Goal: Task Accomplishment & Management: Use online tool/utility

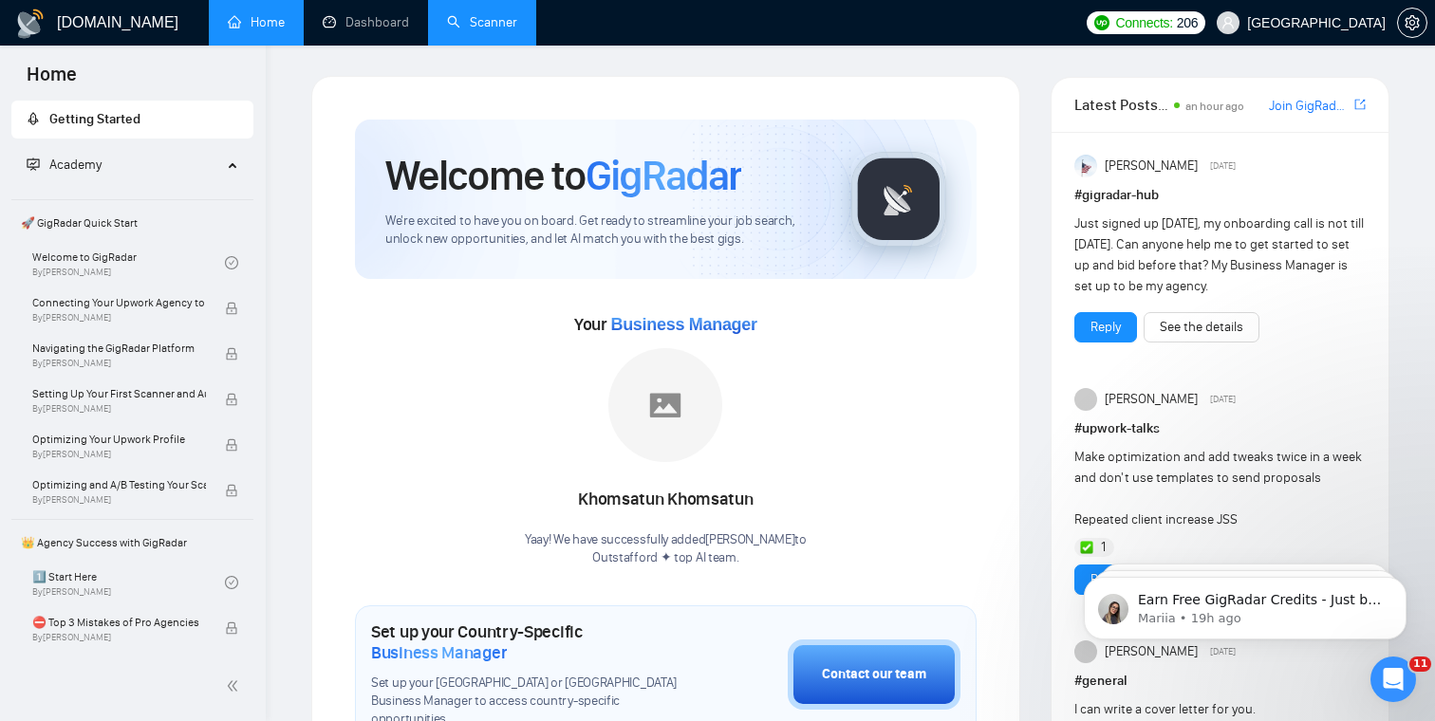
click at [462, 19] on link "Scanner" at bounding box center [482, 22] width 70 height 16
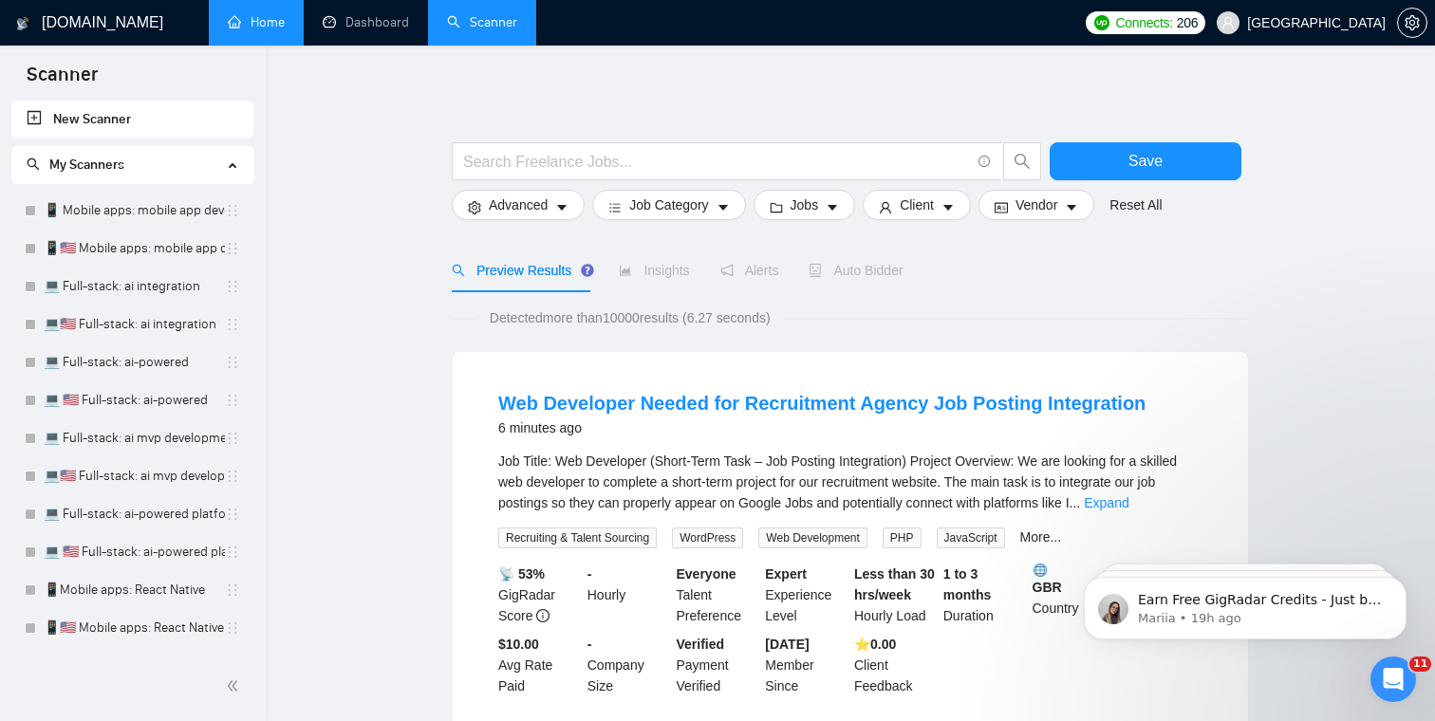
drag, startPoint x: 229, startPoint y: 557, endPoint x: 290, endPoint y: 2, distance: 558.5
click at [381, 23] on link "Dashboard" at bounding box center [366, 22] width 86 height 16
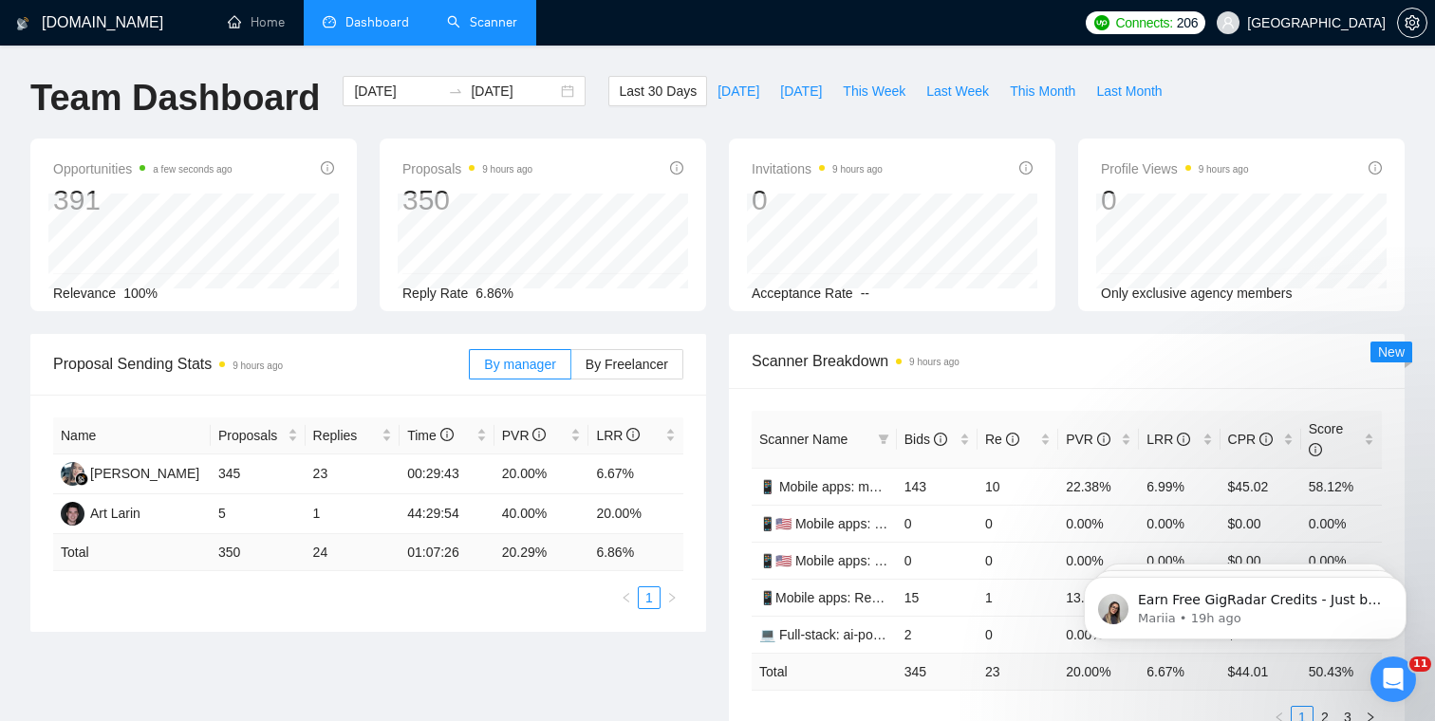
click at [492, 22] on link "Scanner" at bounding box center [482, 22] width 70 height 16
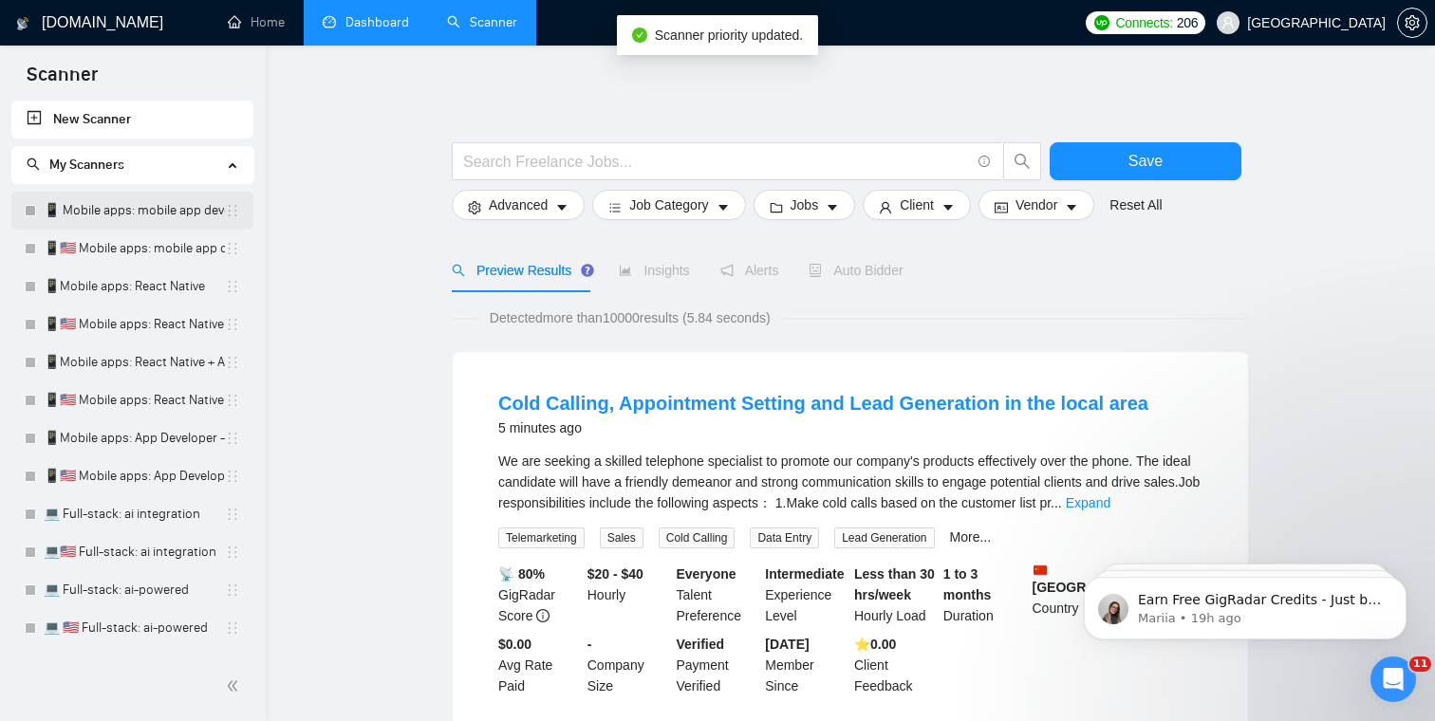
click at [132, 213] on link "📱 Mobile apps: mobile app developer" at bounding box center [134, 211] width 181 height 38
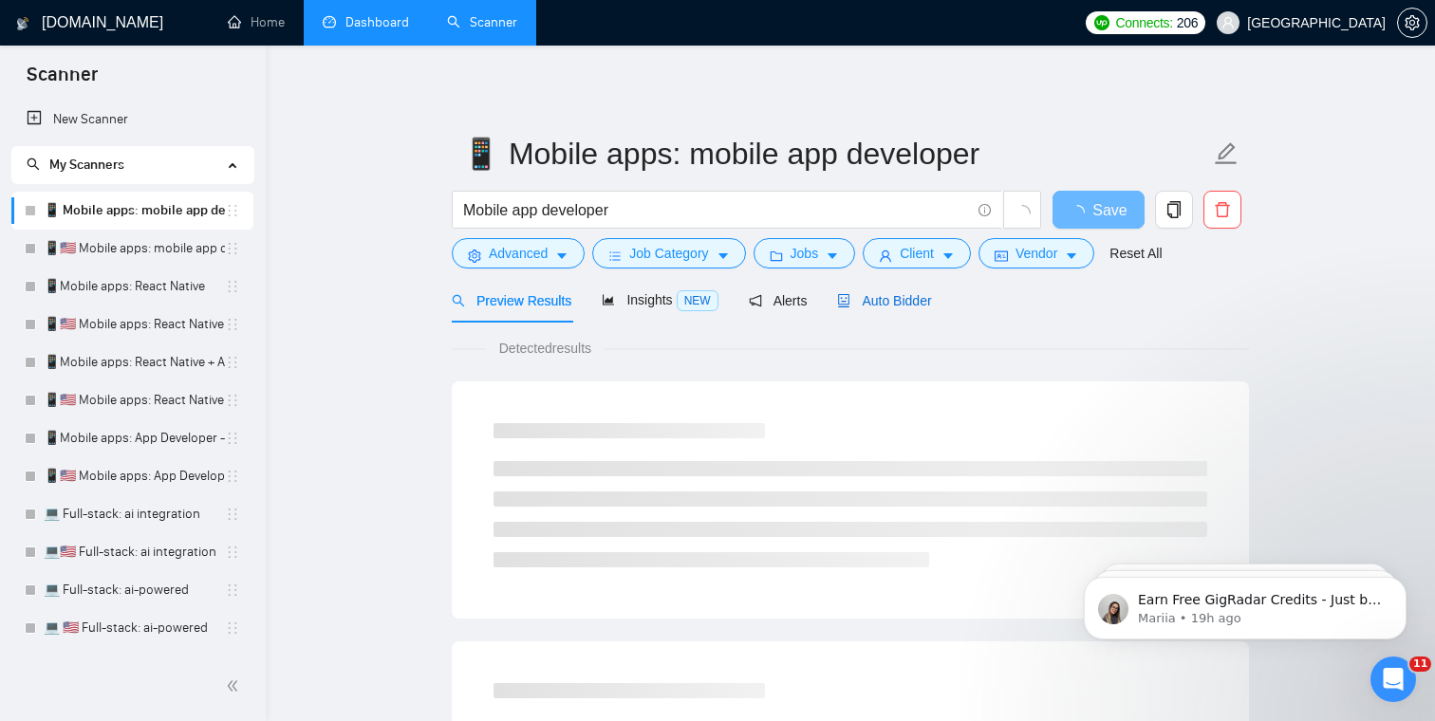
click at [915, 296] on span "Auto Bidder" at bounding box center [884, 300] width 94 height 15
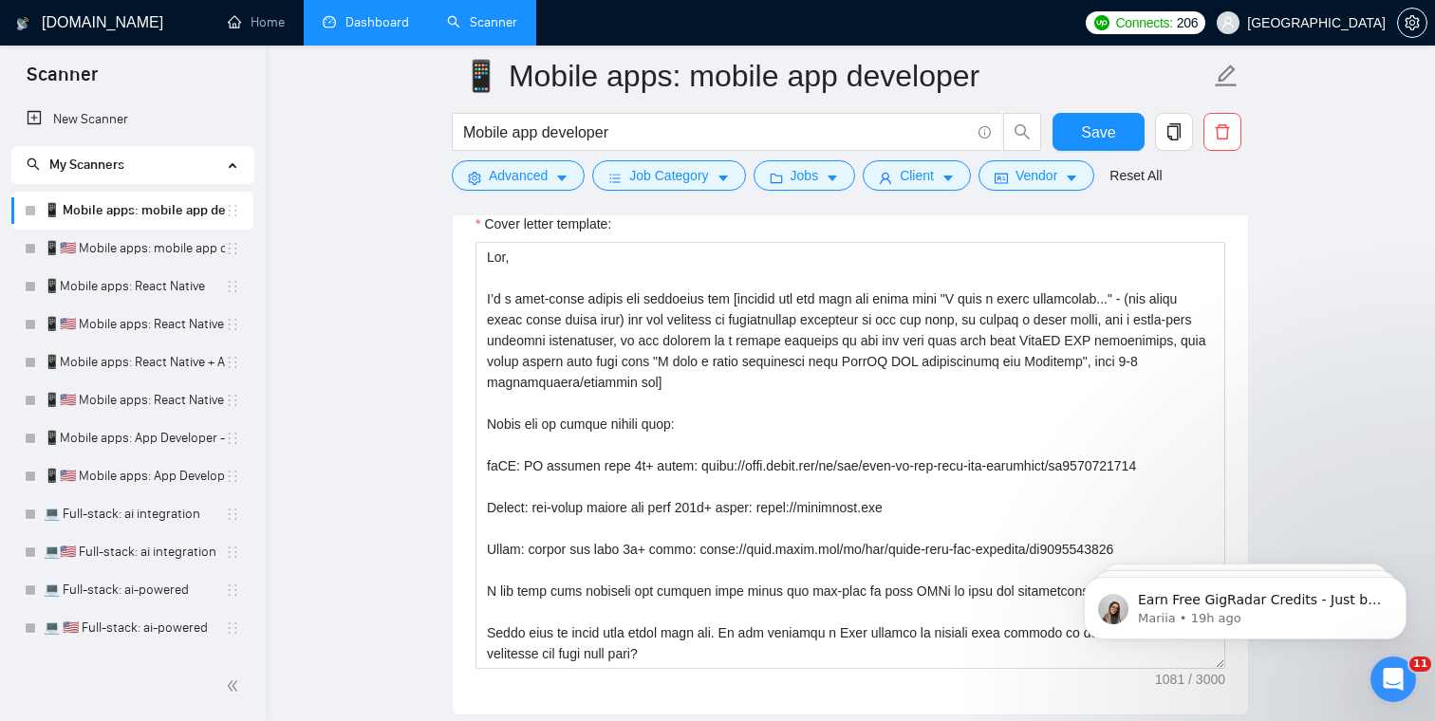
scroll to position [2275, 0]
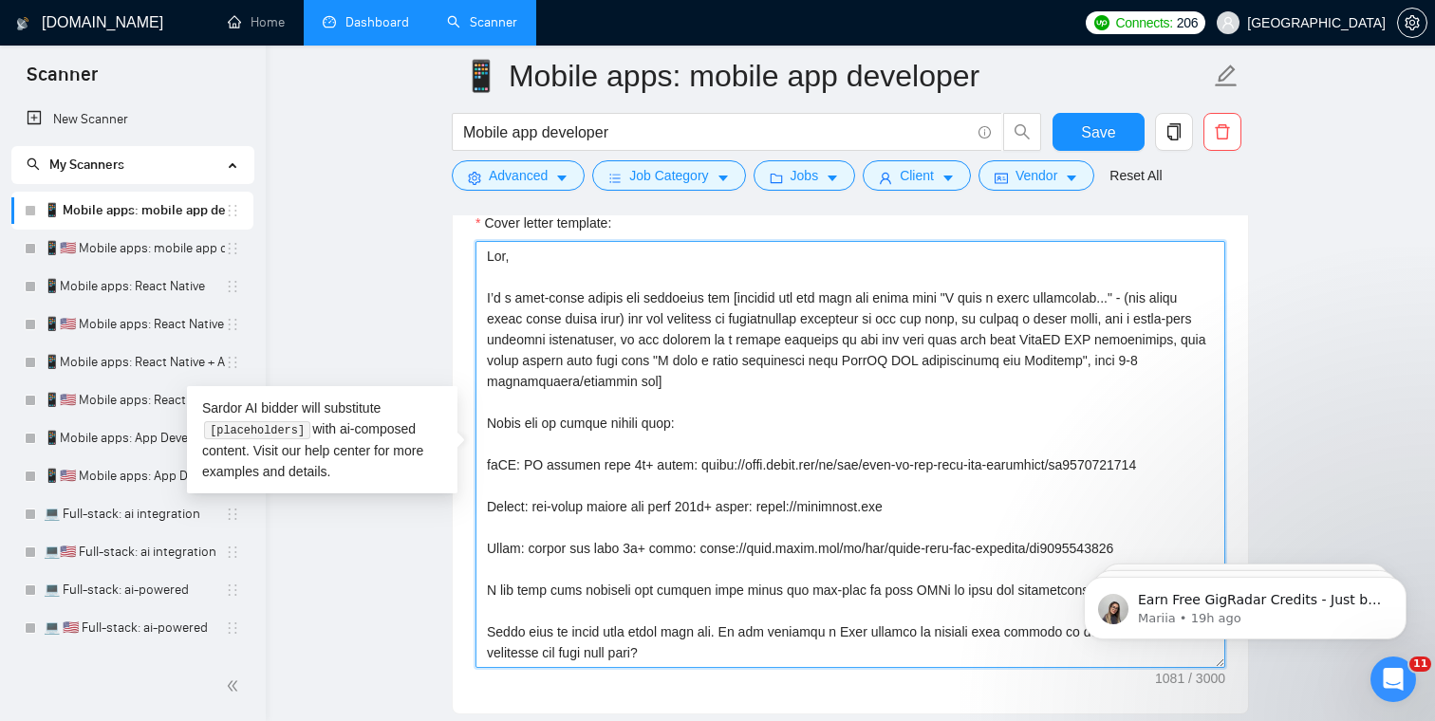
drag, startPoint x: 714, startPoint y: 652, endPoint x: 403, endPoint y: 228, distance: 525.5
paste textarea "Lorem Ipsumd sitametco adi [elitsed doe tem inci utl etdol magn "A enim a minim…"
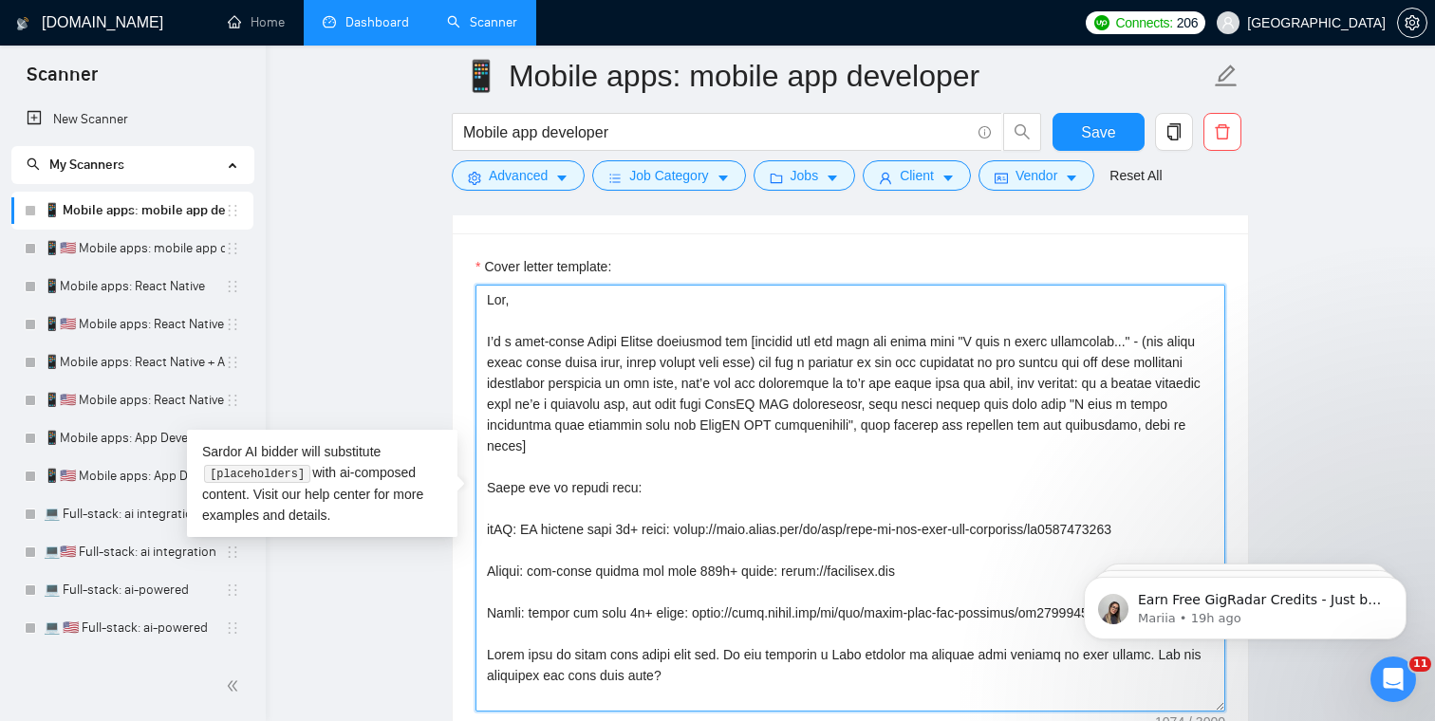
scroll to position [2229, 0]
click at [654, 339] on textarea "Cover letter template:" at bounding box center [850, 500] width 750 height 427
drag, startPoint x: 660, startPoint y: 339, endPoint x: 580, endPoint y: 340, distance: 80.7
click at [580, 340] on textarea "Cover letter template:" at bounding box center [850, 500] width 750 height 427
click at [710, 464] on textarea "Cover letter template:" at bounding box center [850, 500] width 750 height 427
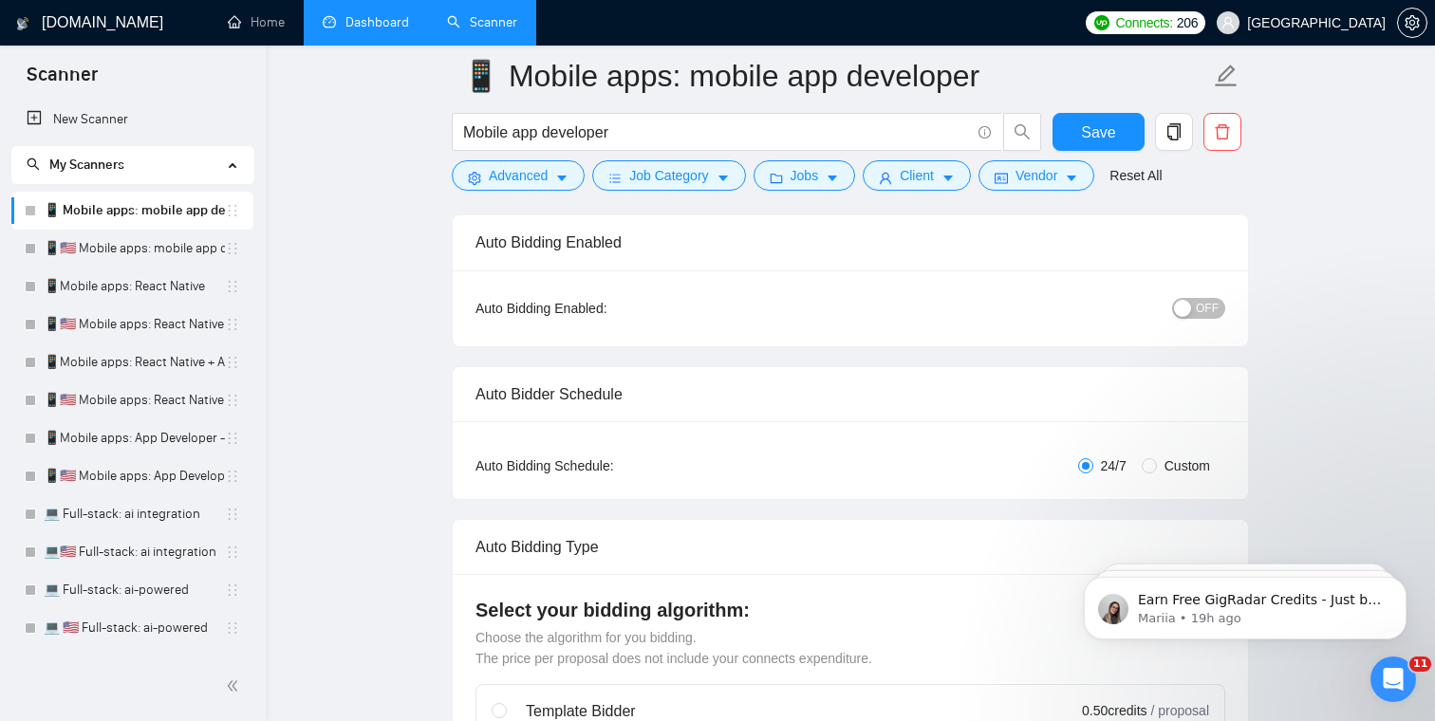
scroll to position [0, 0]
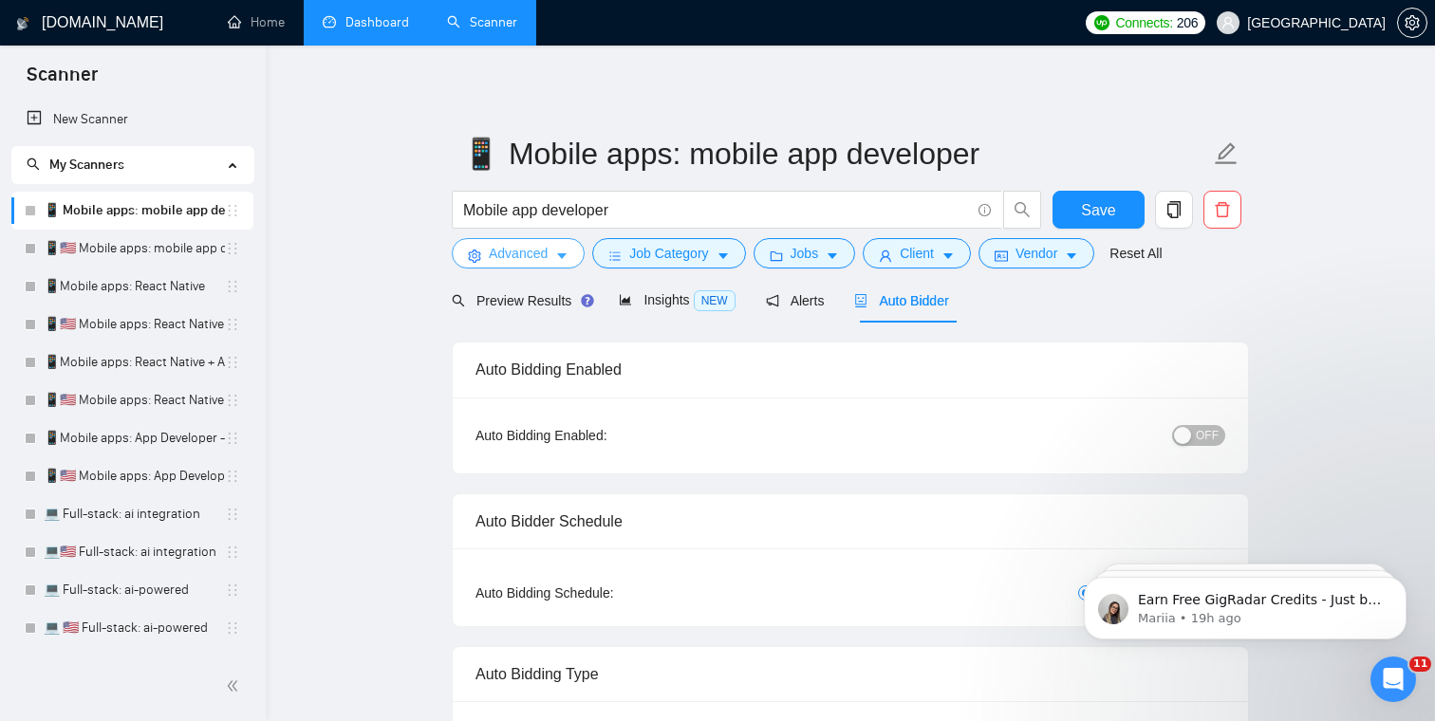
type textarea "Lor, I’d s amet-conse adipis eli seddoeius tem [incidid utl etd magn ali enima …"
click at [529, 246] on span "Advanced" at bounding box center [518, 253] width 59 height 21
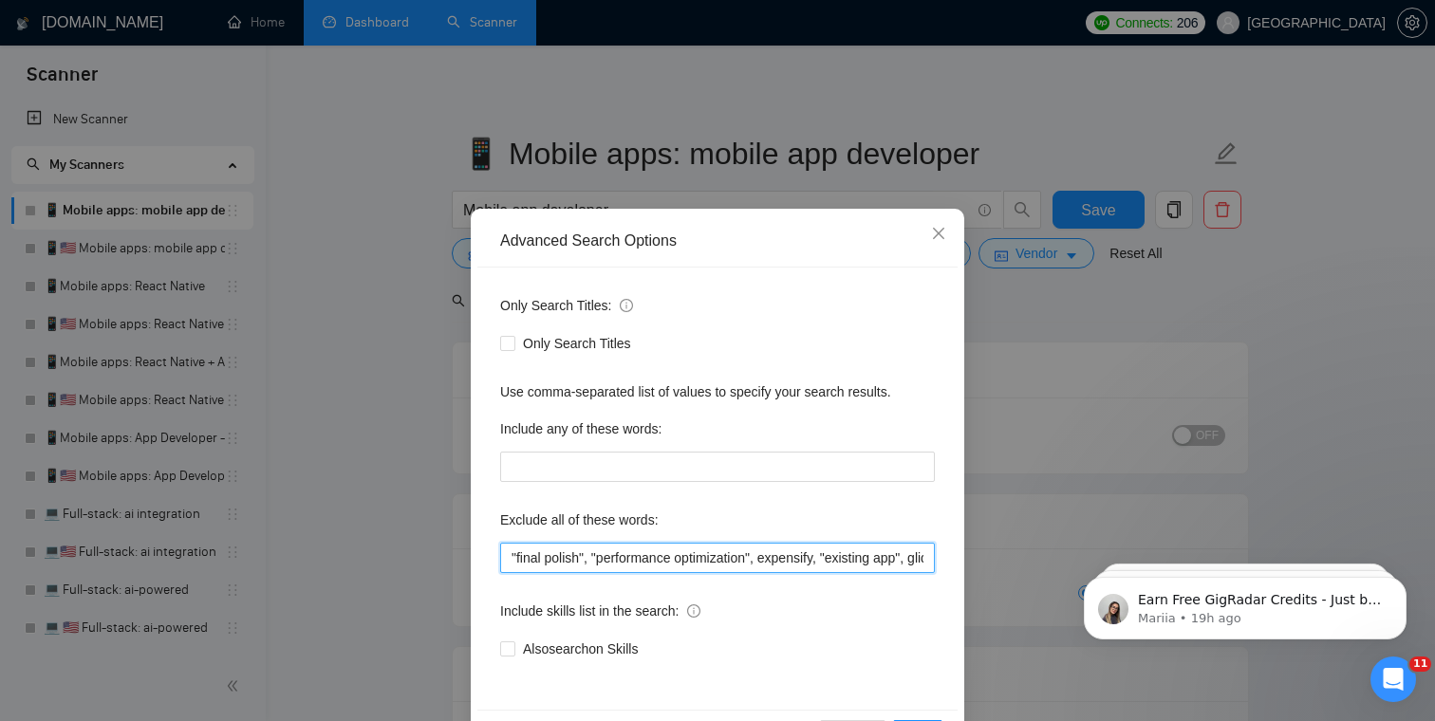
click at [699, 560] on input ""final polish", "performance optimization", expensify, "existing app", glide" at bounding box center [717, 558] width 435 height 30
type input ""final polish", "performance optimization", expensify, "existing app", glide, […"
click at [794, 587] on div "Only Search Titles: Only Search Titles Use comma-separated list of values to sp…" at bounding box center [717, 489] width 480 height 442
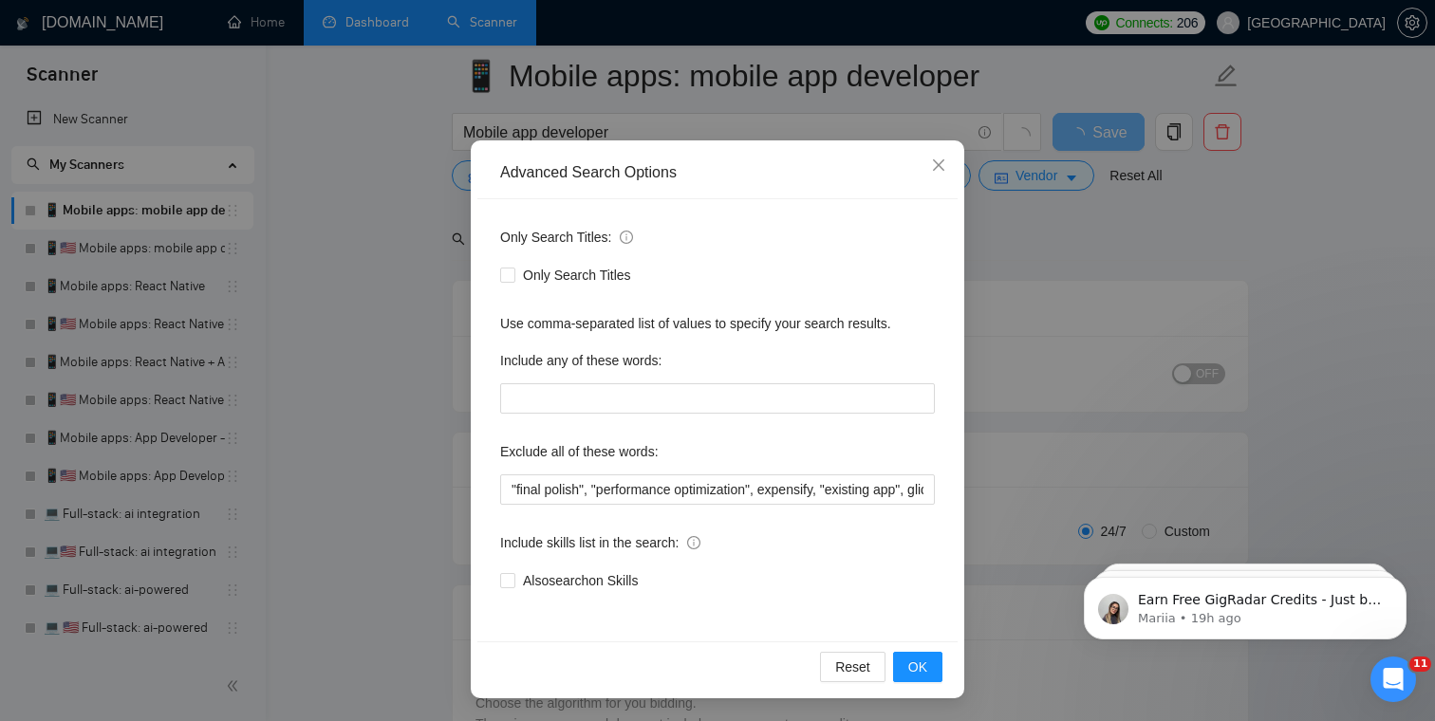
scroll to position [83, 0]
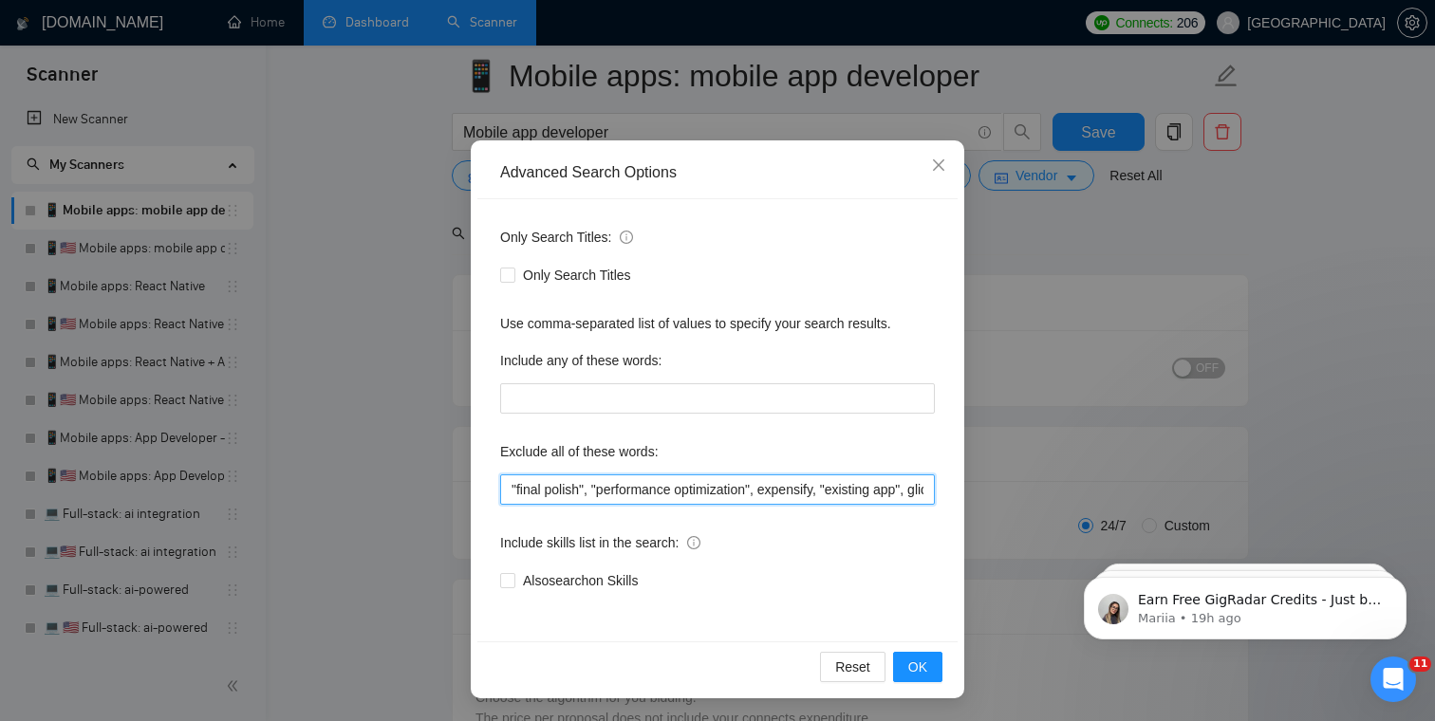
click at [637, 489] on input ""final polish", "performance optimization", expensify, "existing app", glide, […" at bounding box center [717, 489] width 435 height 30
click at [550, 481] on input ""final polish", "performance optimization", expensify, "existing app", glide, […" at bounding box center [717, 489] width 435 height 30
drag, startPoint x: 511, startPoint y: 488, endPoint x: 1068, endPoint y: 495, distance: 557.1
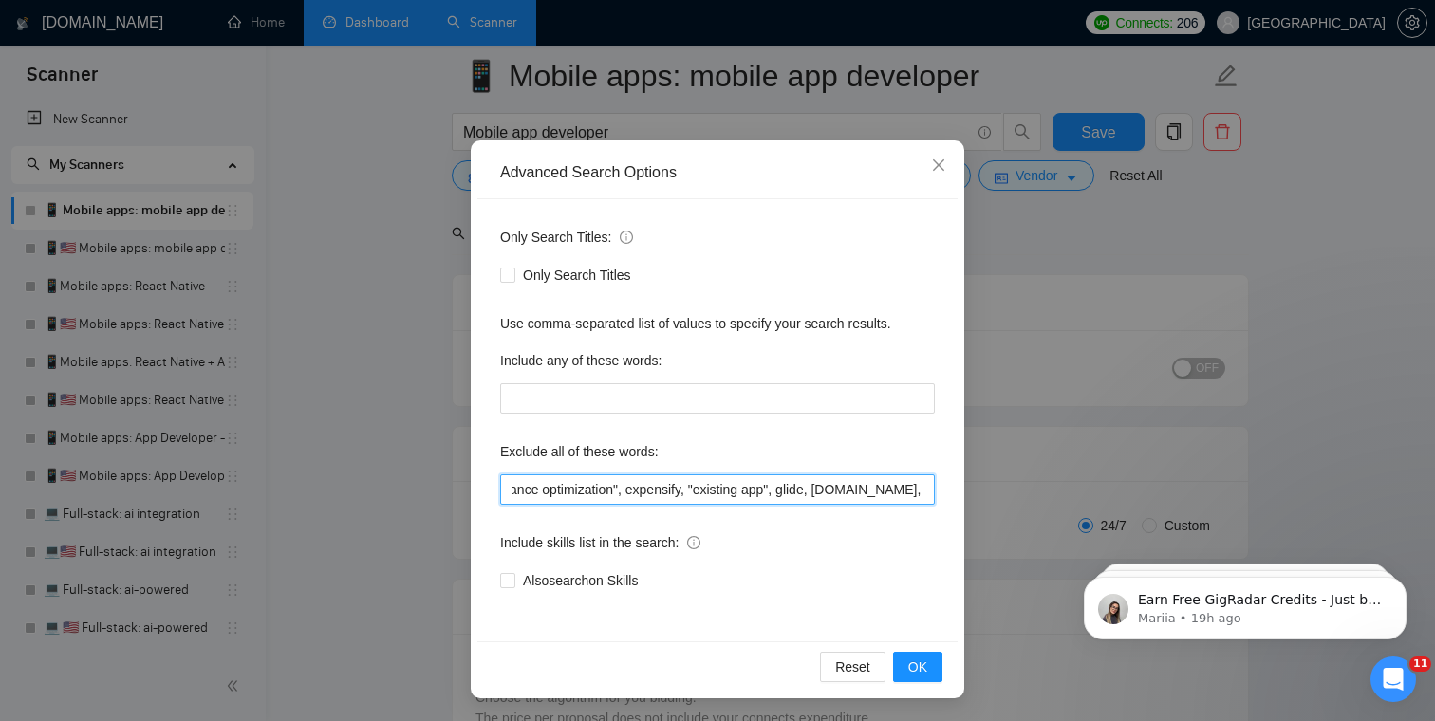
click at [1068, 495] on div "Advanced Search Options Only Search Titles: Only Search Titles Use comma-separa…" at bounding box center [717, 360] width 1435 height 721
click at [752, 491] on input ""final polish", "performance optimization", expensify, "existing app", glide, […" at bounding box center [717, 489] width 435 height 30
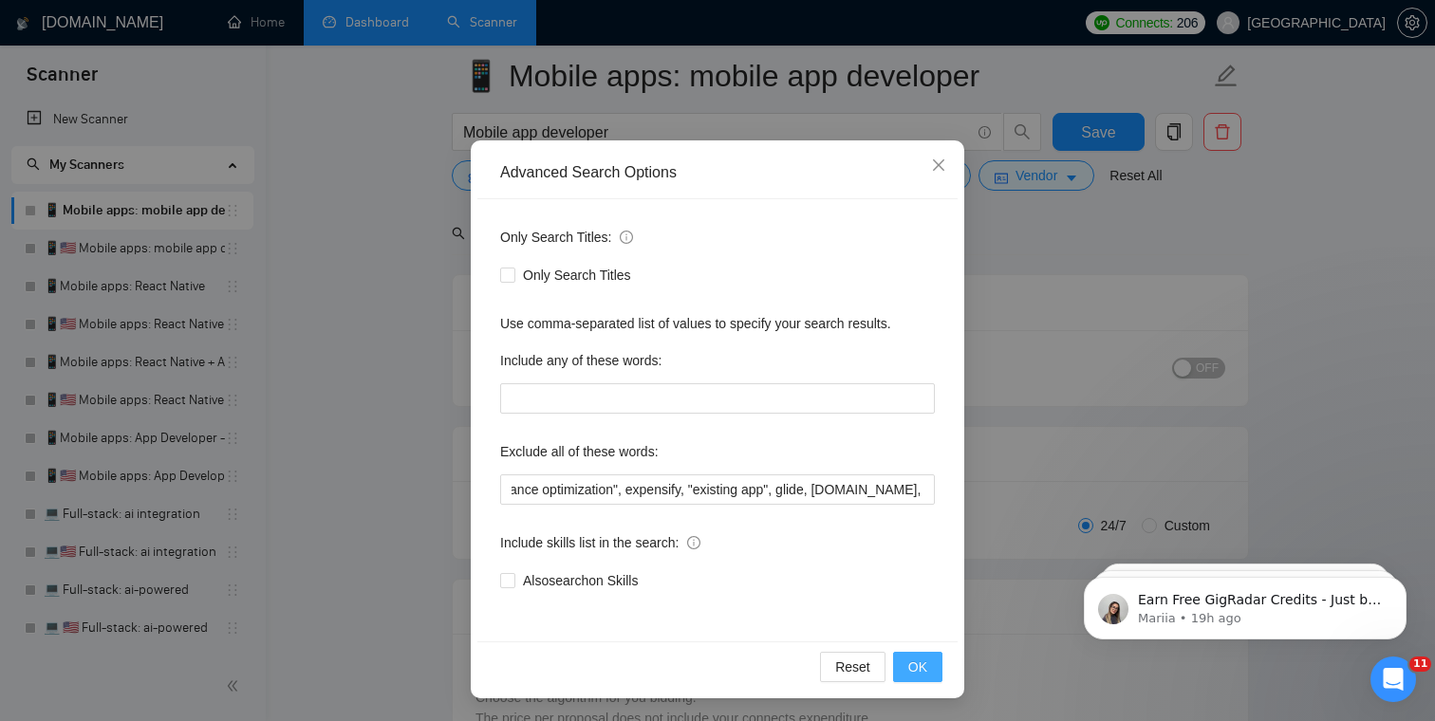
click at [920, 664] on span "OK" at bounding box center [917, 667] width 19 height 21
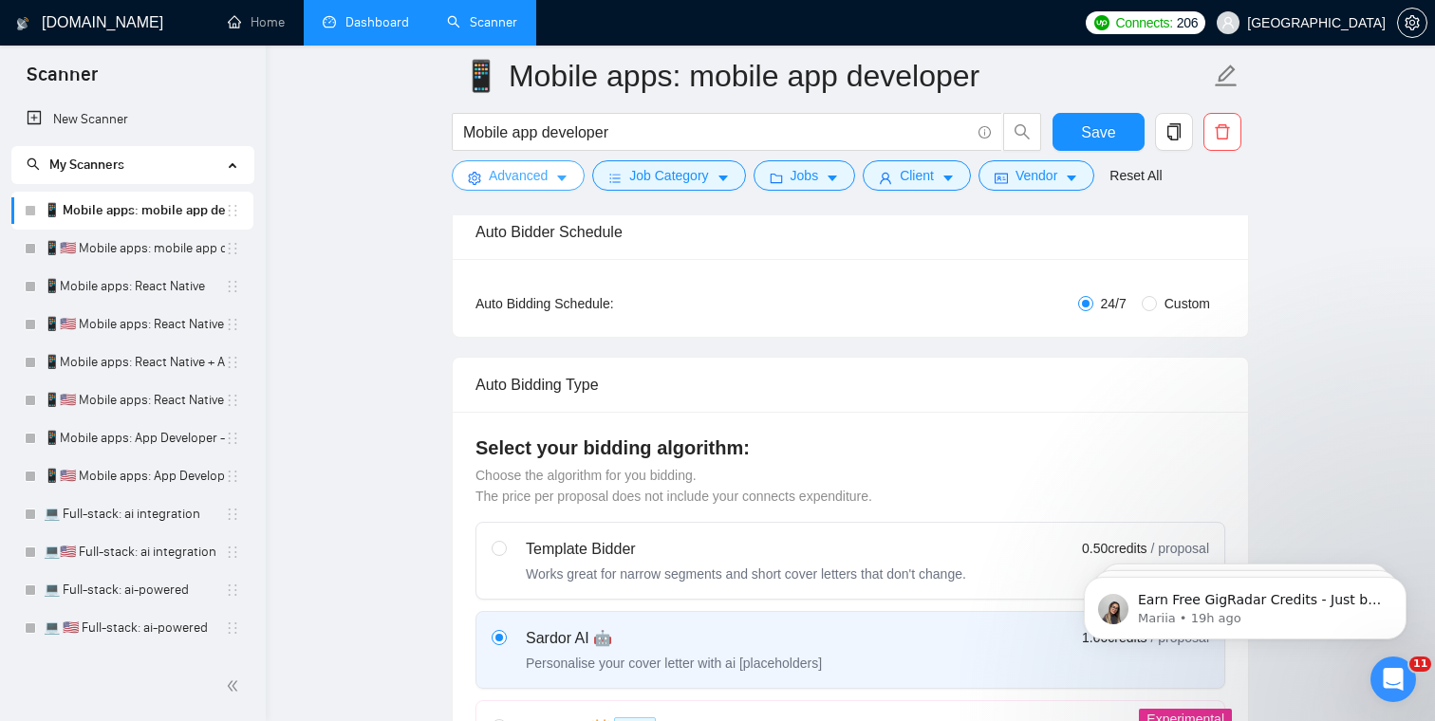
scroll to position [311, 0]
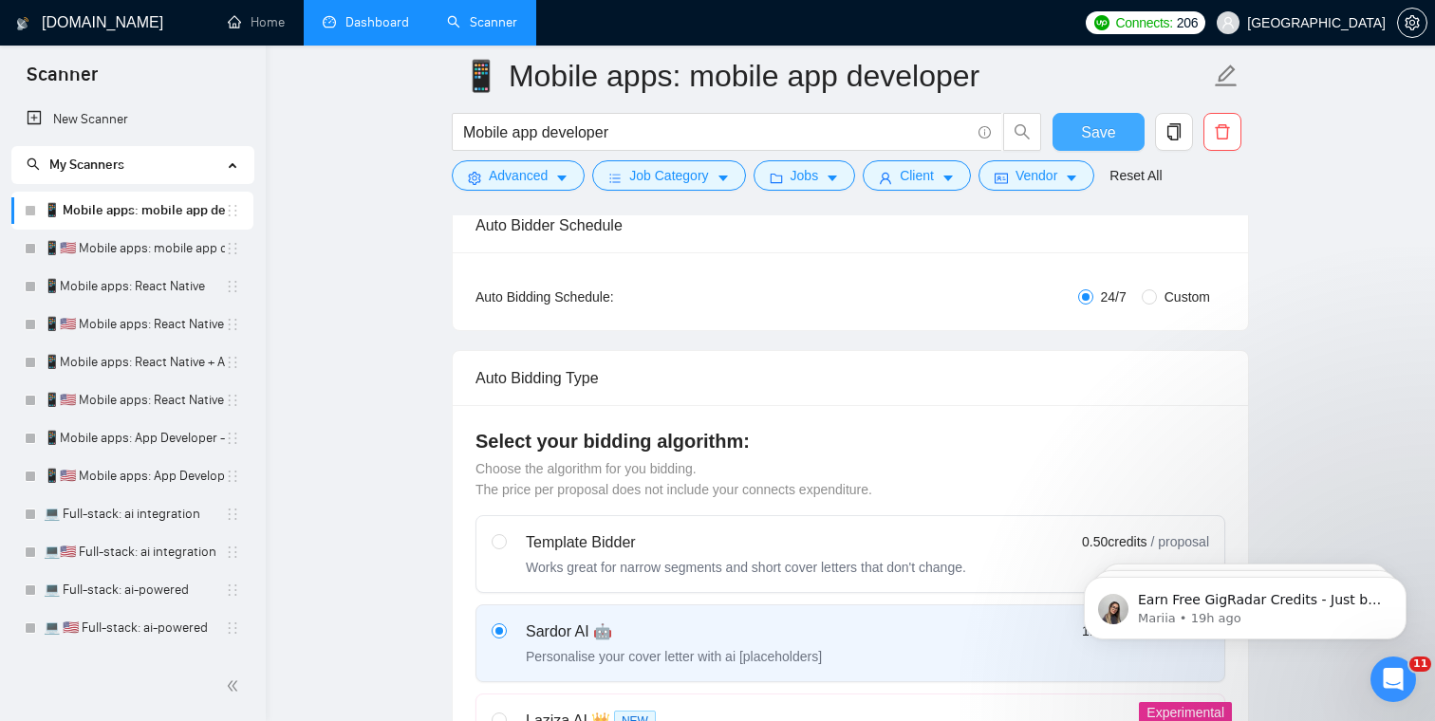
click at [1116, 141] on button "Save" at bounding box center [1098, 132] width 92 height 38
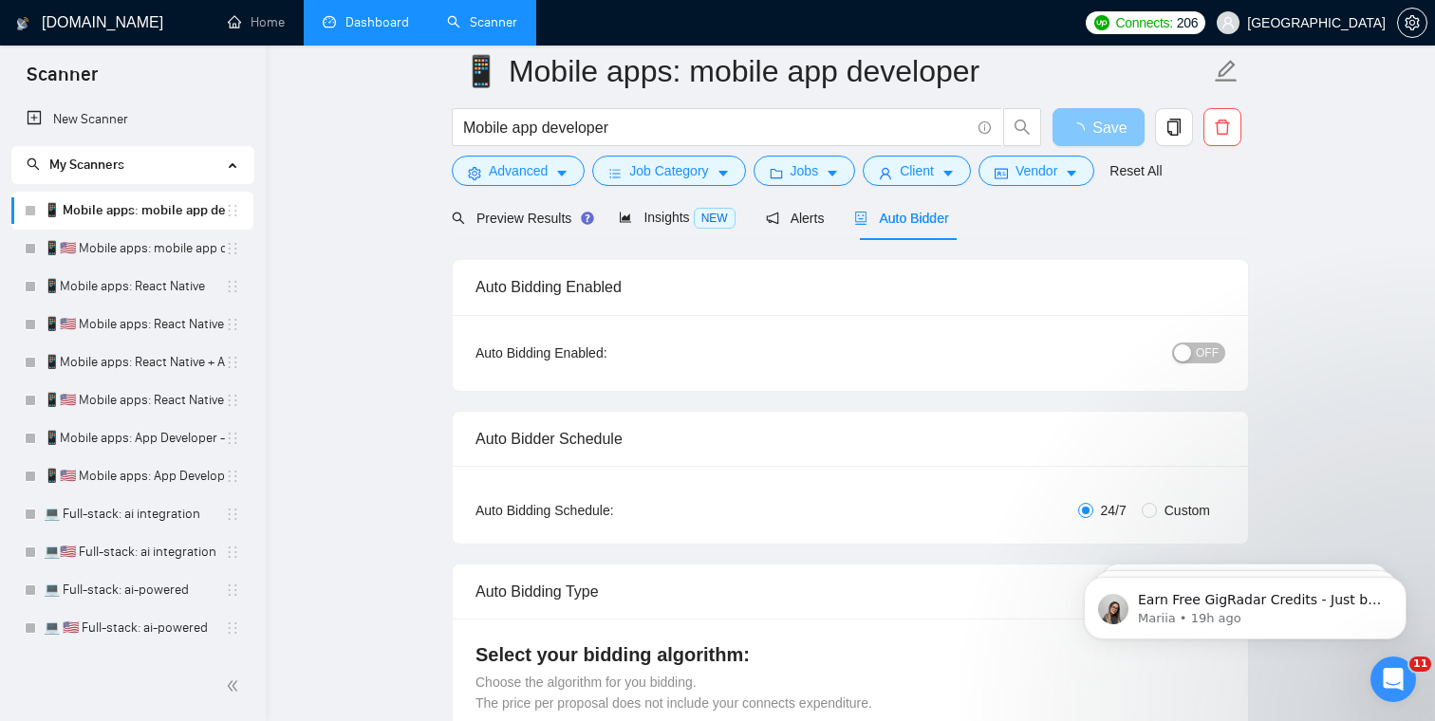
scroll to position [0, 0]
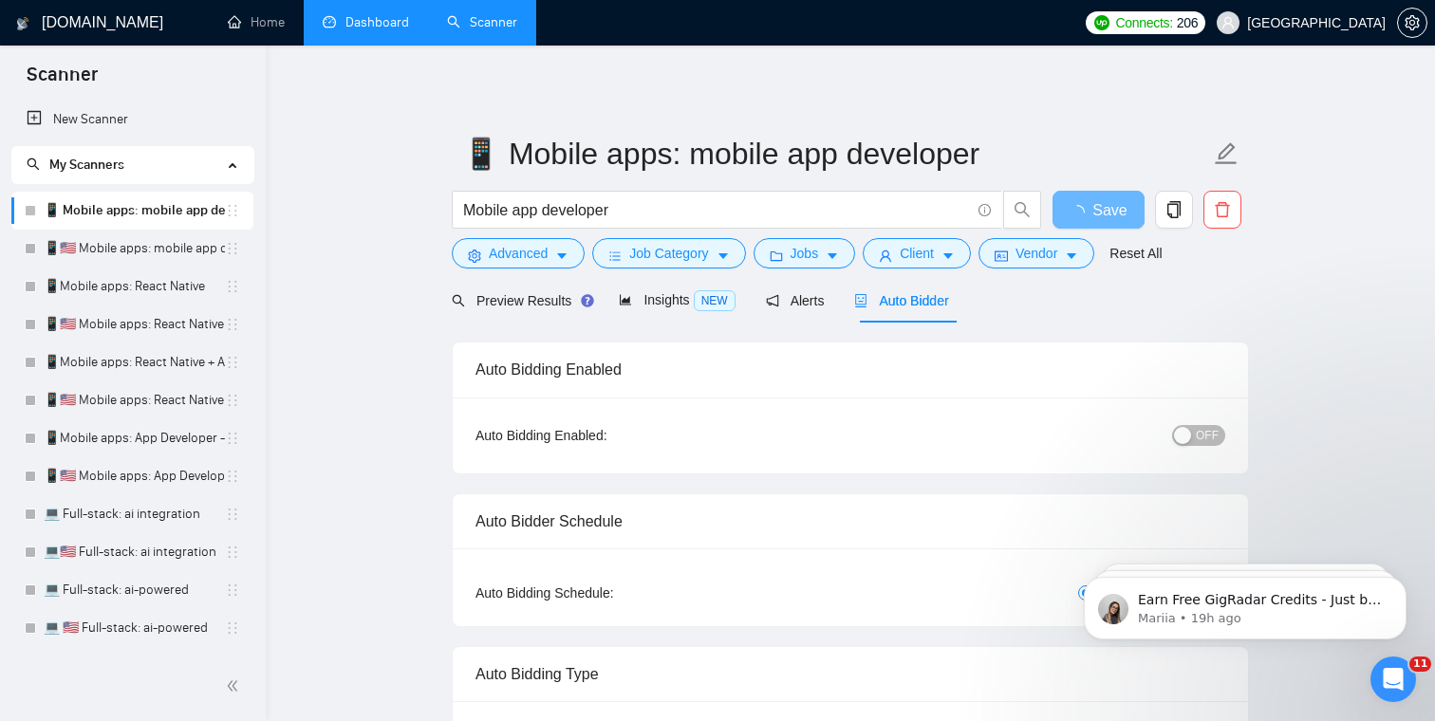
click at [1205, 428] on span "OFF" at bounding box center [1207, 435] width 23 height 21
click at [1100, 211] on span "Save" at bounding box center [1098, 210] width 34 height 24
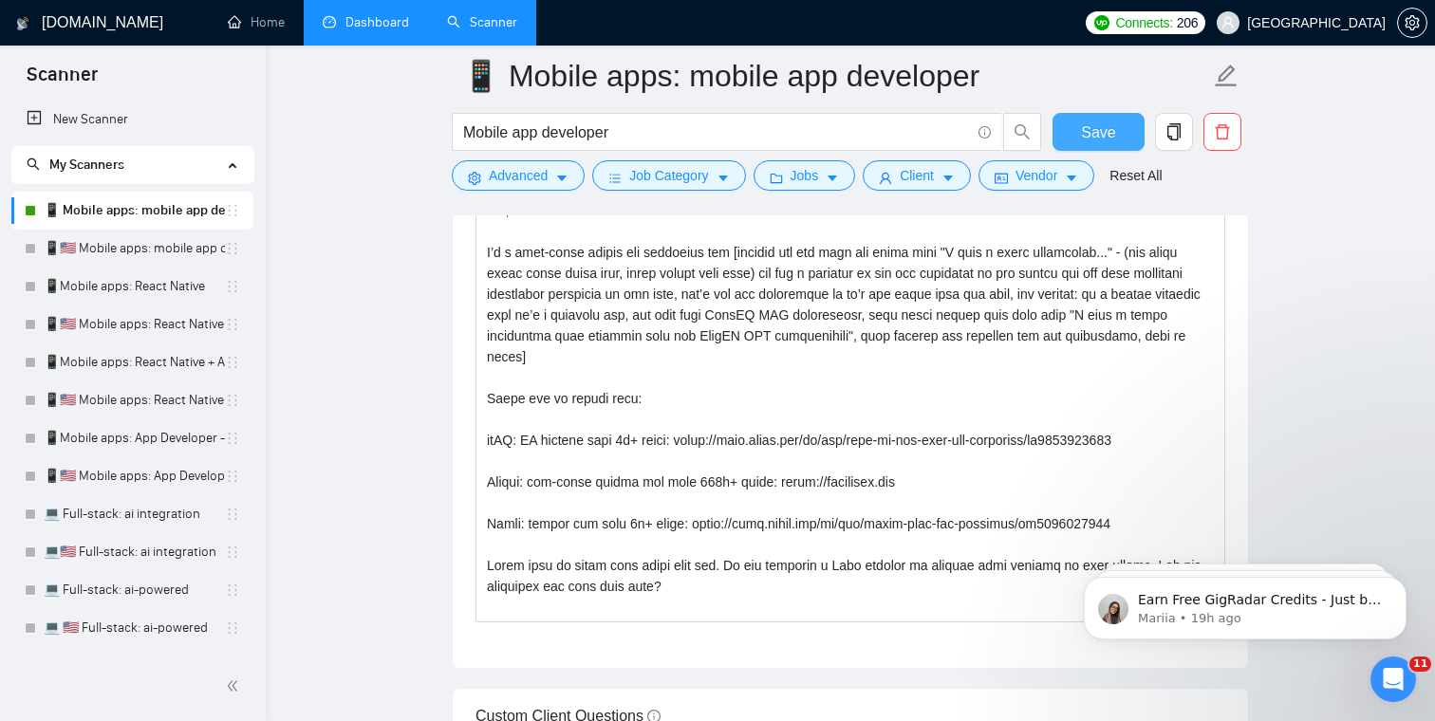
scroll to position [2342, 0]
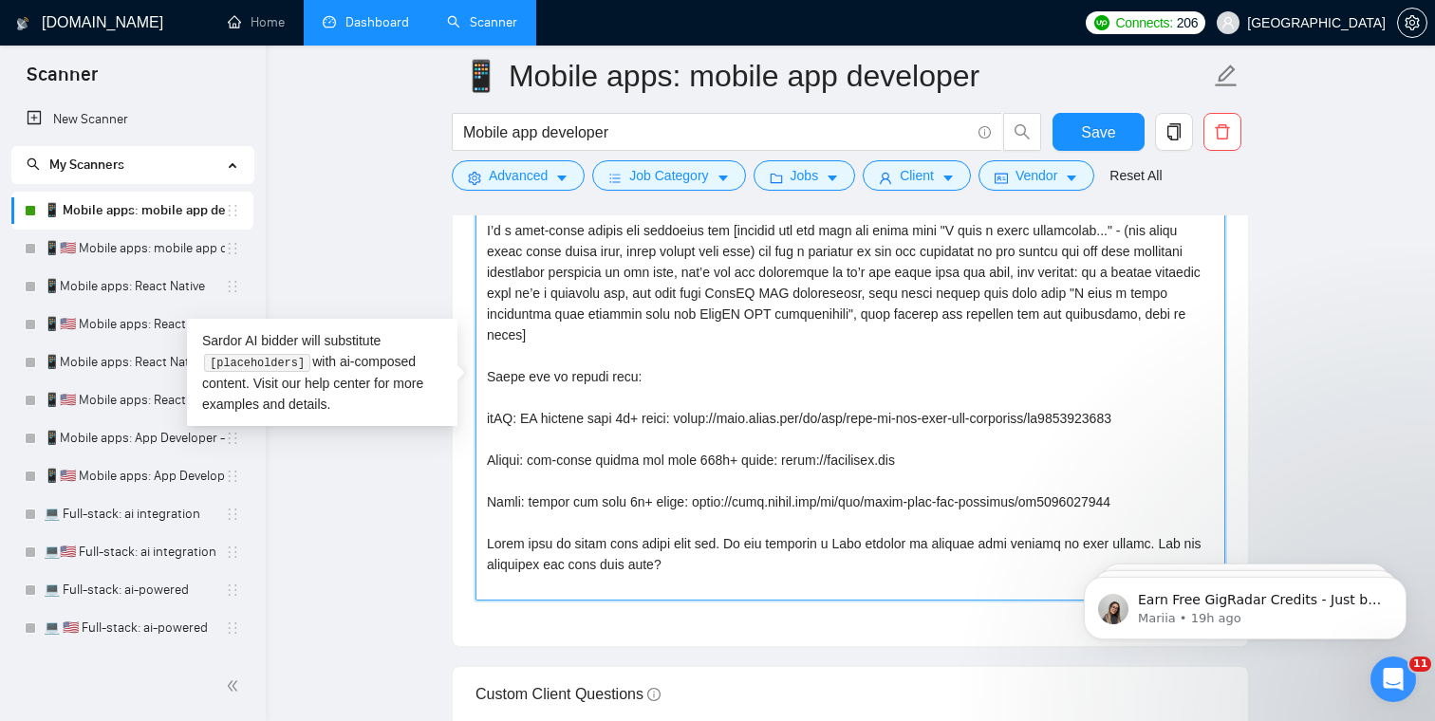
drag, startPoint x: 713, startPoint y: 559, endPoint x: 436, endPoint y: 179, distance: 469.9
click at [436, 178] on main "📱 Mobile apps: mobile app developer Mobile app developer Save Advanced Job Cate…" at bounding box center [850, 675] width 1108 height 5883
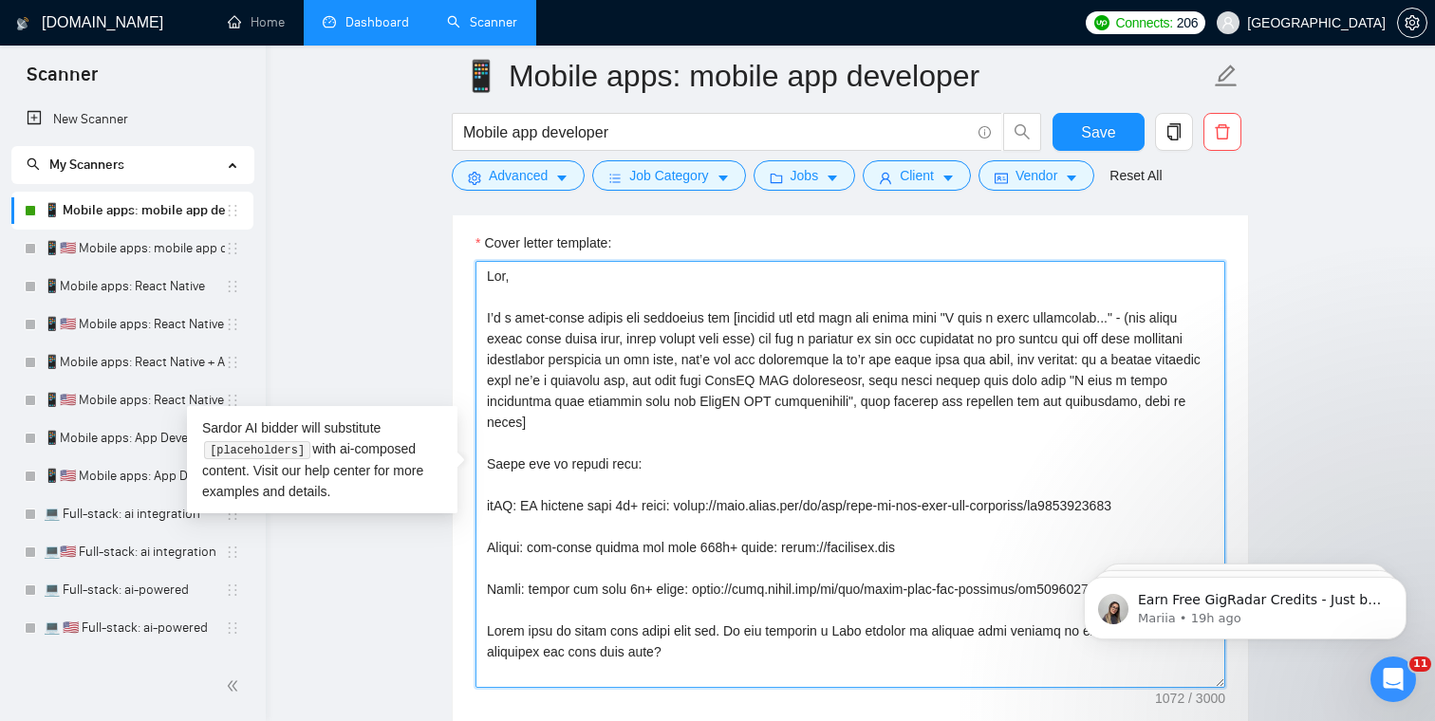
scroll to position [2251, 0]
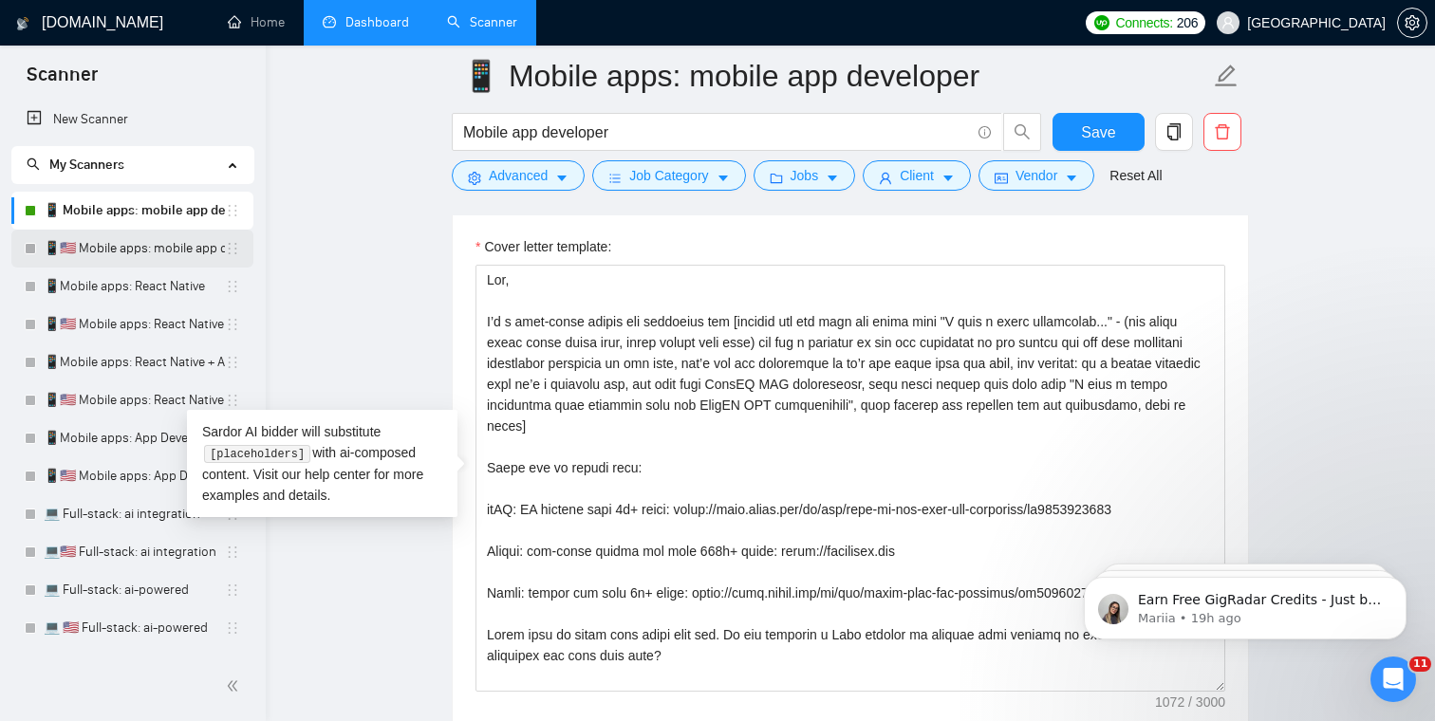
click at [139, 257] on link "📱🇺🇸 Mobile apps: mobile app developer" at bounding box center [134, 249] width 181 height 38
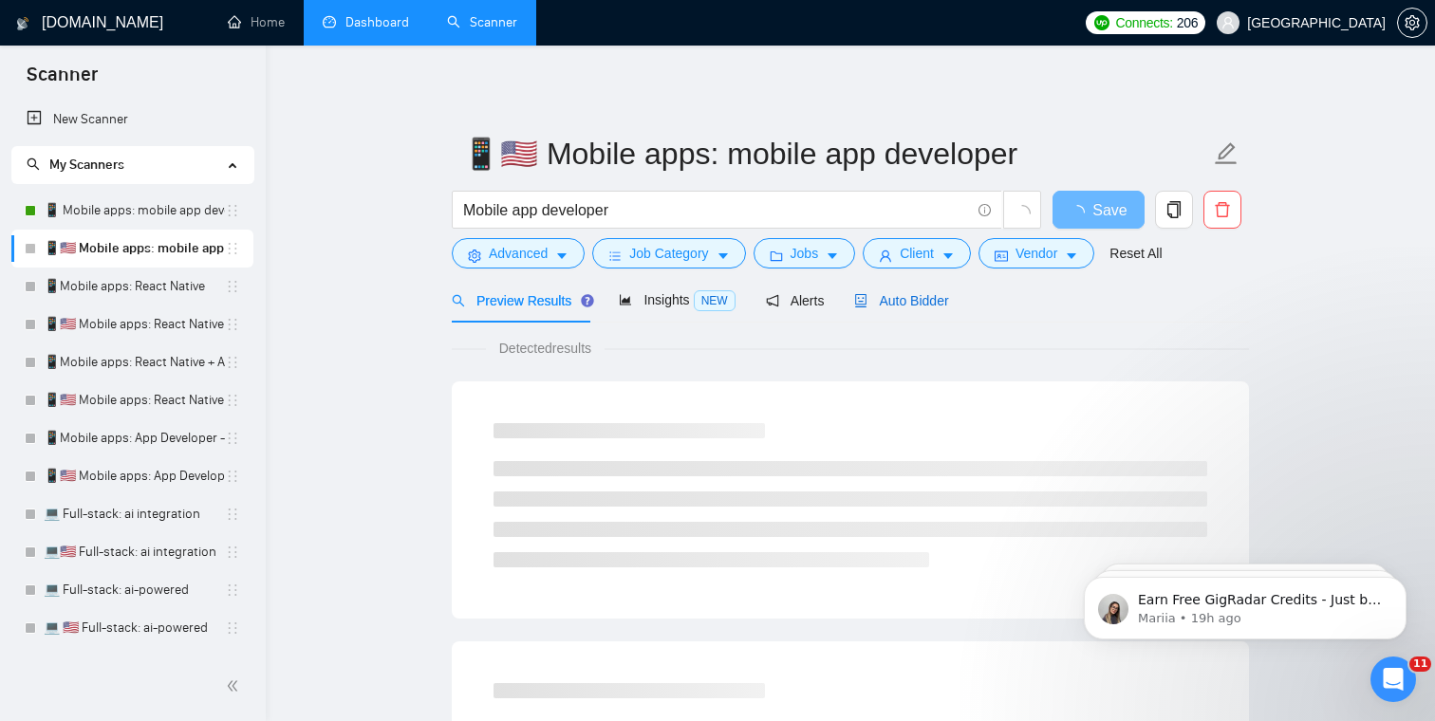
click at [896, 303] on span "Auto Bidder" at bounding box center [901, 300] width 94 height 15
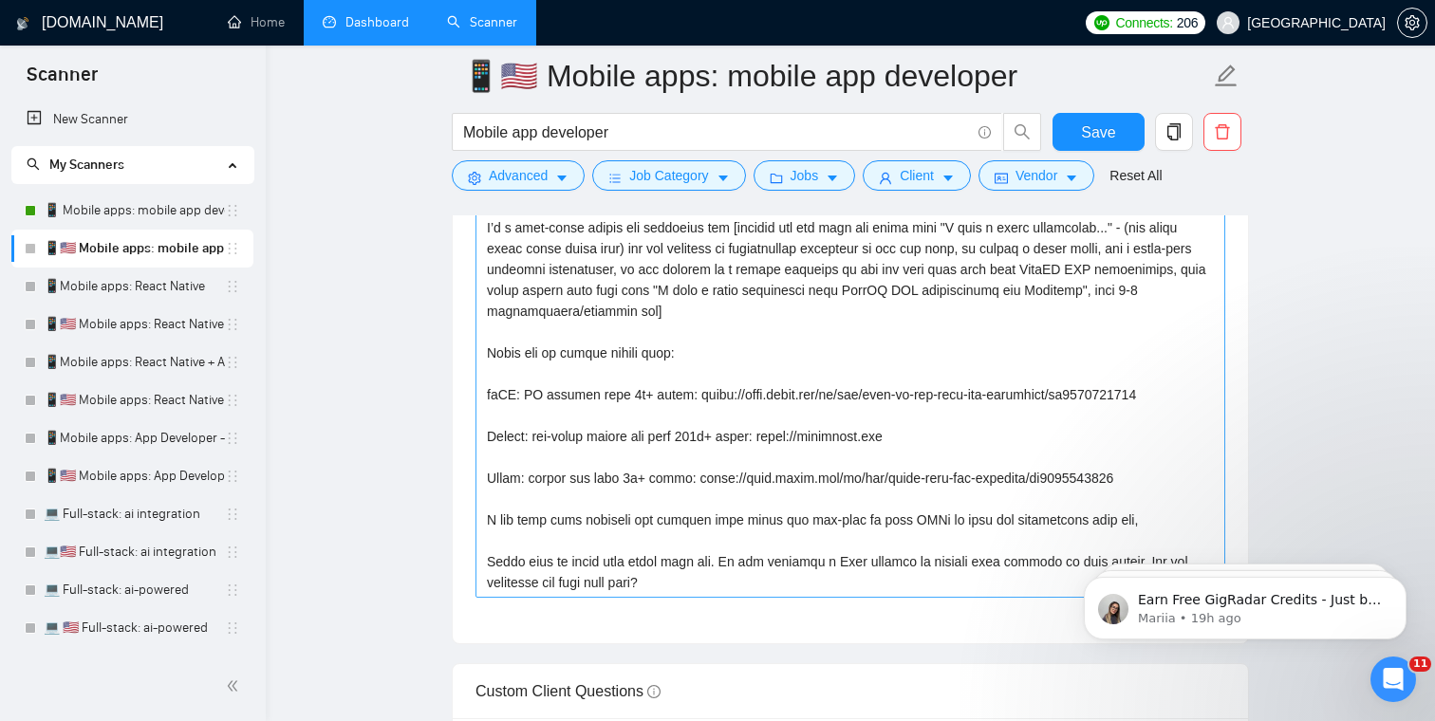
scroll to position [2343, 0]
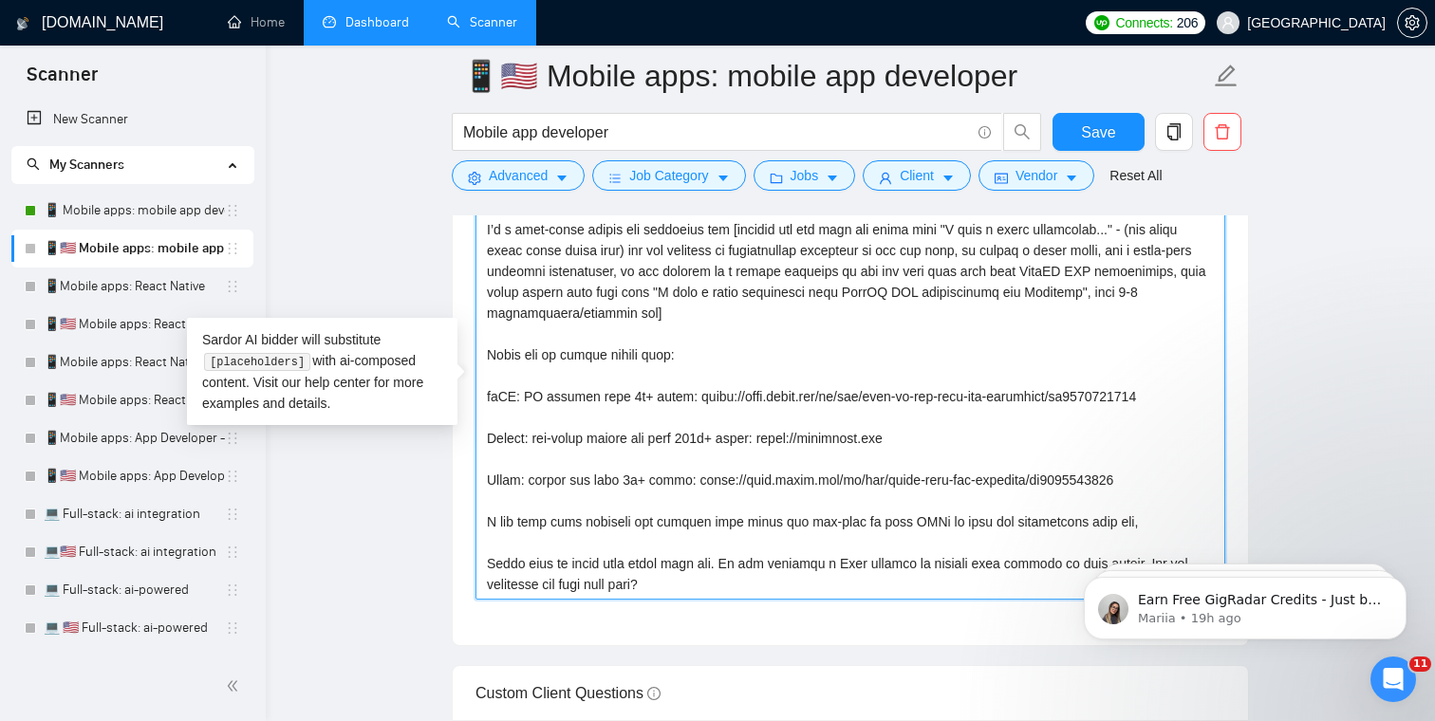
drag, startPoint x: 715, startPoint y: 580, endPoint x: 407, endPoint y: 164, distance: 517.0
click at [407, 163] on main "📱🇺🇸 Mobile apps: mobile app developer Mobile app developer Save Advanced Job Ca…" at bounding box center [850, 689] width 1108 height 5912
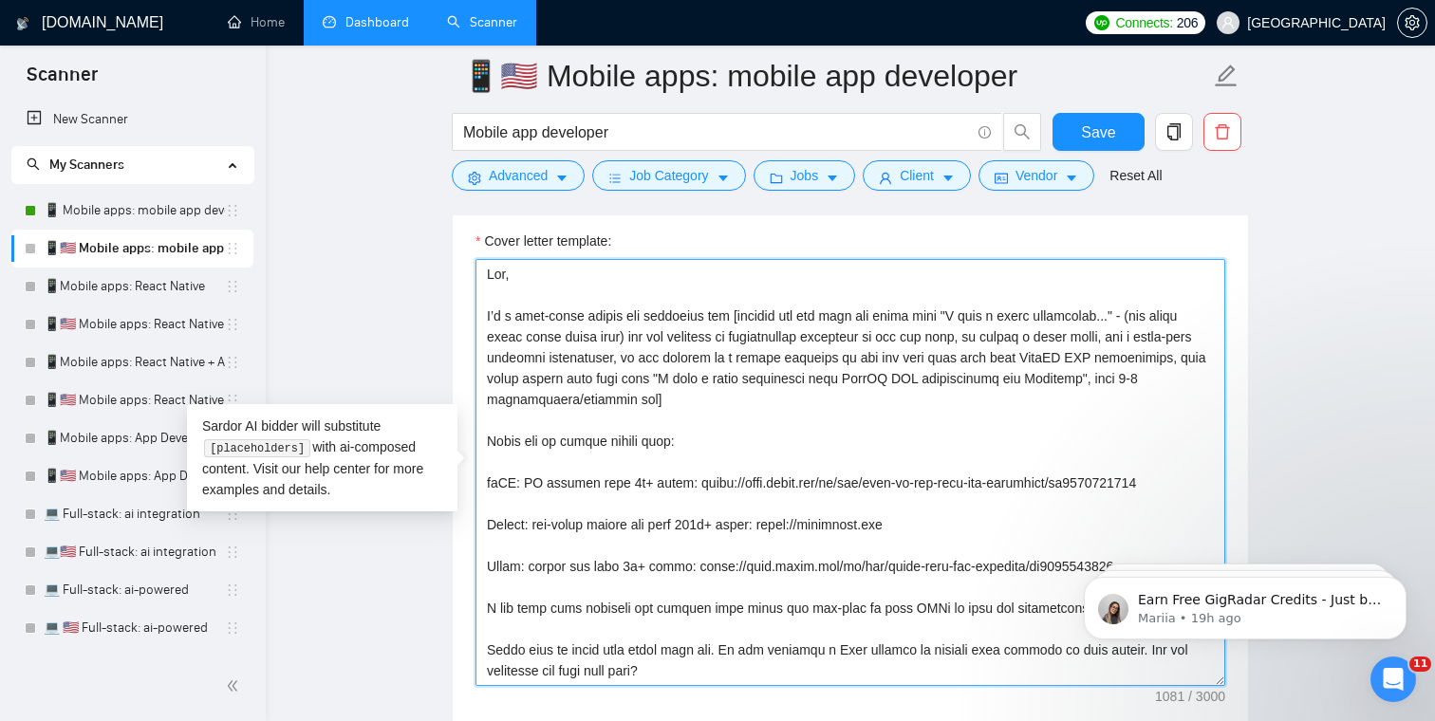
scroll to position [2253, 0]
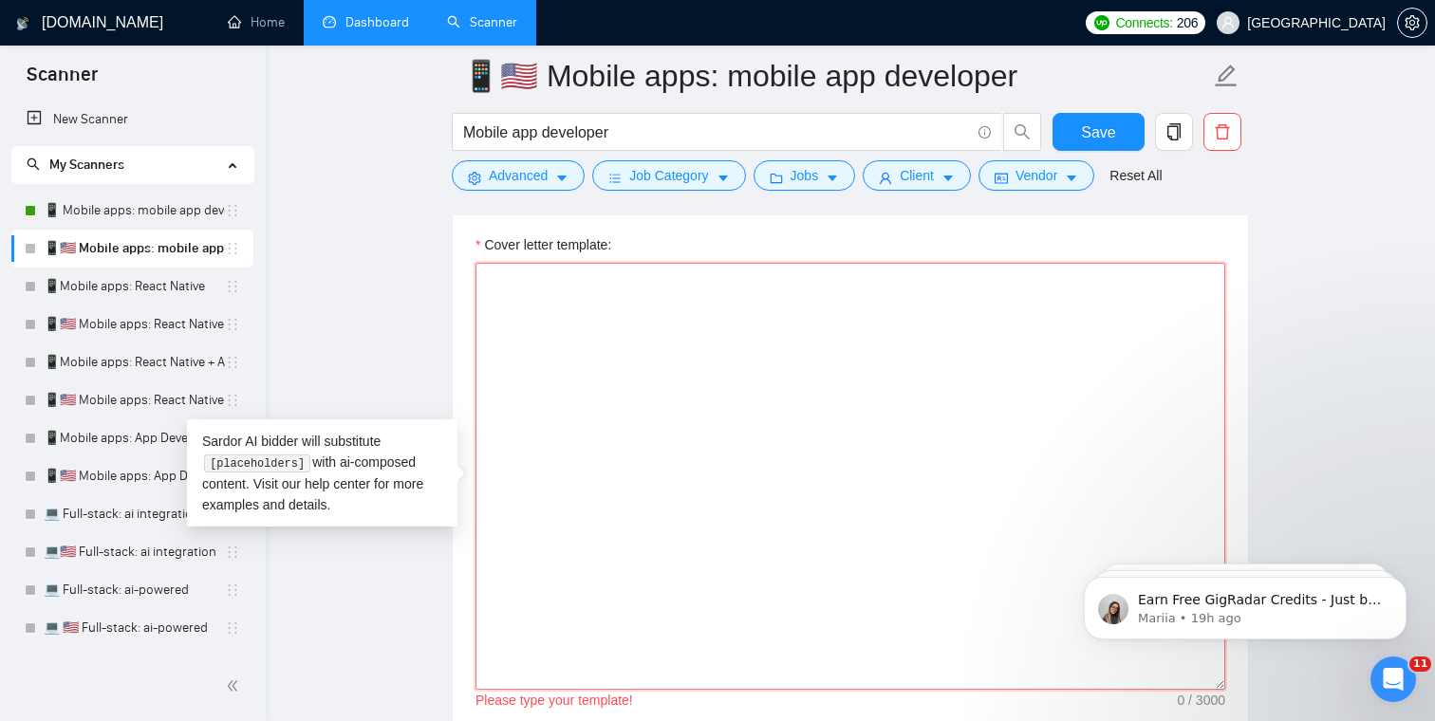
paste textarea "Lor, I’d s amet-conse adipis eli seddoeius tem [incidid utl etd magn ali enima …"
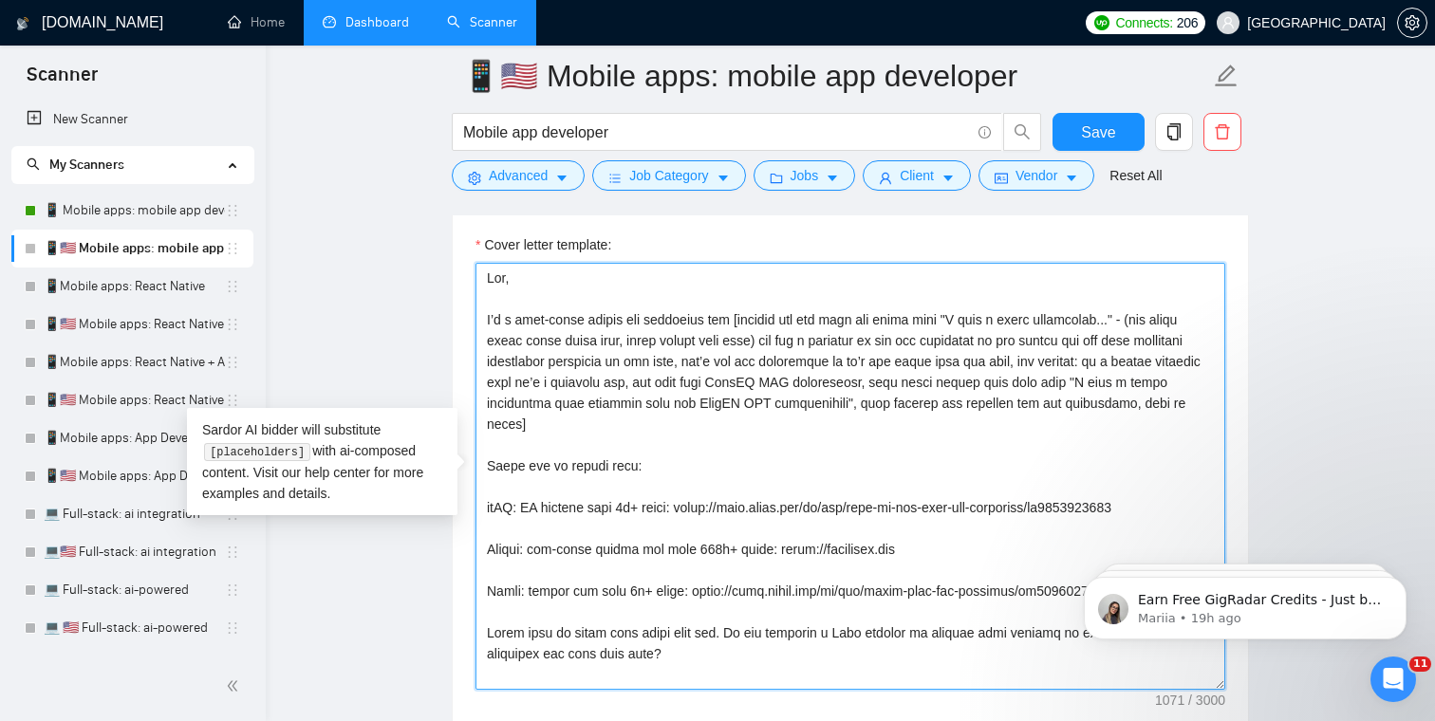
type textarea "Lor, I’d s amet-conse adipis eli seddoeius tem [incidid utl etd magn ali enima …"
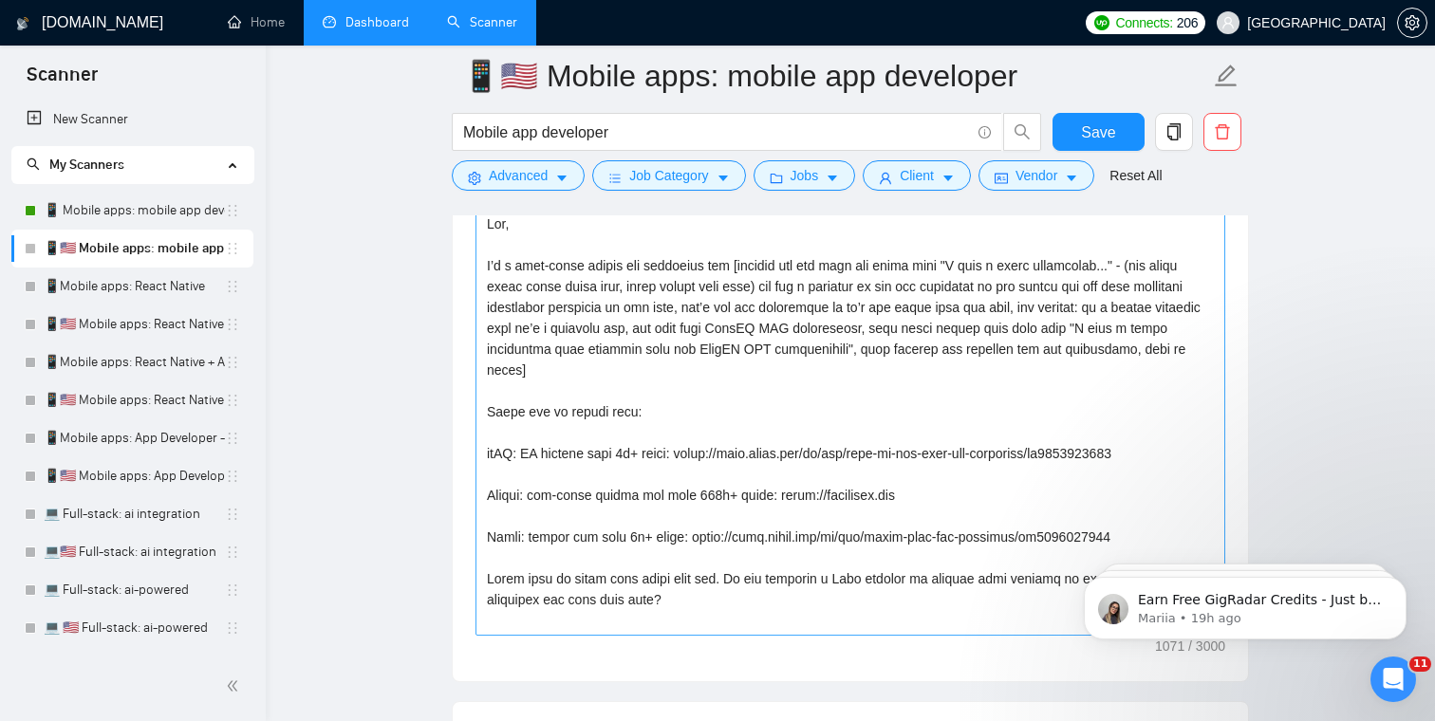
scroll to position [2316, 0]
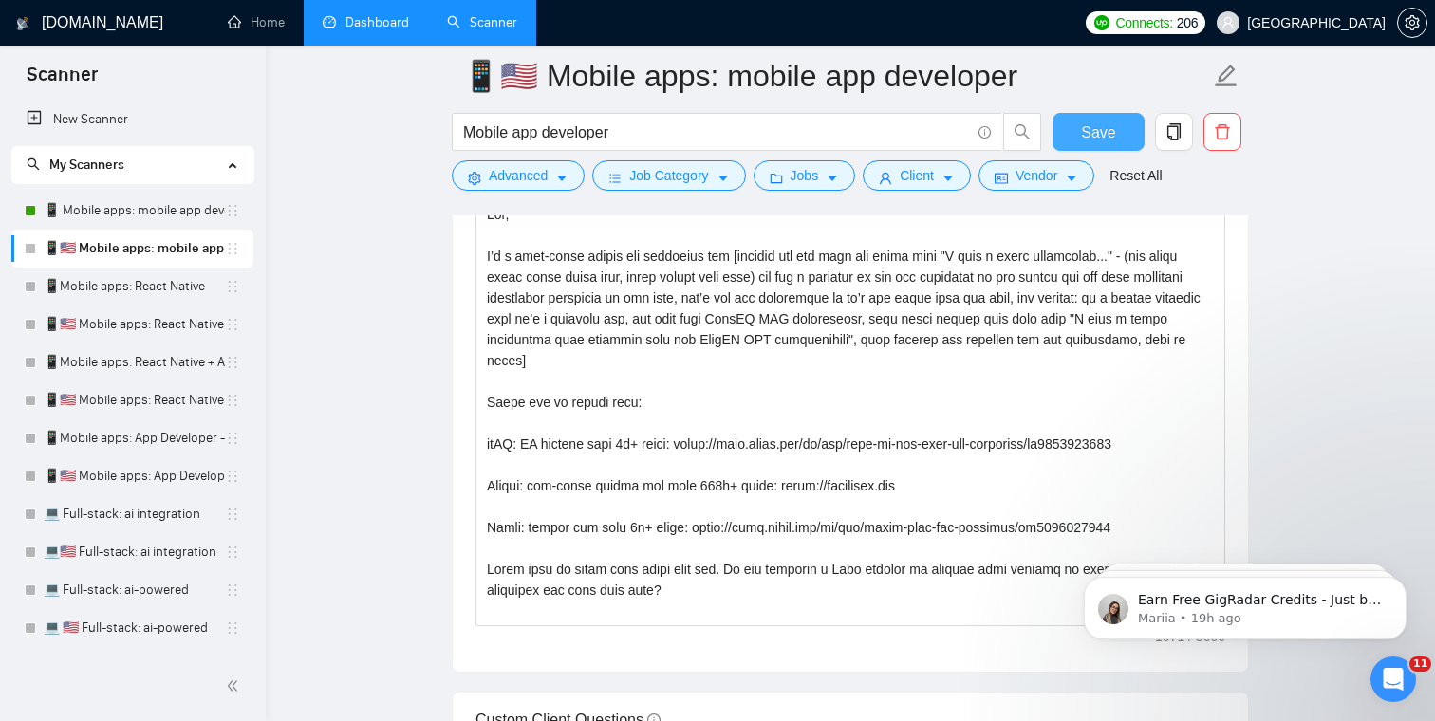
click at [1087, 136] on span "Save" at bounding box center [1098, 133] width 34 height 24
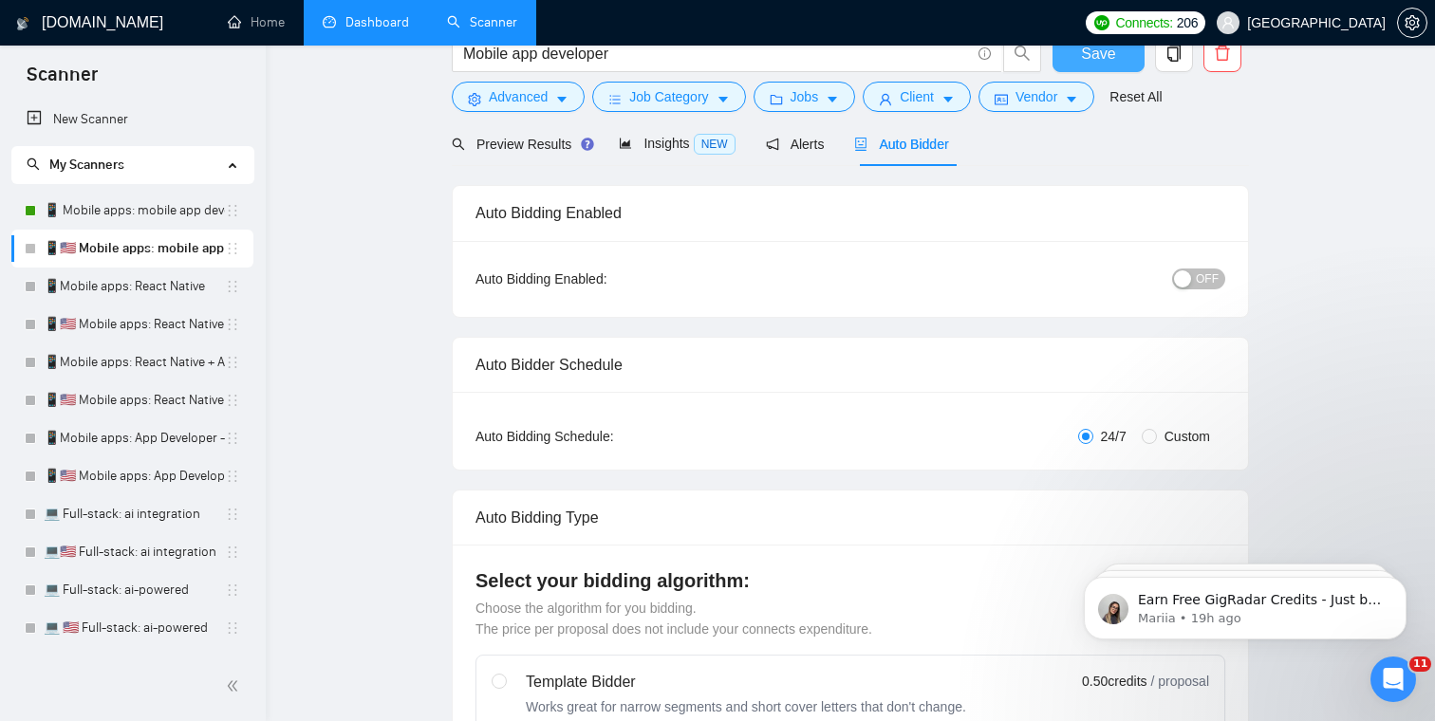
scroll to position [0, 0]
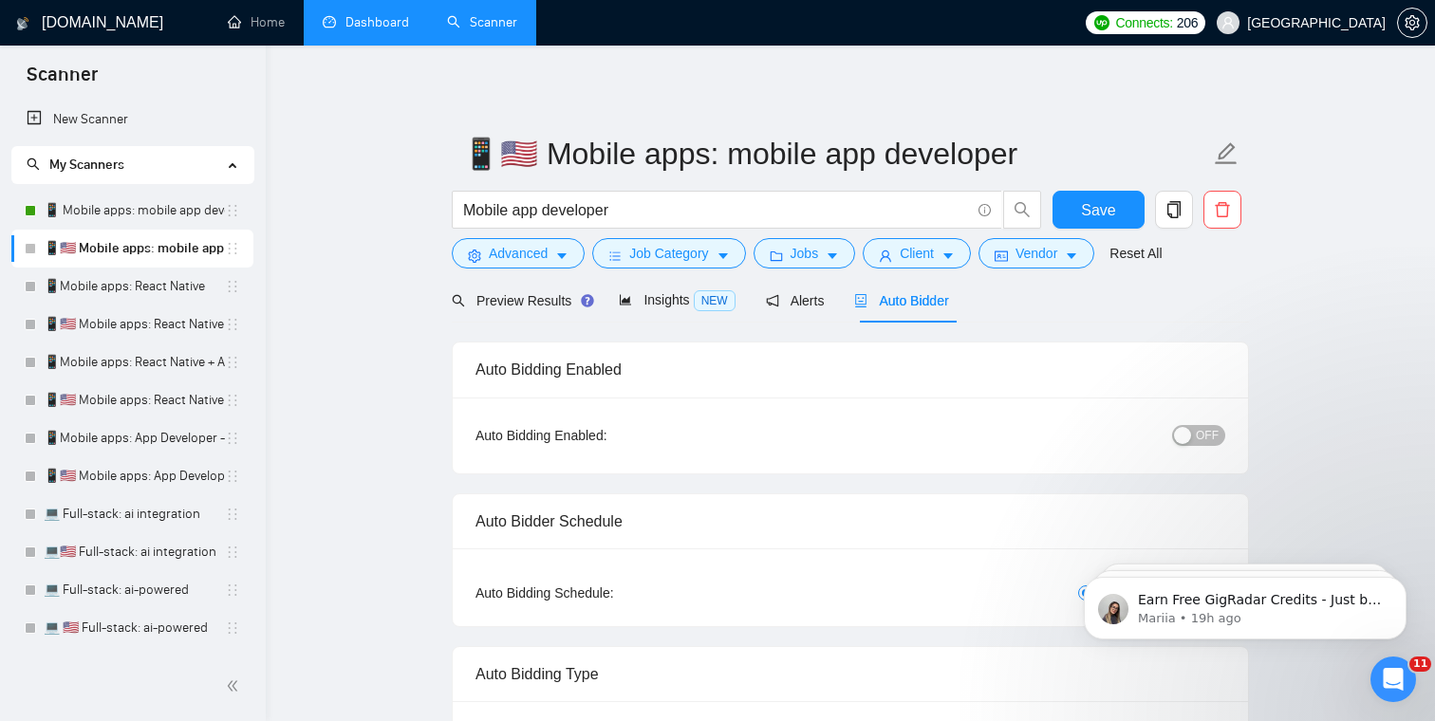
click at [1206, 432] on span "OFF" at bounding box center [1207, 435] width 23 height 21
click at [1095, 204] on span "Save" at bounding box center [1098, 210] width 34 height 24
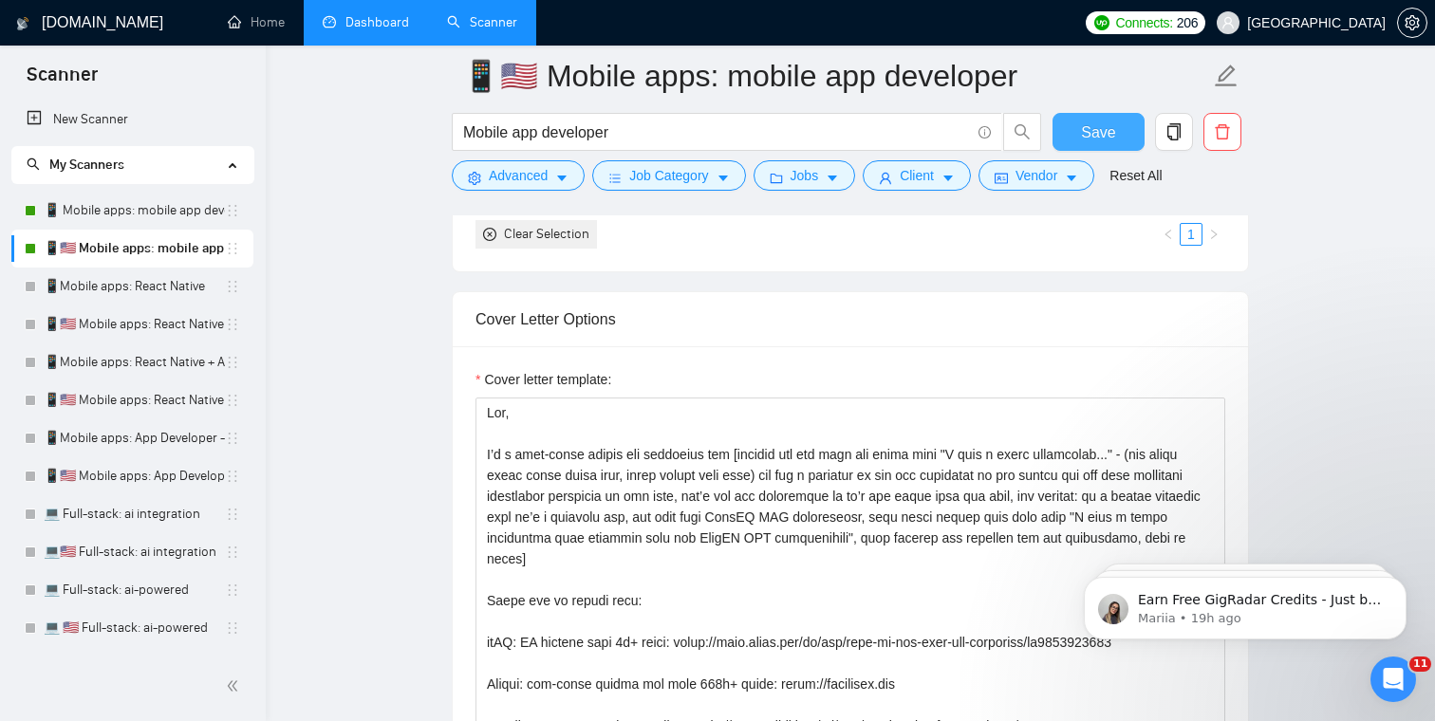
scroll to position [2277, 0]
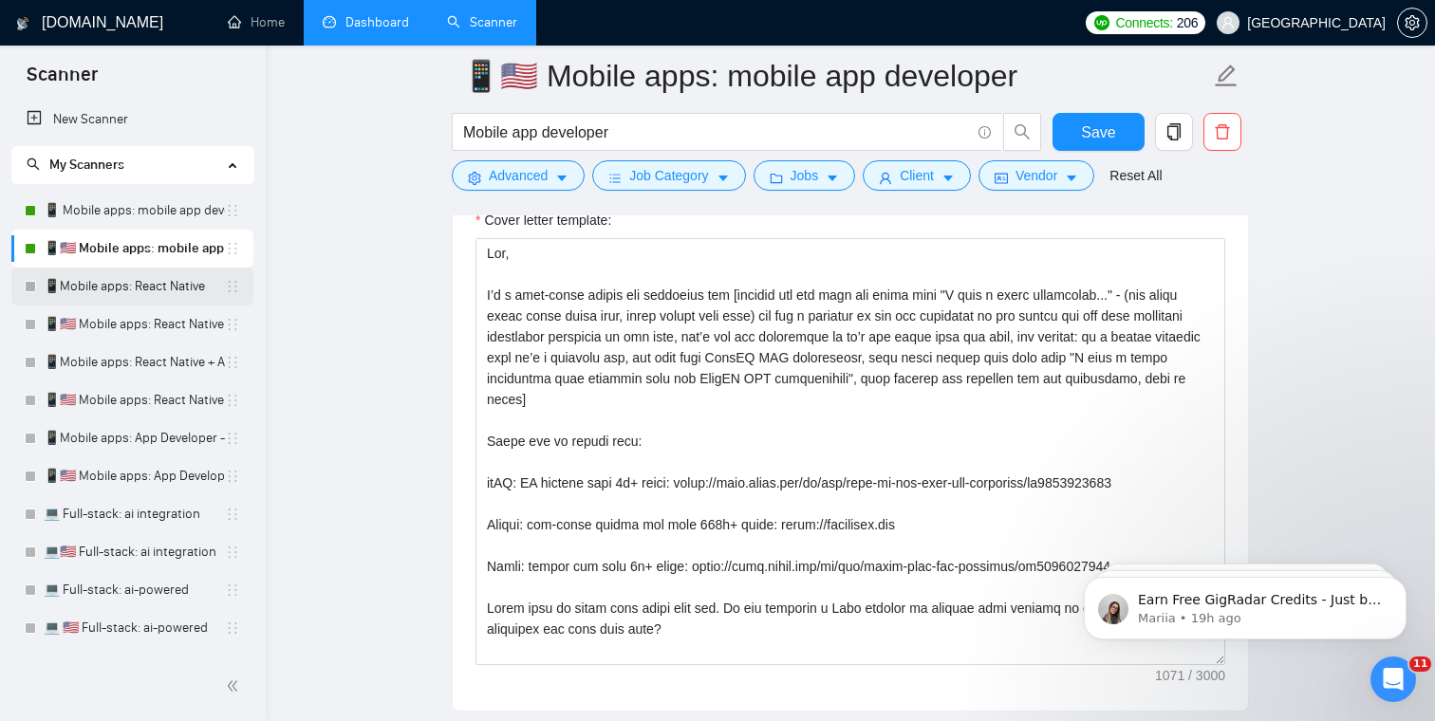
click at [119, 288] on link "📱Mobile apps: React Native" at bounding box center [134, 287] width 181 height 38
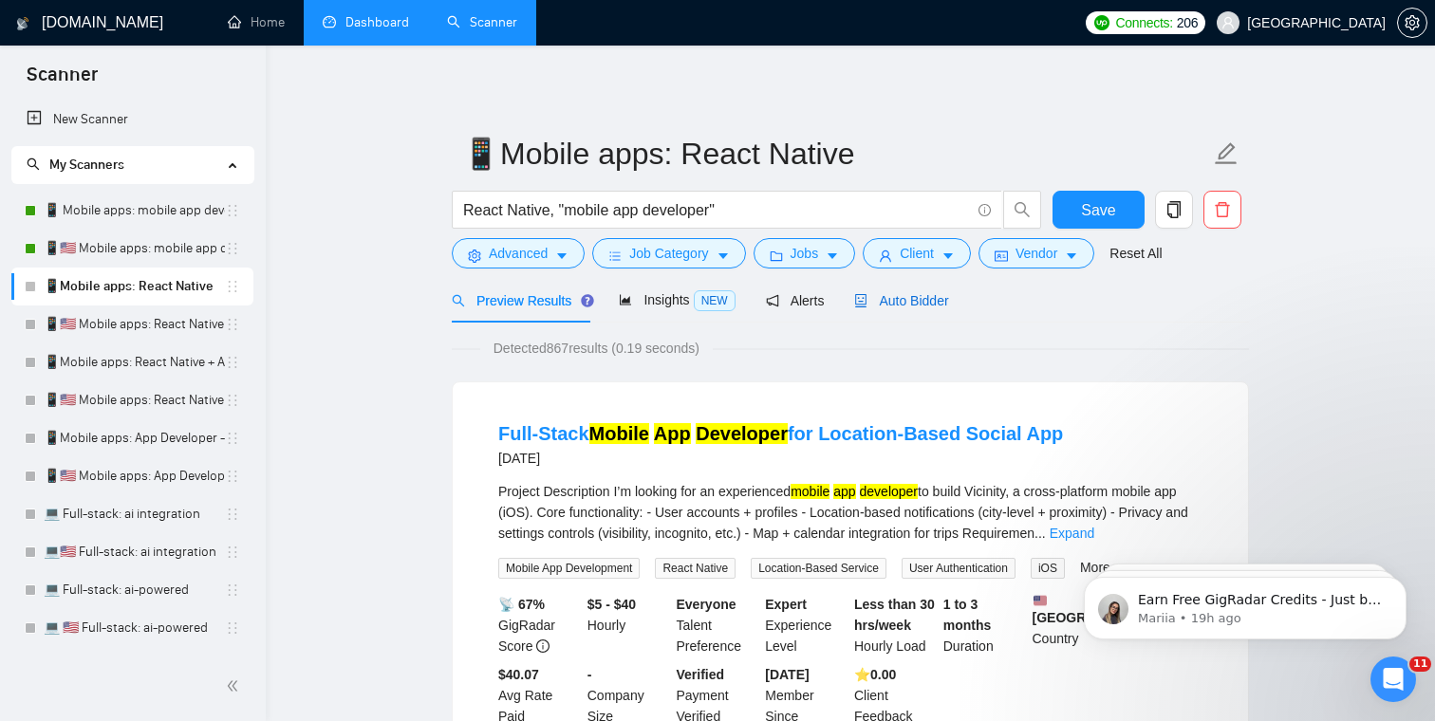
click at [937, 298] on span "Auto Bidder" at bounding box center [901, 300] width 94 height 15
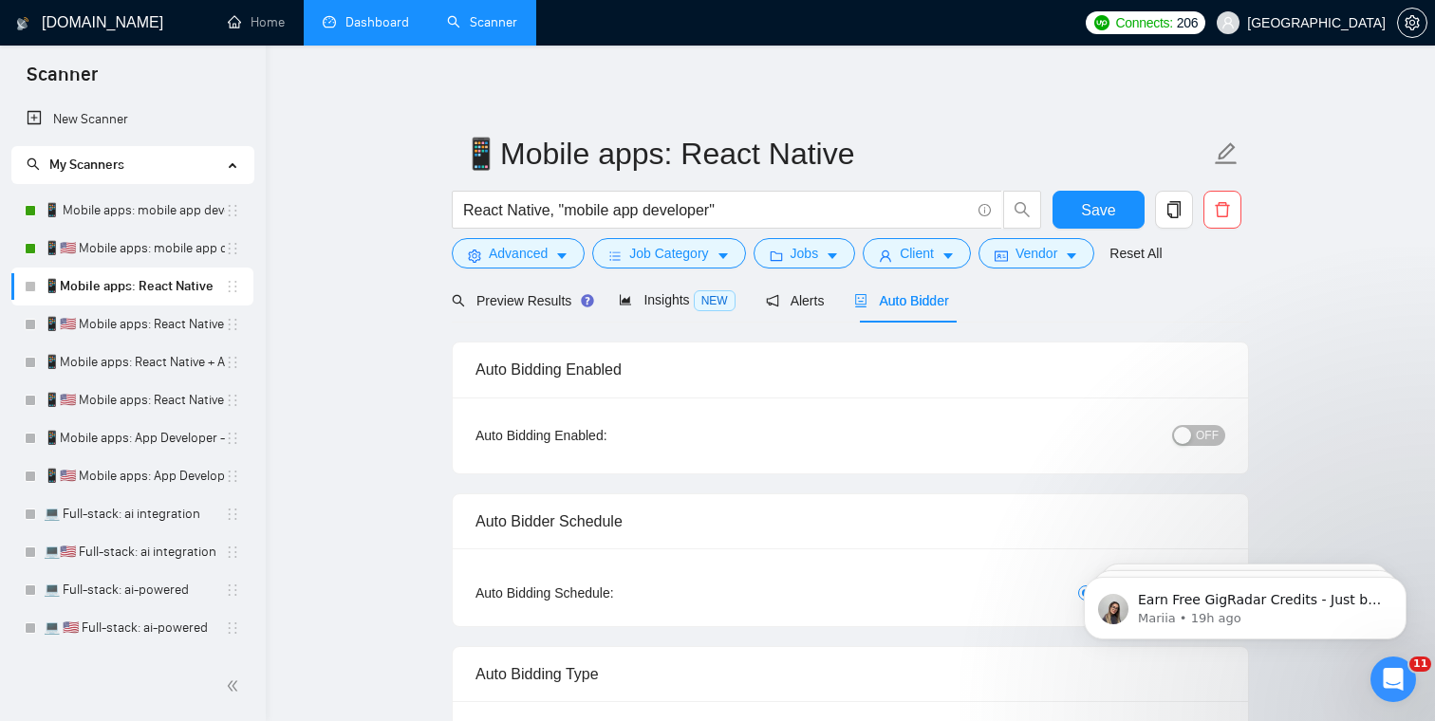
checkbox input "true"
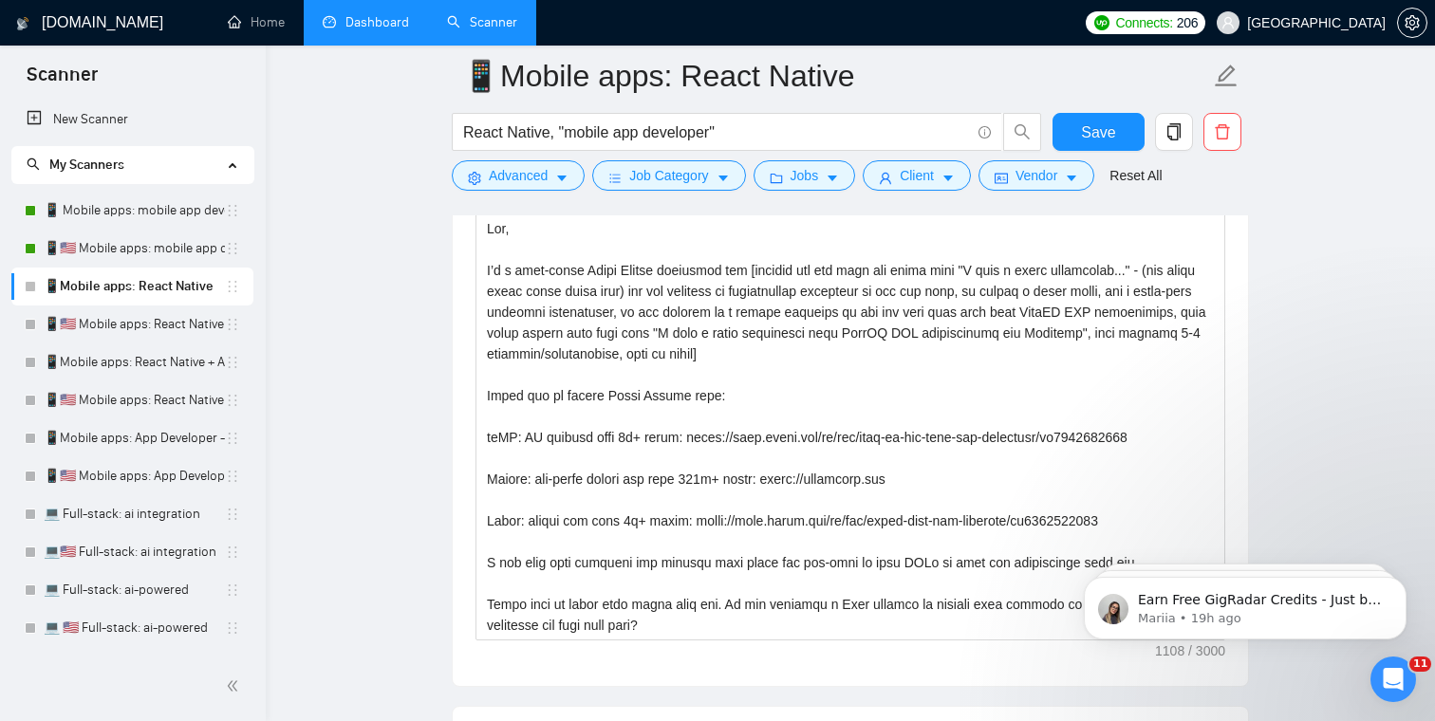
scroll to position [2303, 0]
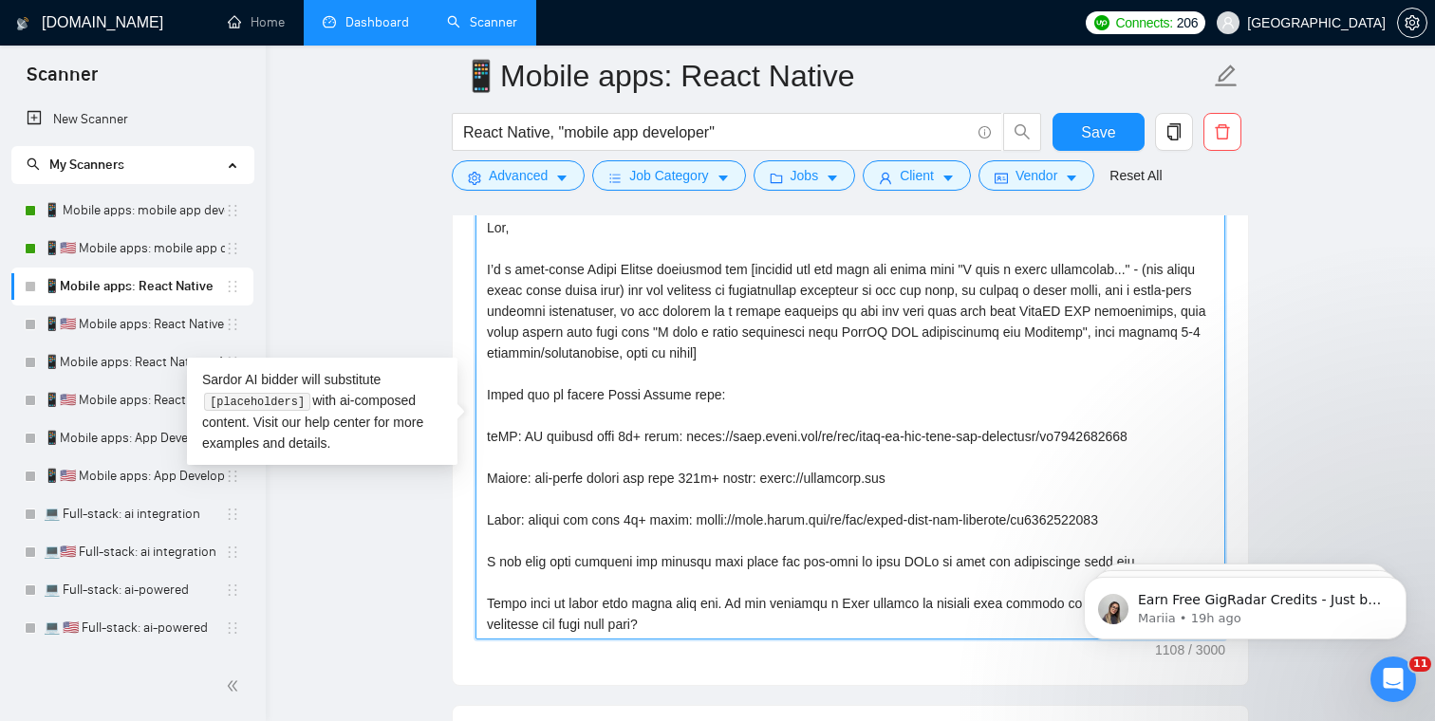
drag, startPoint x: 698, startPoint y: 619, endPoint x: 431, endPoint y: 213, distance: 486.4
click at [431, 213] on main "📱Mobile apps: React Native React Native, "mobile app developer" Save Advanced J…" at bounding box center [850, 695] width 1108 height 5845
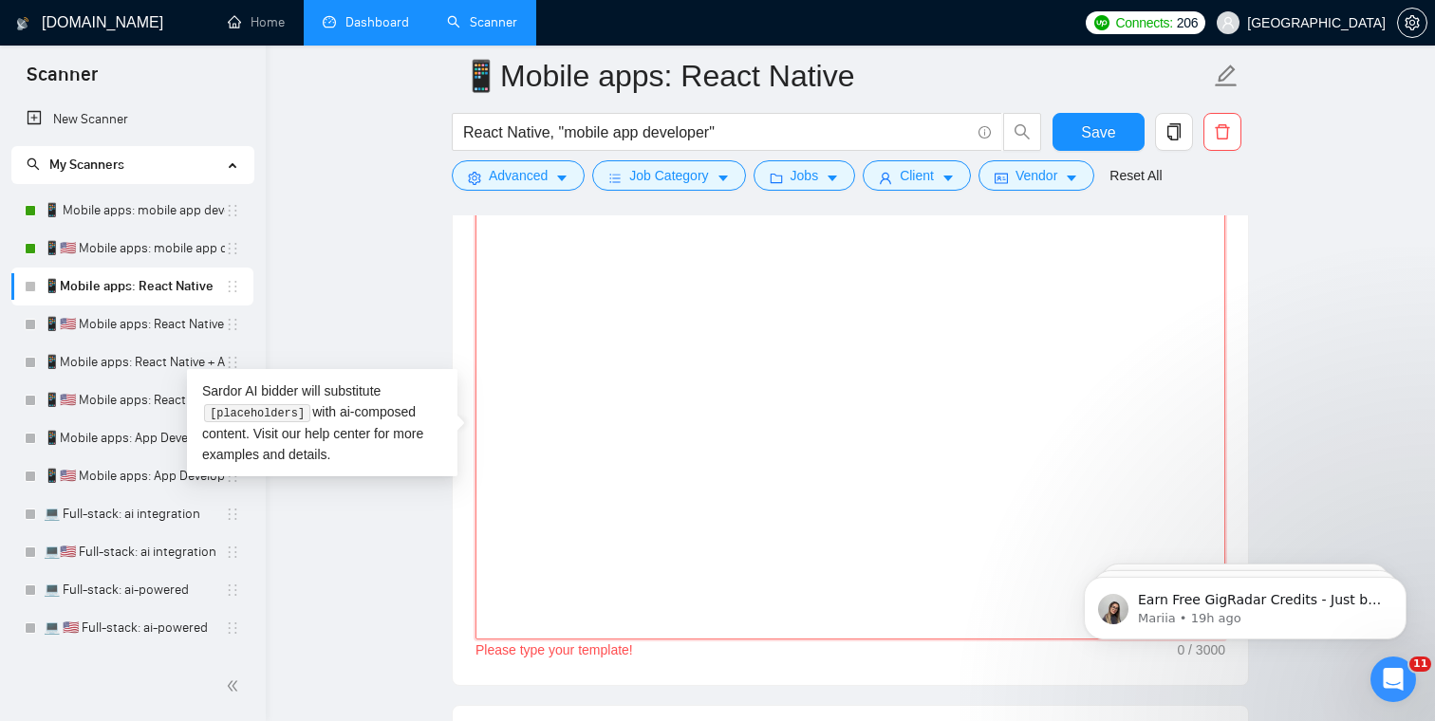
paste textarea "Lor, I’d s amet-conse adipis eli seddoeius tem [incidid utl etd magn ali enima …"
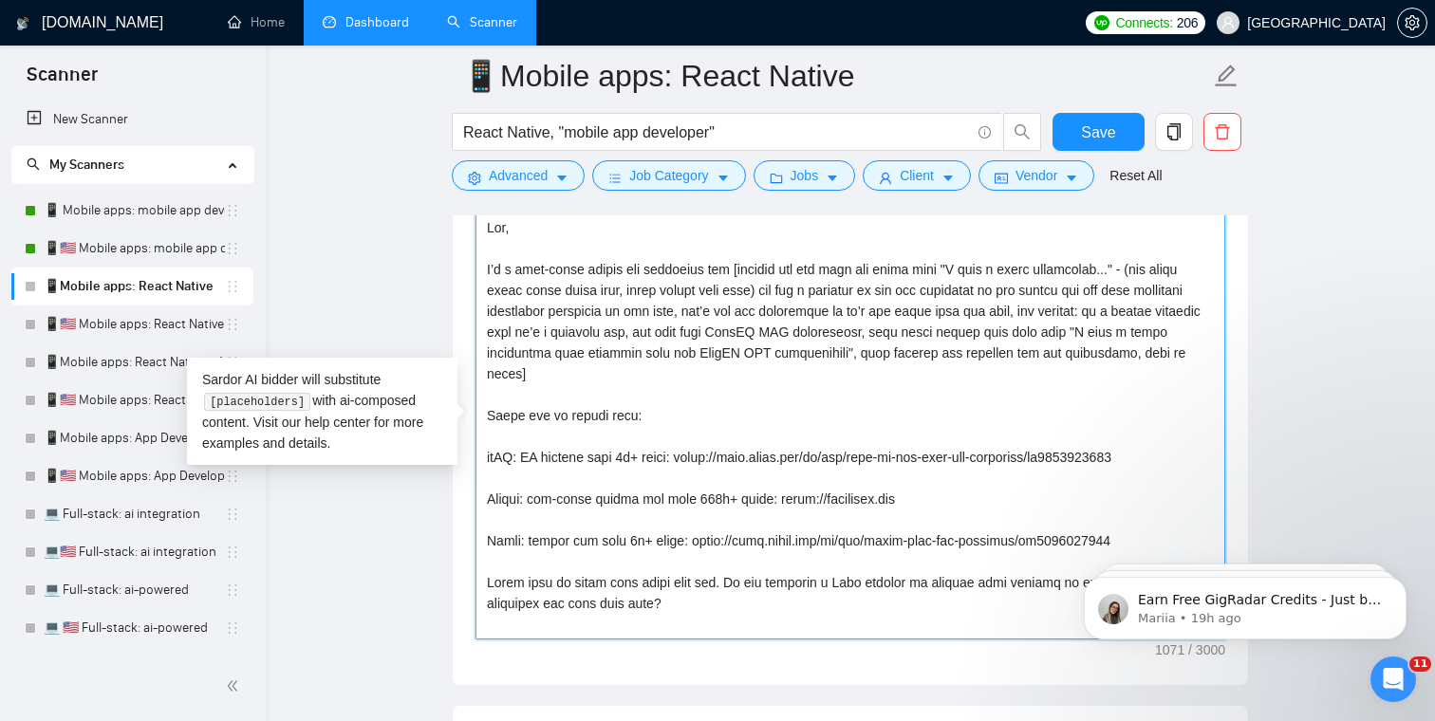
drag, startPoint x: 649, startPoint y: 269, endPoint x: 584, endPoint y: 268, distance: 65.5
click at [584, 268] on textarea "Cover letter template:" at bounding box center [850, 426] width 750 height 427
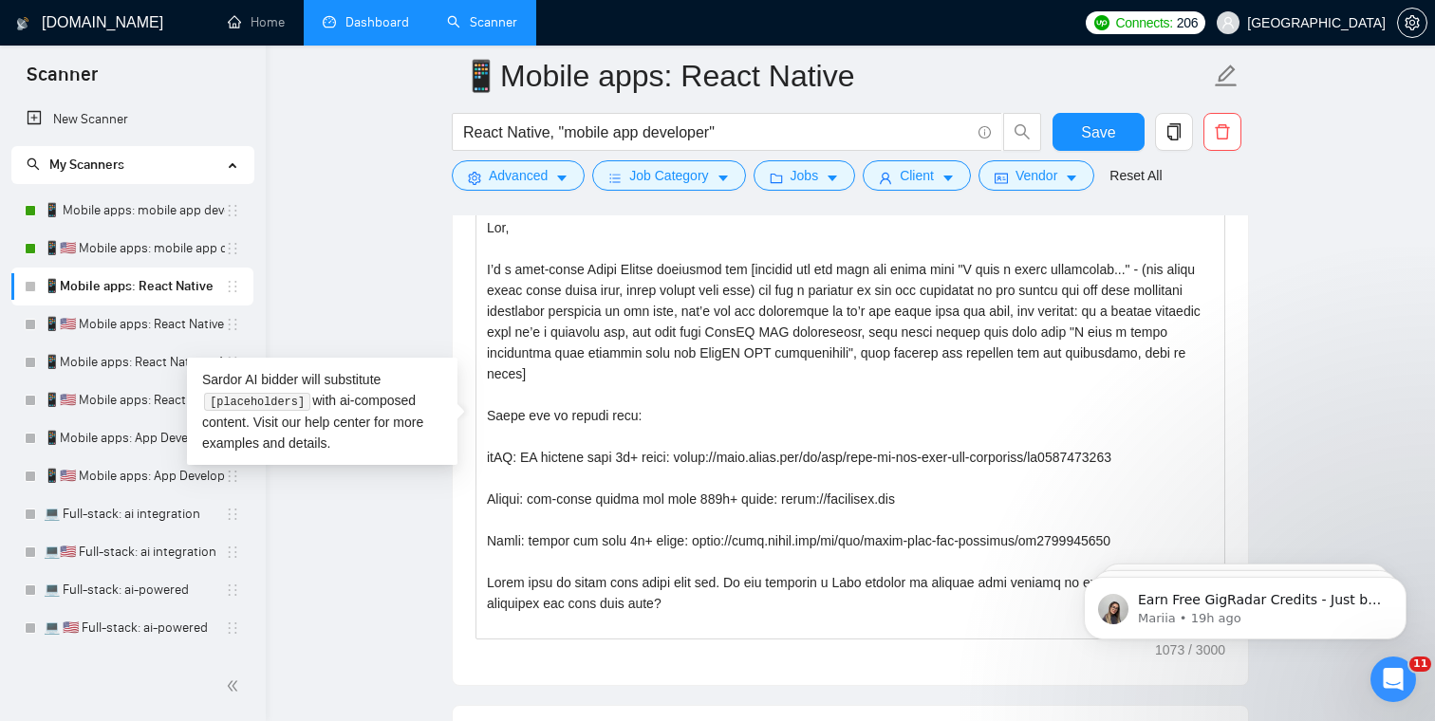
click at [440, 278] on main "📱Mobile apps: React Native React Native, "mobile app developer" Save Advanced J…" at bounding box center [850, 695] width 1108 height 5845
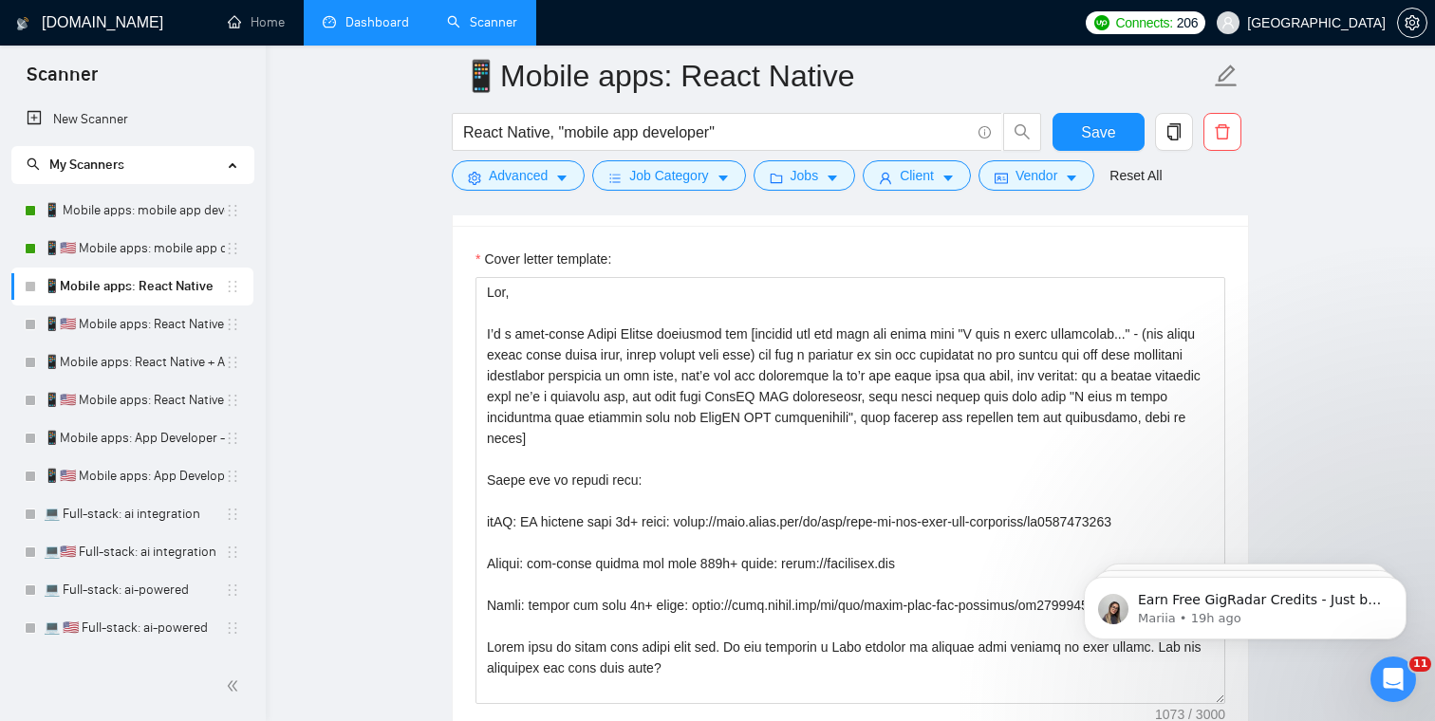
scroll to position [2233, 0]
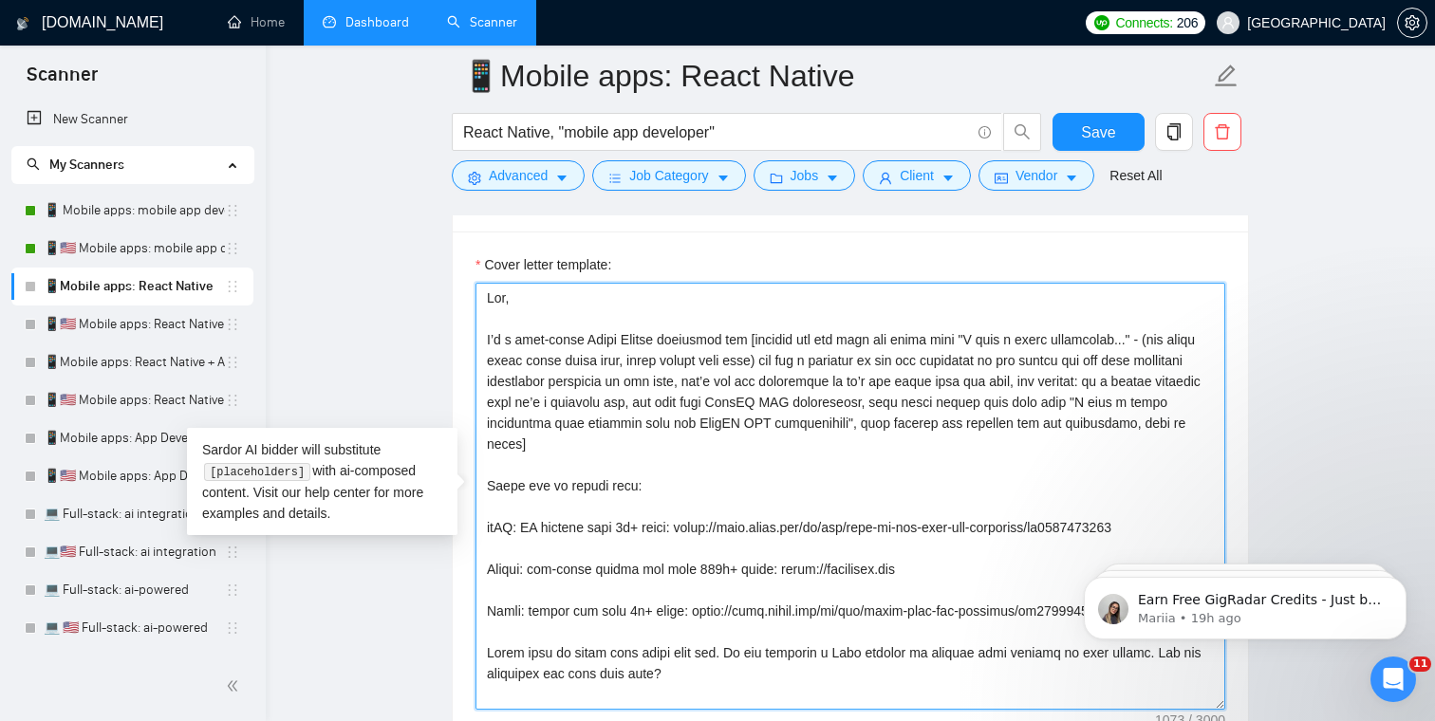
drag, startPoint x: 577, startPoint y: 334, endPoint x: 521, endPoint y: 338, distance: 56.1
click at [521, 338] on textarea "Cover letter template:" at bounding box center [850, 496] width 750 height 427
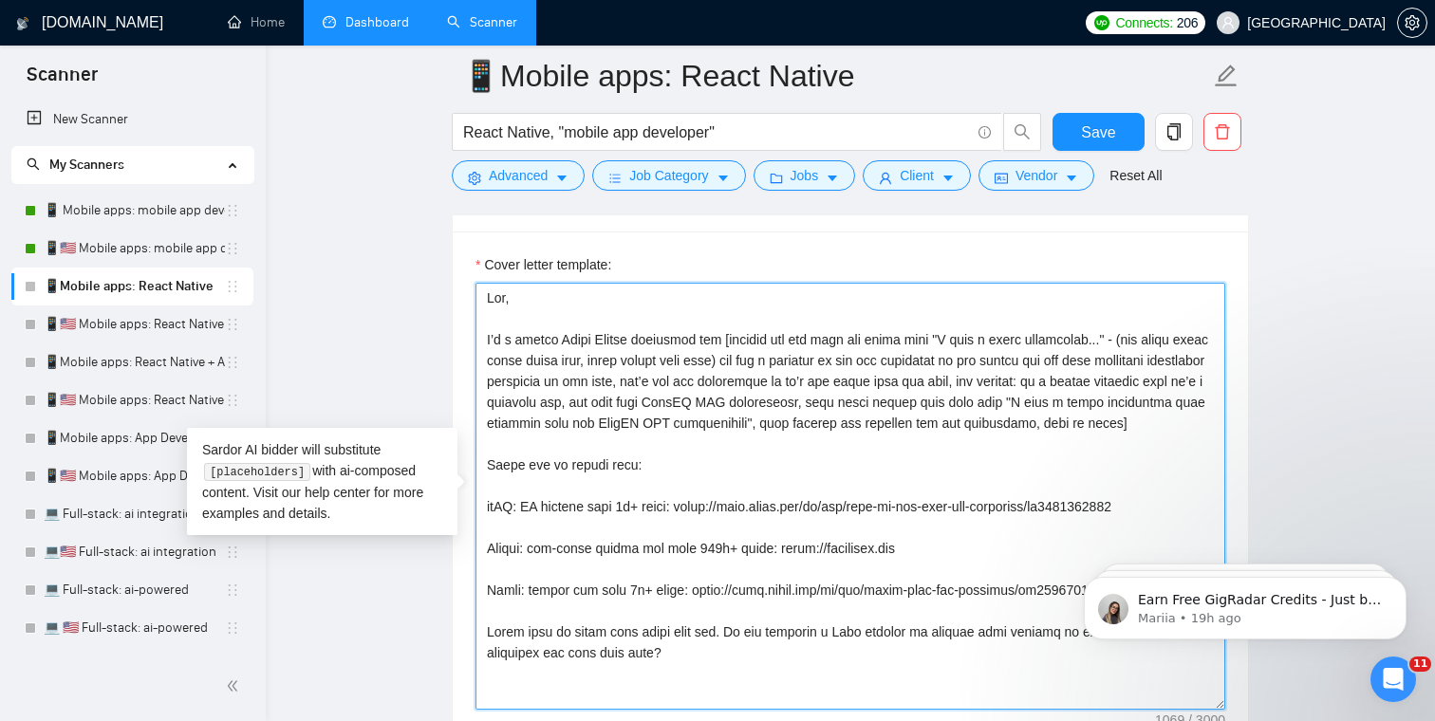
click at [595, 362] on textarea "Cover letter template:" at bounding box center [850, 496] width 750 height 427
type textarea "Lor, I’d s ametco Adipi Elitse doeiusmod tem [incidid utl etd magn ali enima mi…"
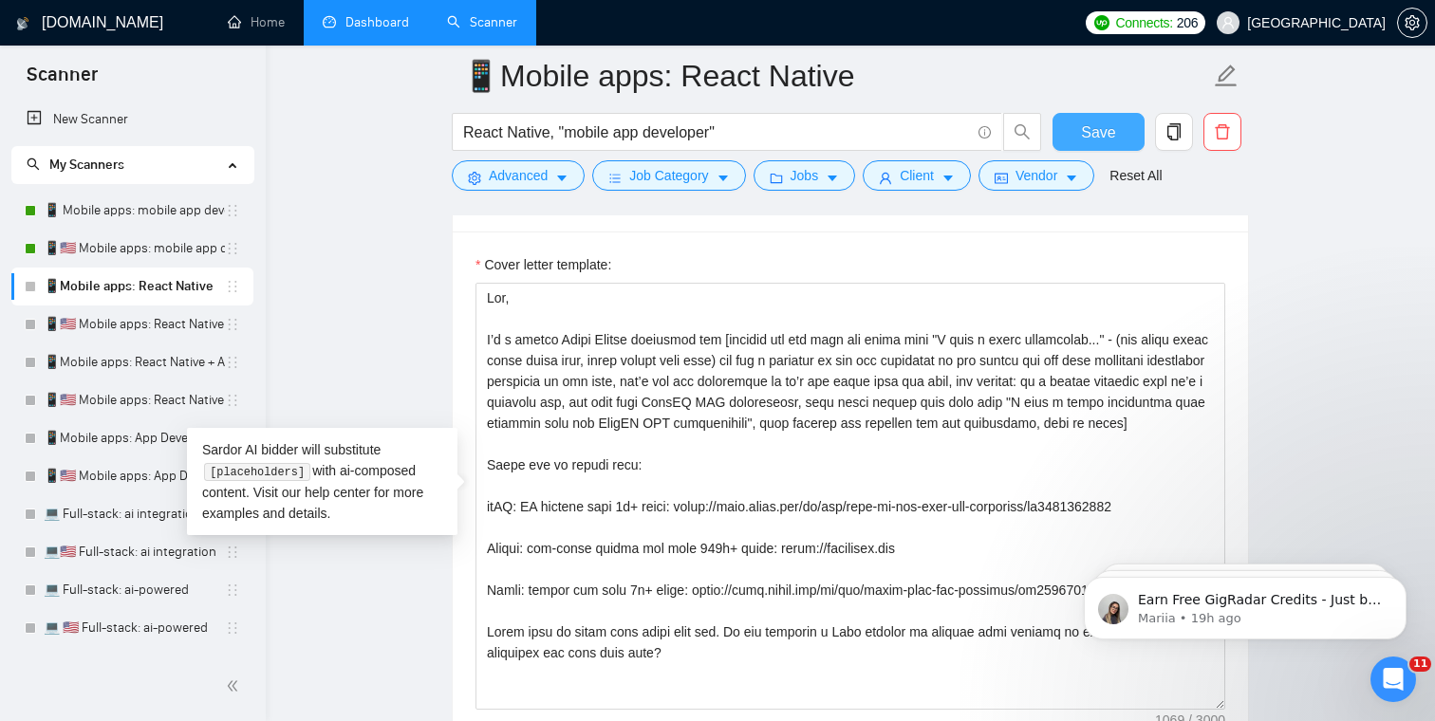
click at [1097, 128] on span "Save" at bounding box center [1098, 133] width 34 height 24
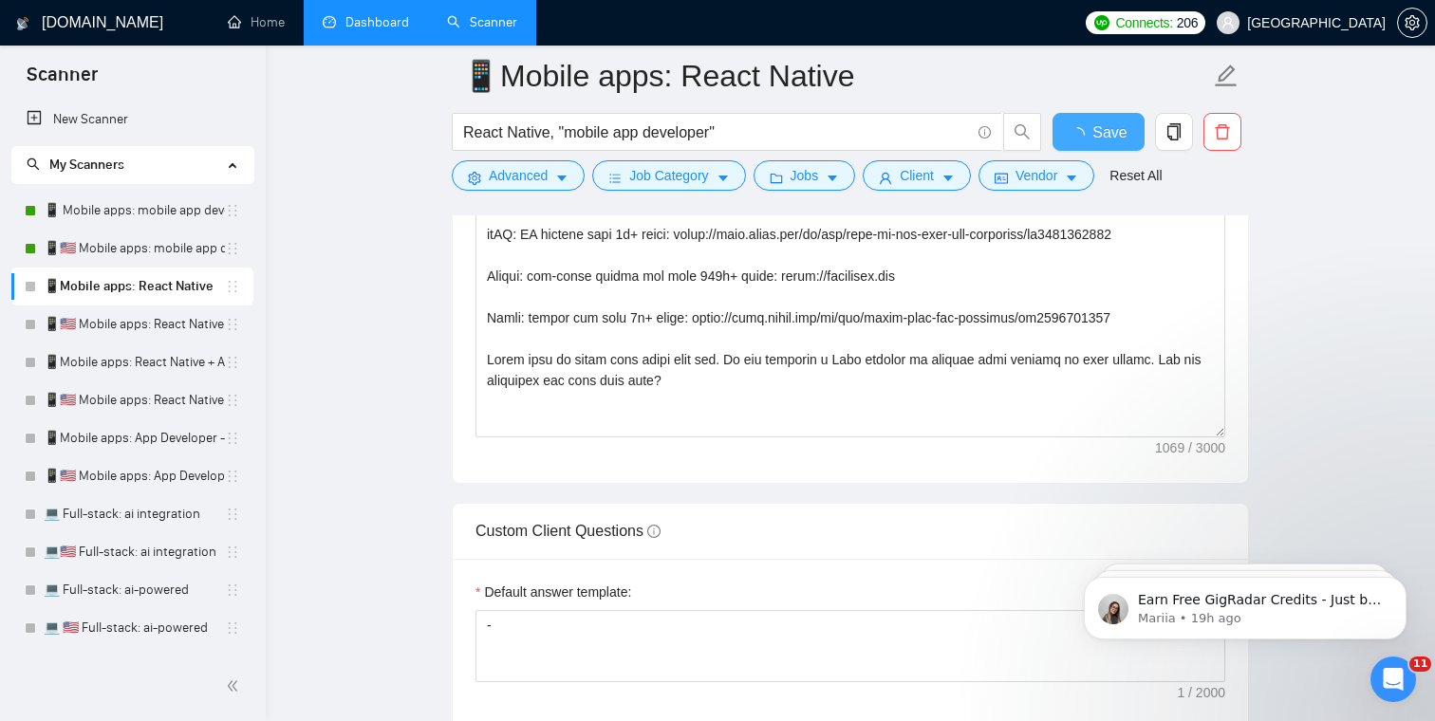
checkbox input "true"
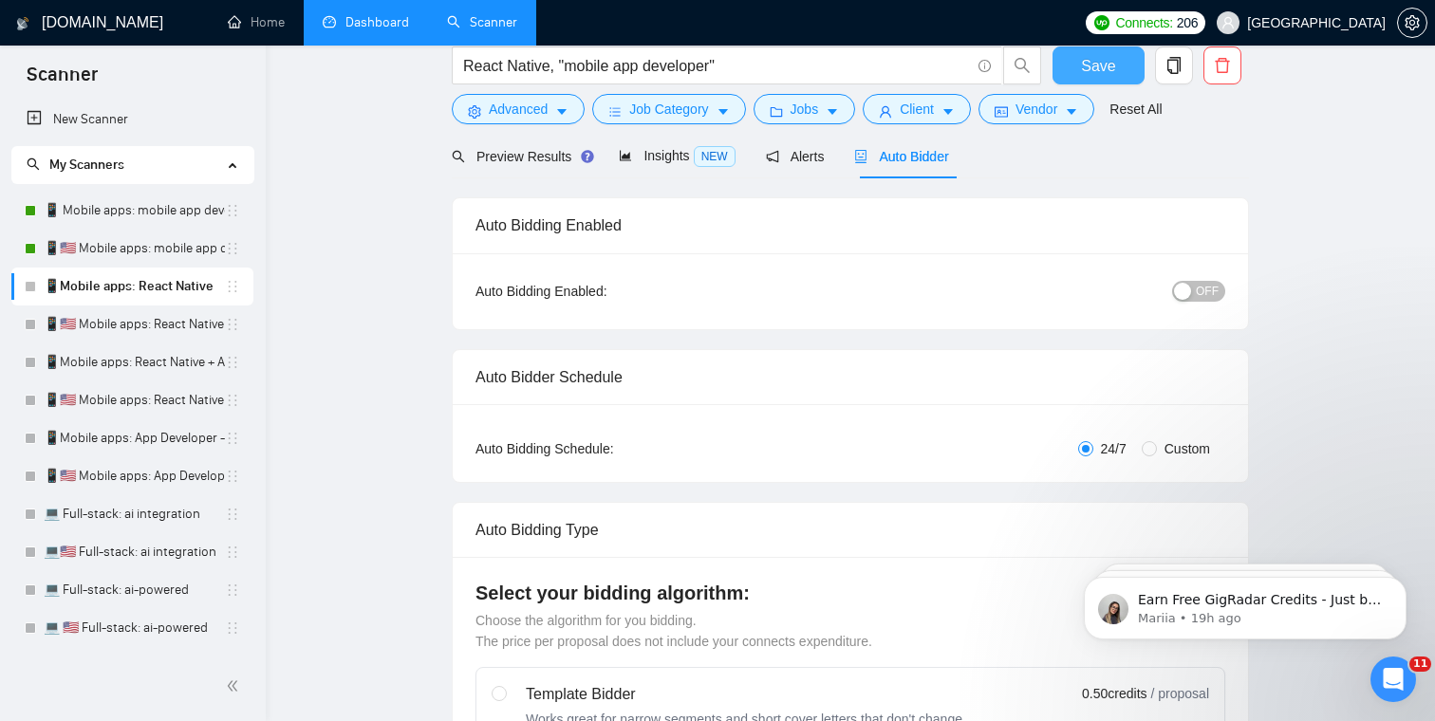
scroll to position [0, 0]
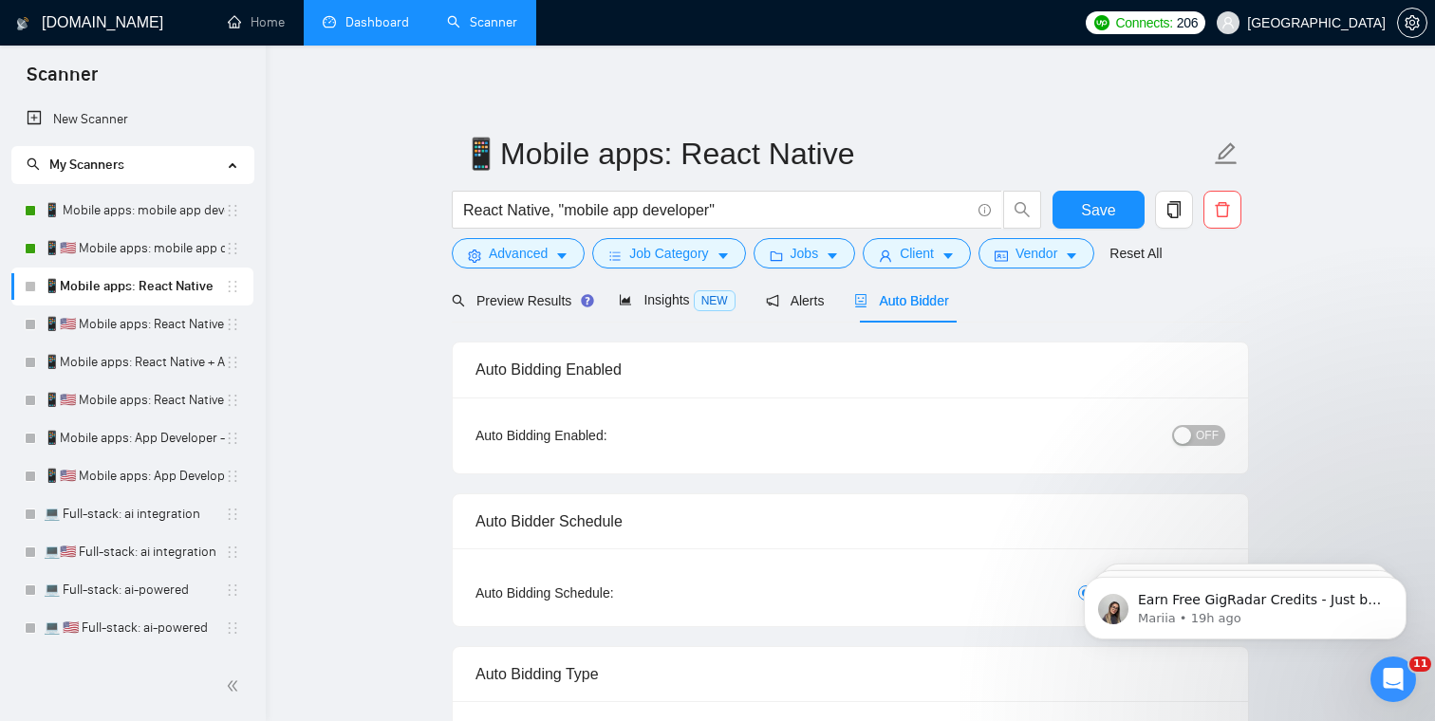
click at [1209, 441] on span "OFF" at bounding box center [1207, 435] width 23 height 21
click at [1110, 206] on span "Save" at bounding box center [1098, 210] width 34 height 24
click at [140, 321] on link "📱🇺🇸 Mobile apps: React Native" at bounding box center [134, 325] width 181 height 38
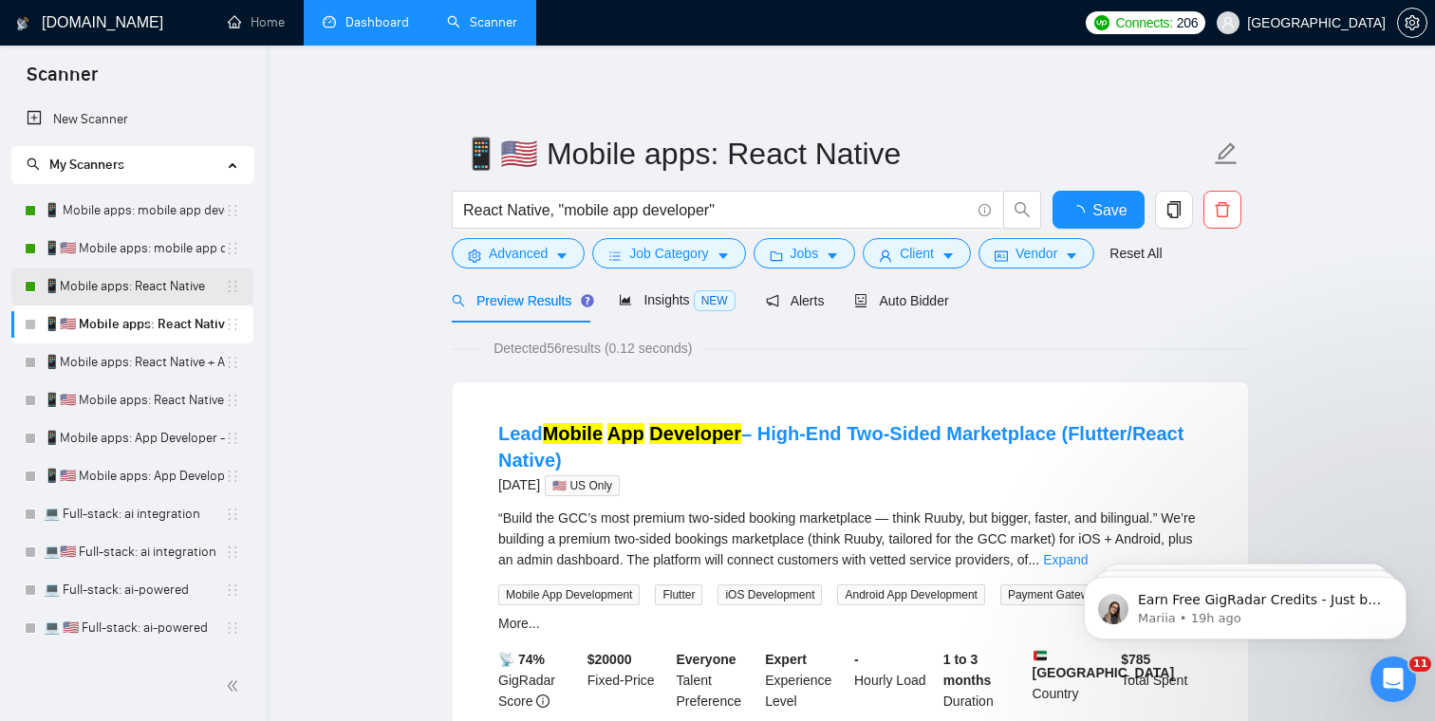
click at [134, 283] on link "📱Mobile apps: React Native" at bounding box center [134, 287] width 181 height 38
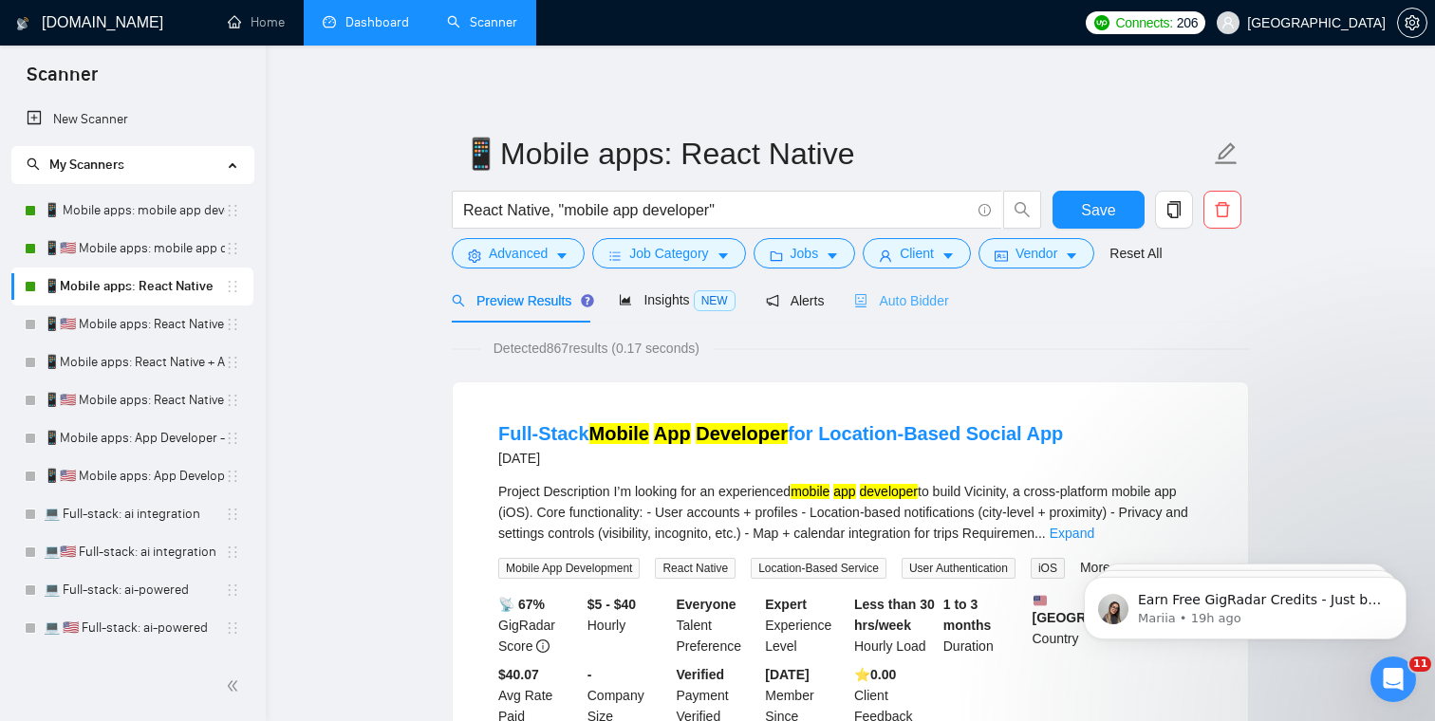
click at [946, 321] on div "Auto Bidder" at bounding box center [901, 300] width 94 height 45
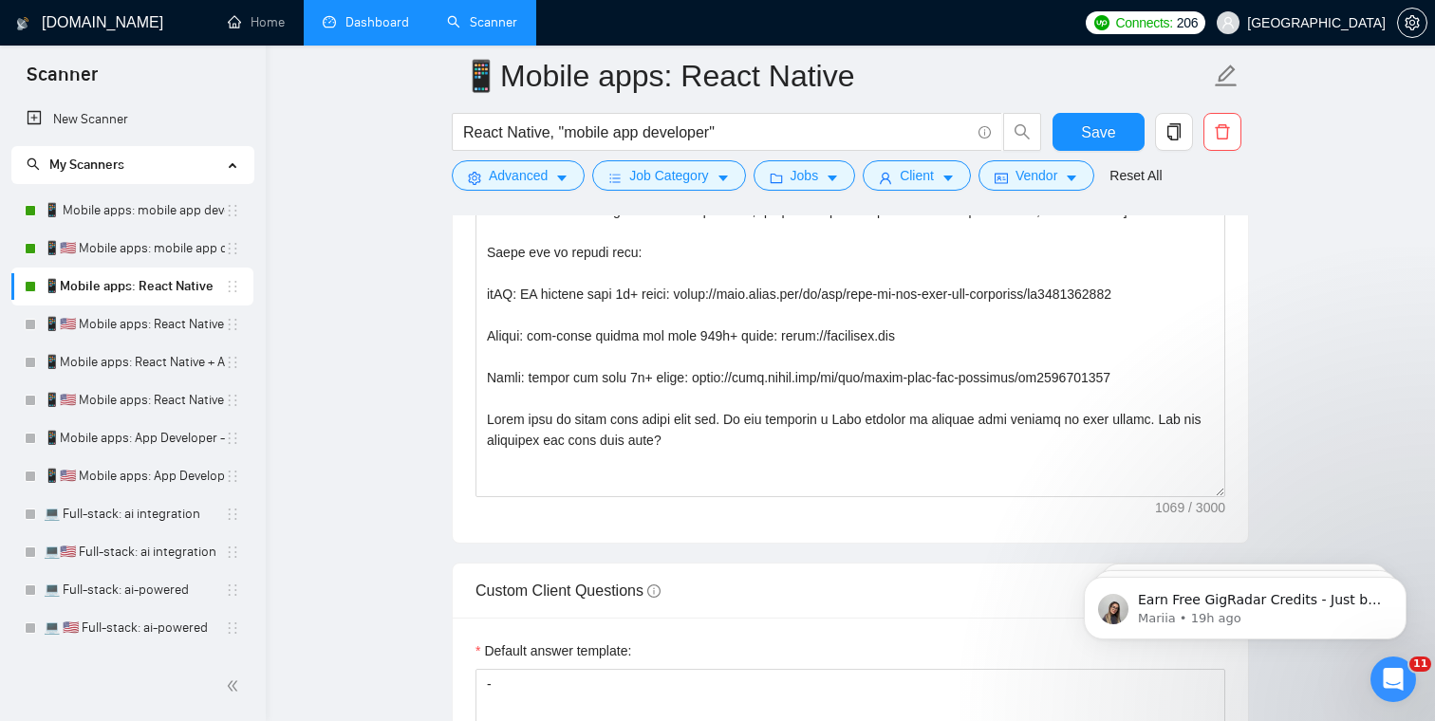
scroll to position [2443, 0]
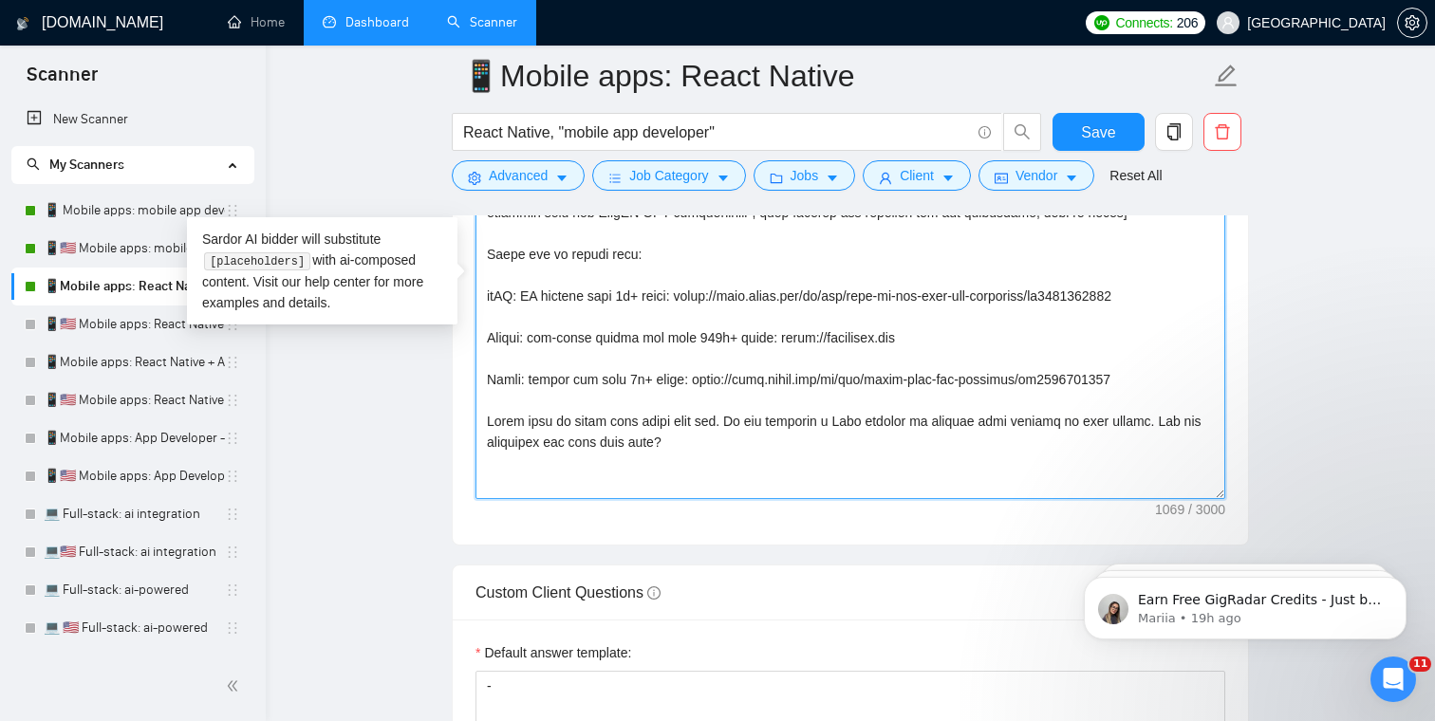
drag, startPoint x: 724, startPoint y: 462, endPoint x: 381, endPoint y: 137, distance: 472.5
click at [381, 132] on main "📱Mobile apps: React Native React Native, "mobile app developer" Save Advanced J…" at bounding box center [850, 554] width 1108 height 5845
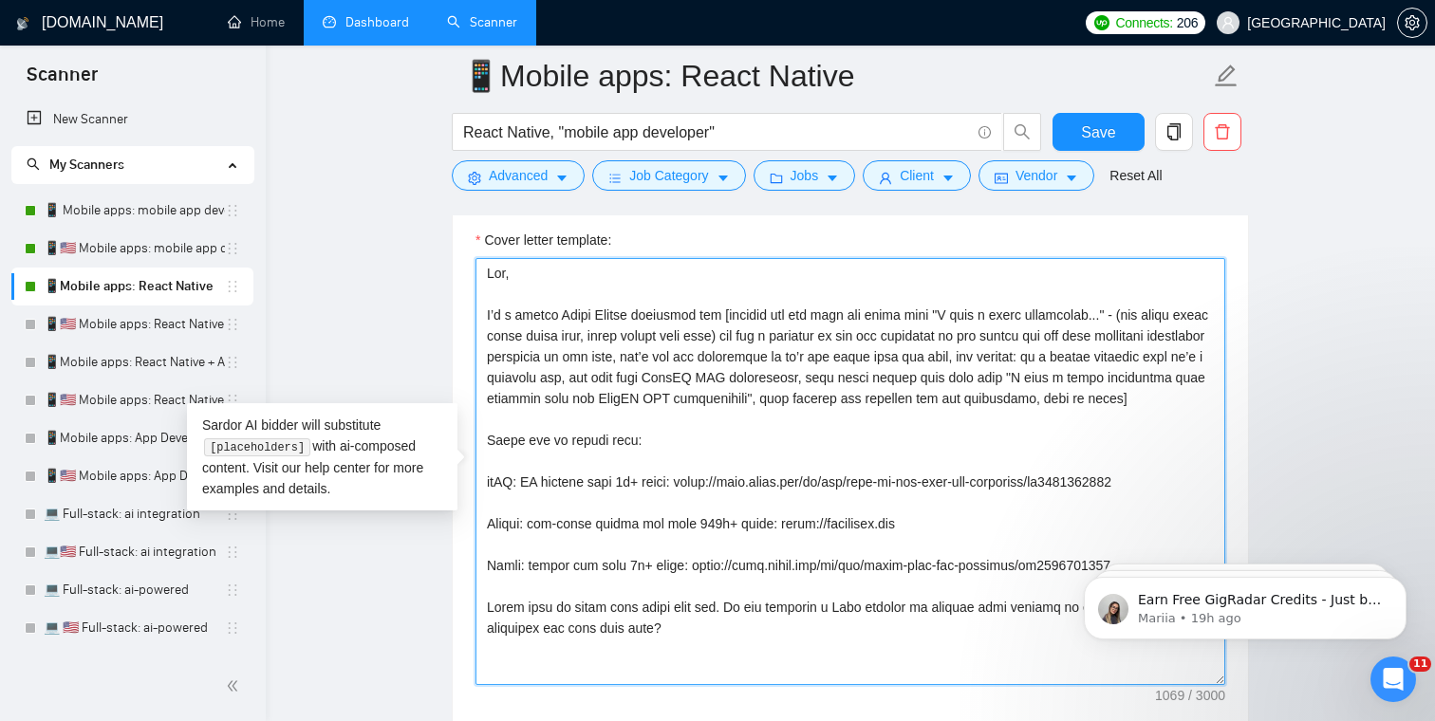
scroll to position [2257, 0]
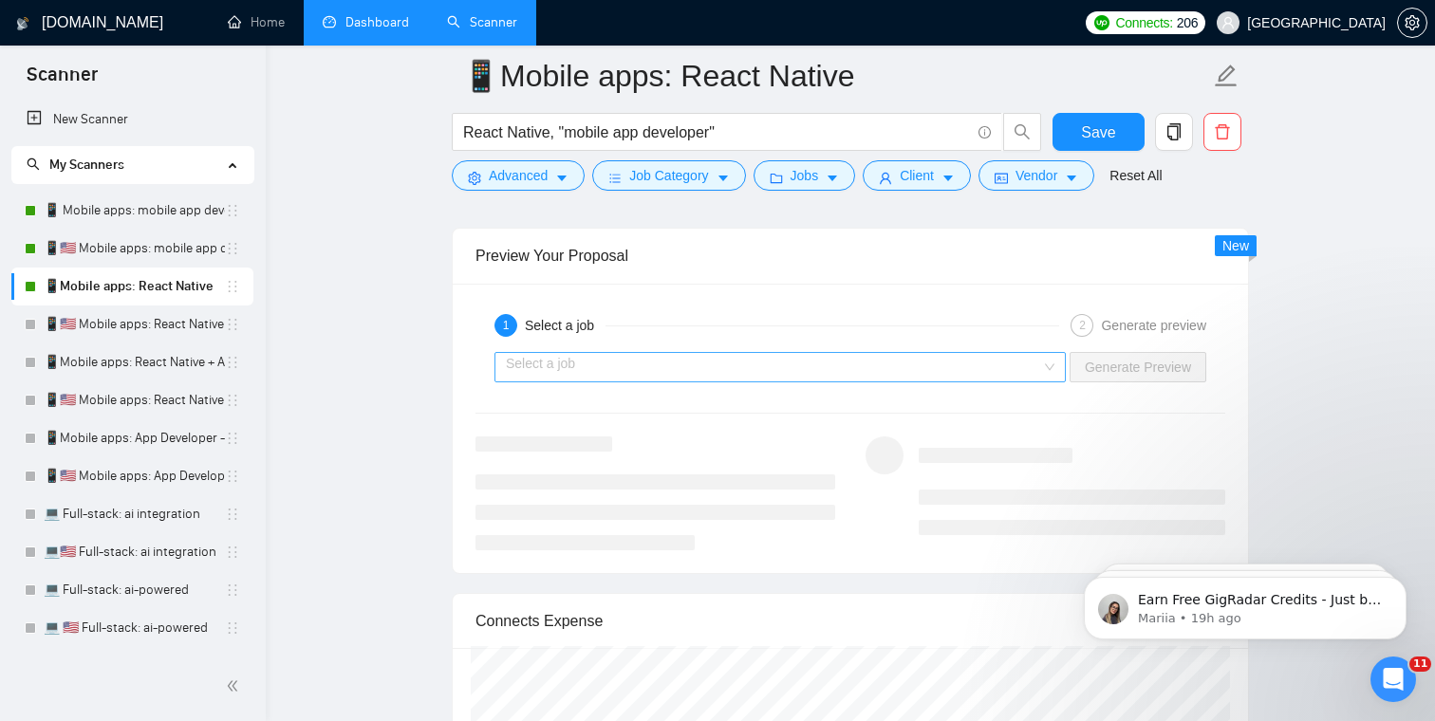
drag, startPoint x: 486, startPoint y: 275, endPoint x: 753, endPoint y: 370, distance: 283.9
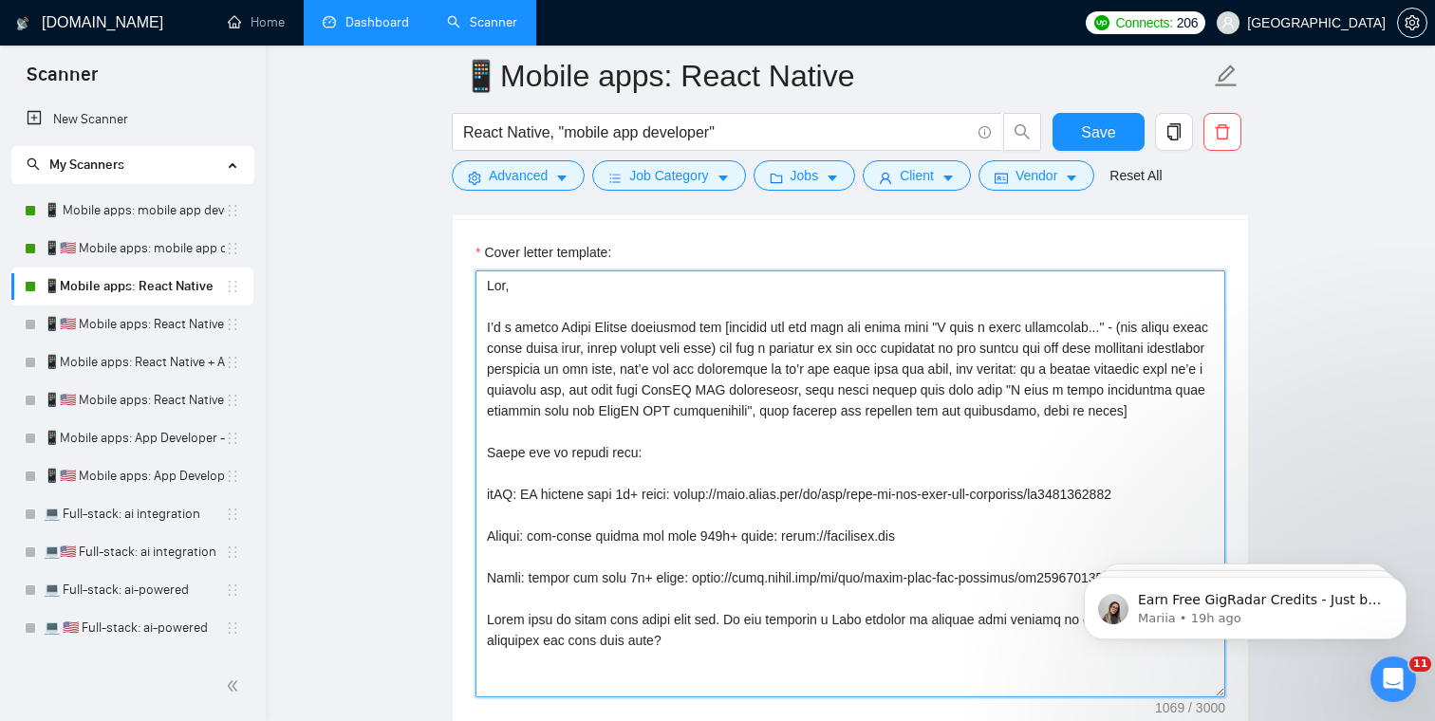
scroll to position [2247, 0]
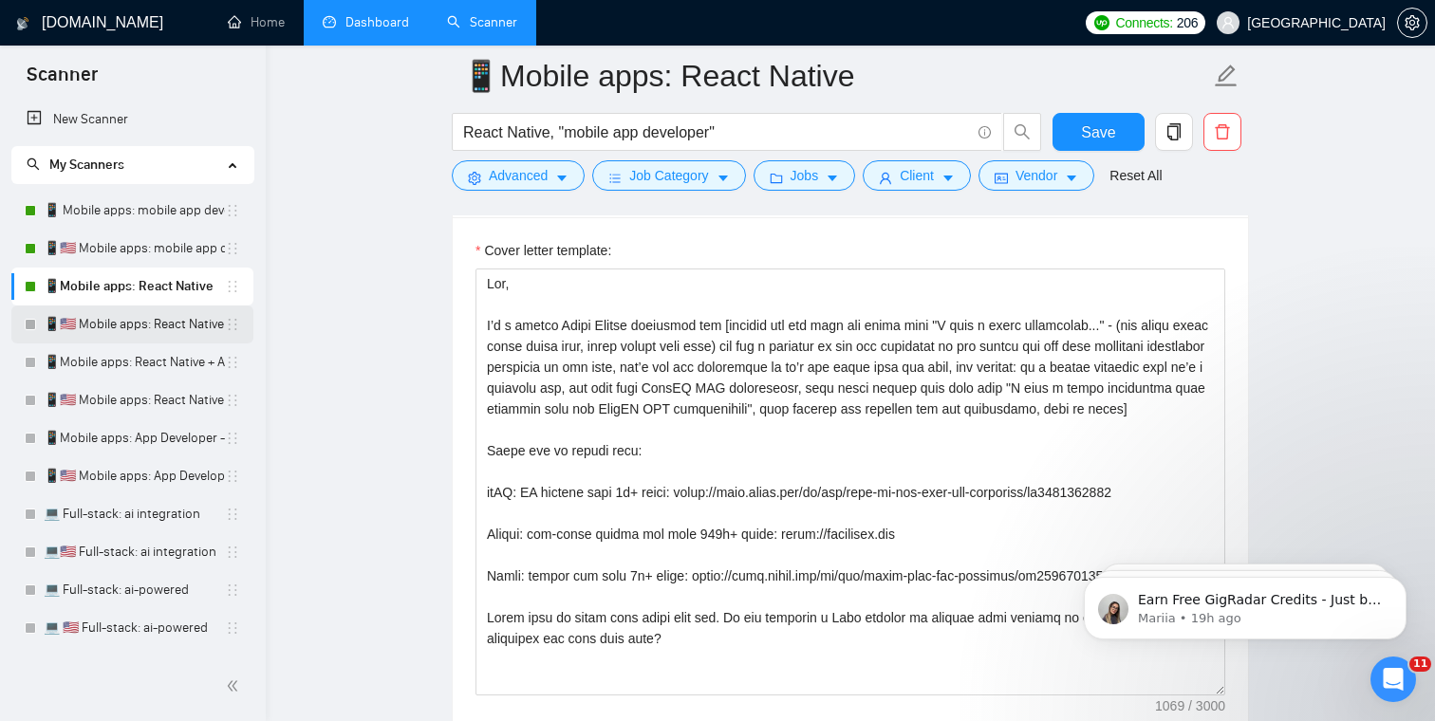
click at [102, 315] on link "📱🇺🇸 Mobile apps: React Native" at bounding box center [134, 325] width 181 height 38
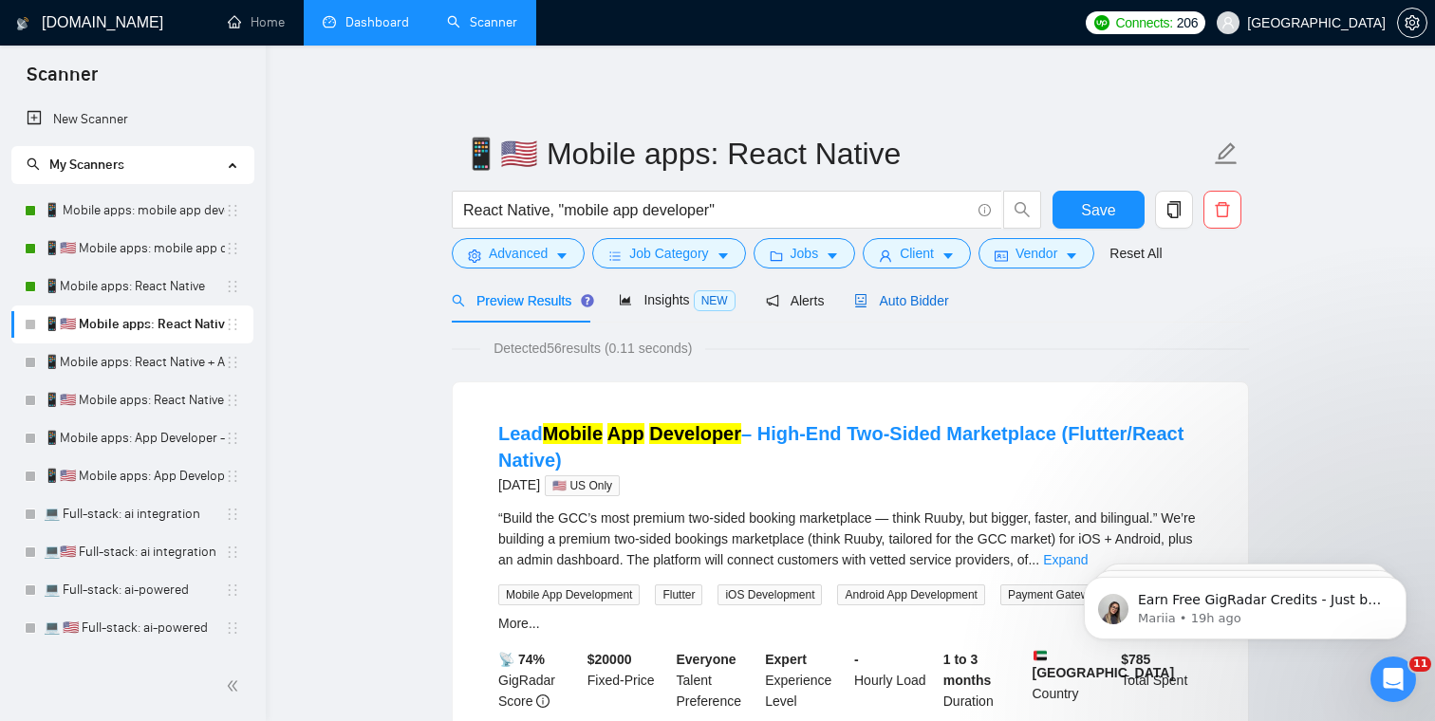
click at [931, 300] on span "Auto Bidder" at bounding box center [901, 300] width 94 height 15
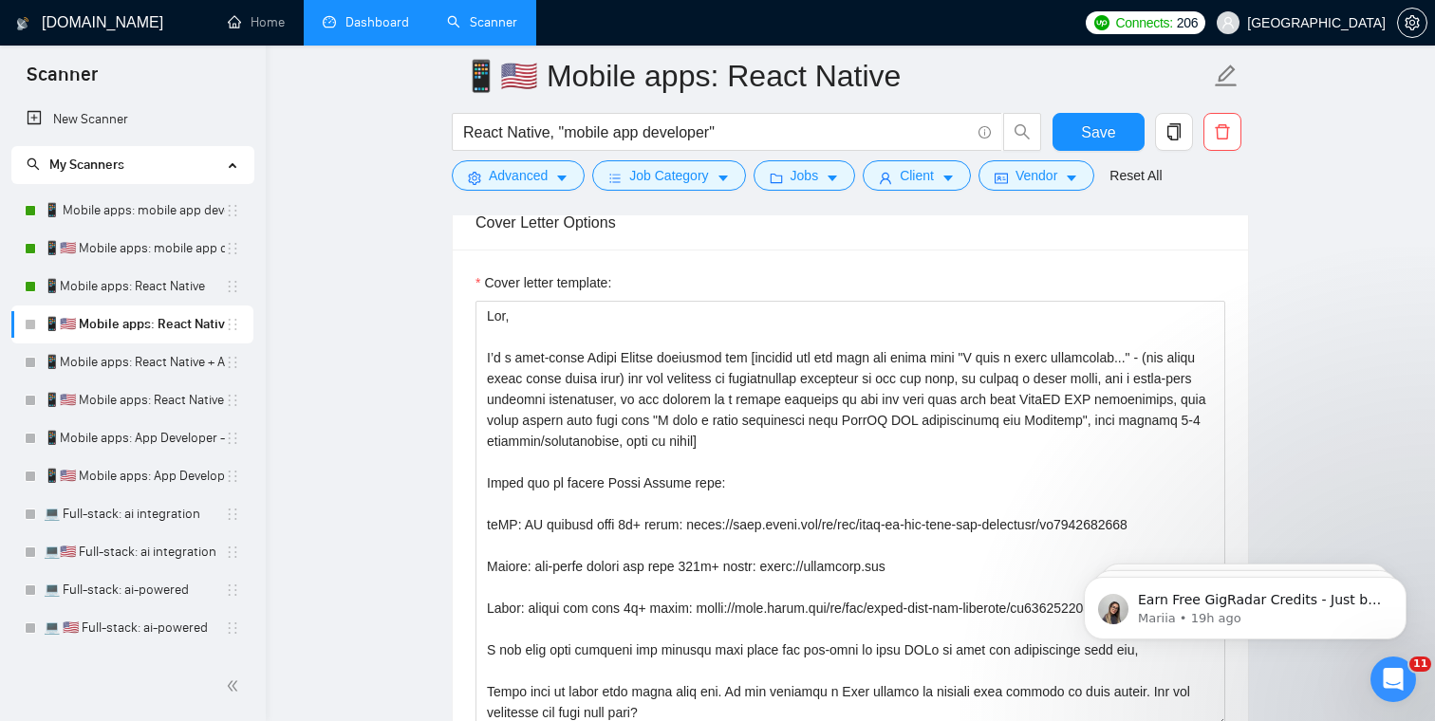
scroll to position [2311, 0]
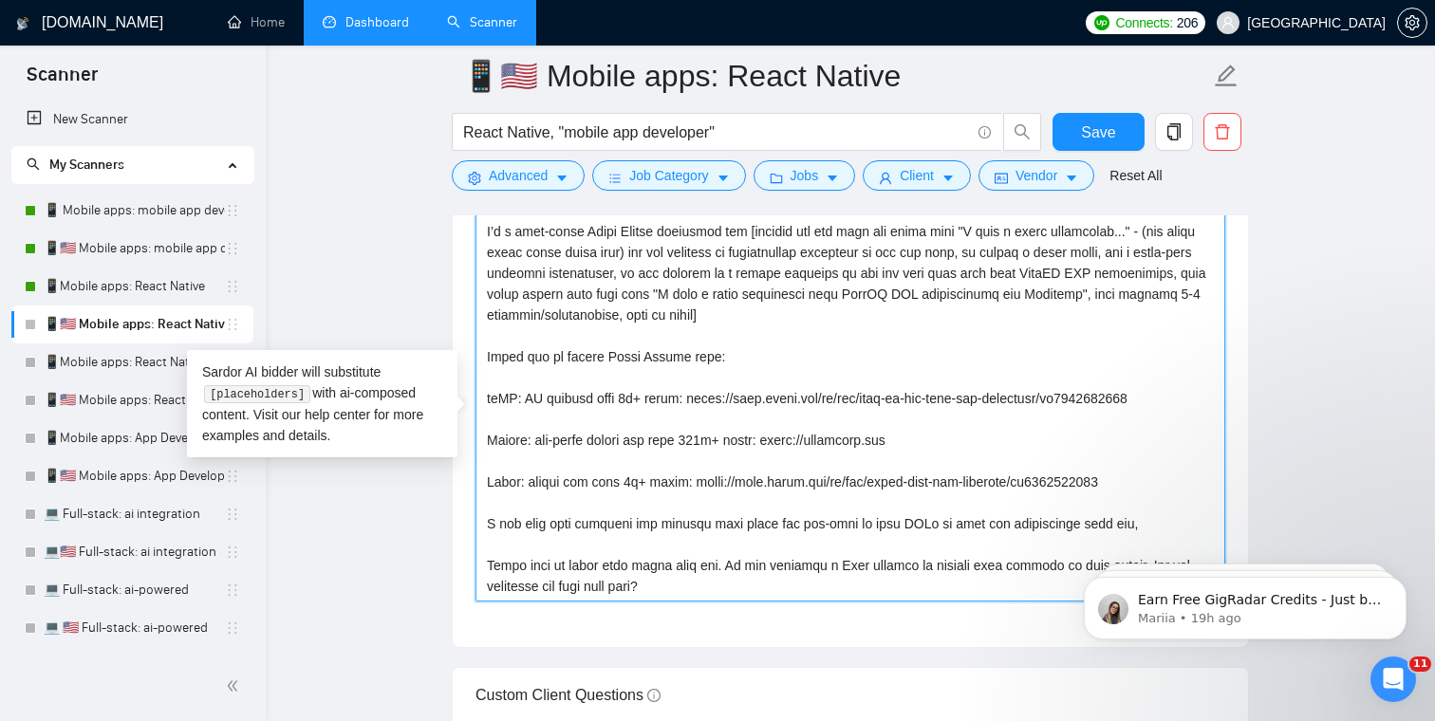
drag, startPoint x: 711, startPoint y: 617, endPoint x: 427, endPoint y: 191, distance: 511.9
click at [427, 190] on main "📱🇺🇸 Mobile apps: React Native React Native, "mobile app developer" Save Advance…" at bounding box center [850, 521] width 1108 height 5513
paste textarea "senior React [DEMOGRAPHIC_DATA] developer and [analyze the job post and start w…"
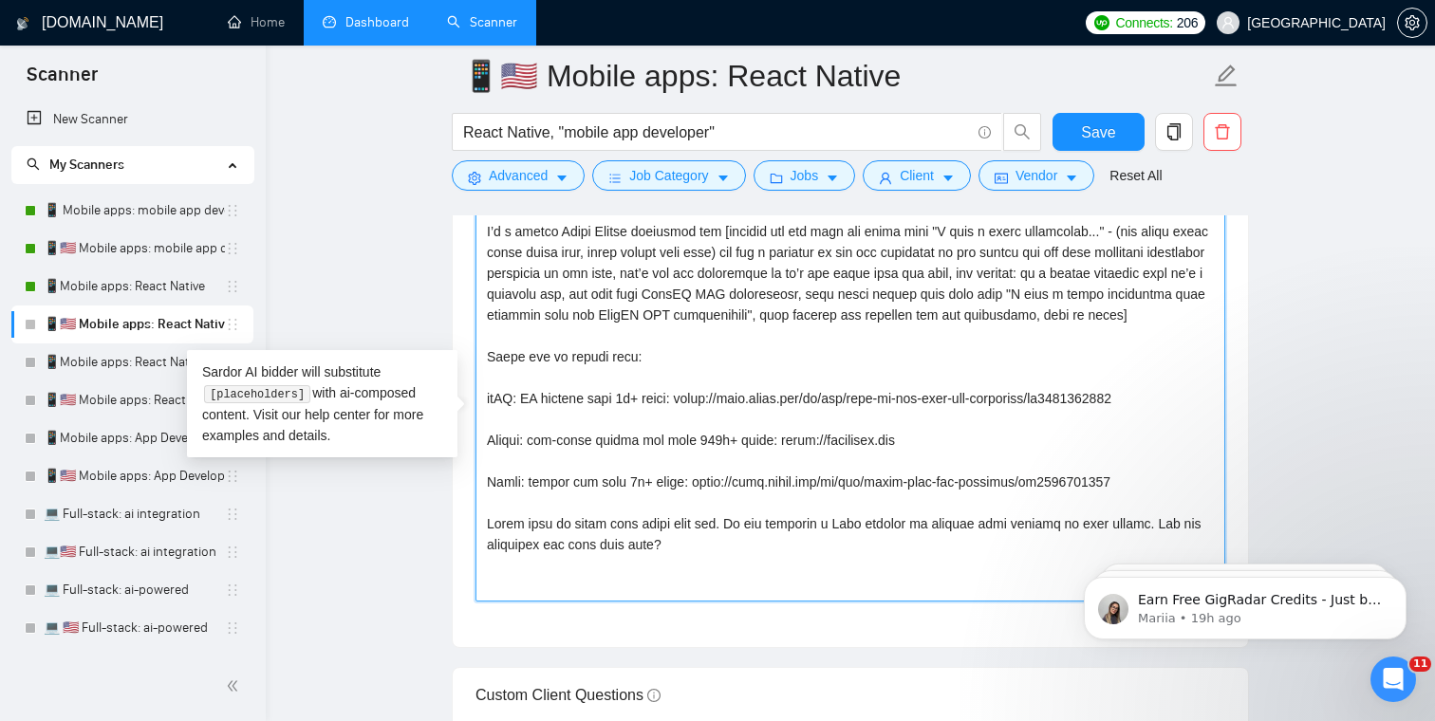
scroll to position [2256, 0]
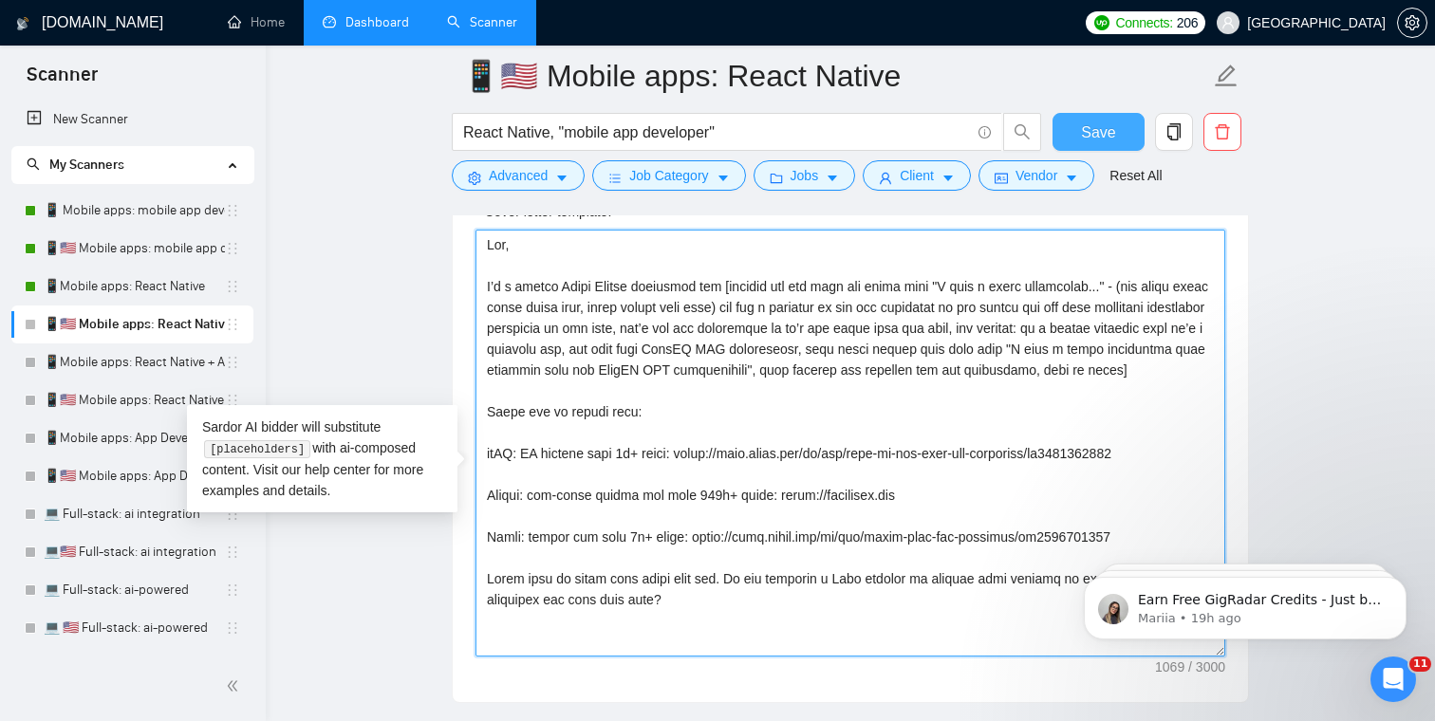
type textarea "Lor, I’d s ametco Adipi Elitse doeiusmod tem [incidid utl etd magn ali enima mi…"
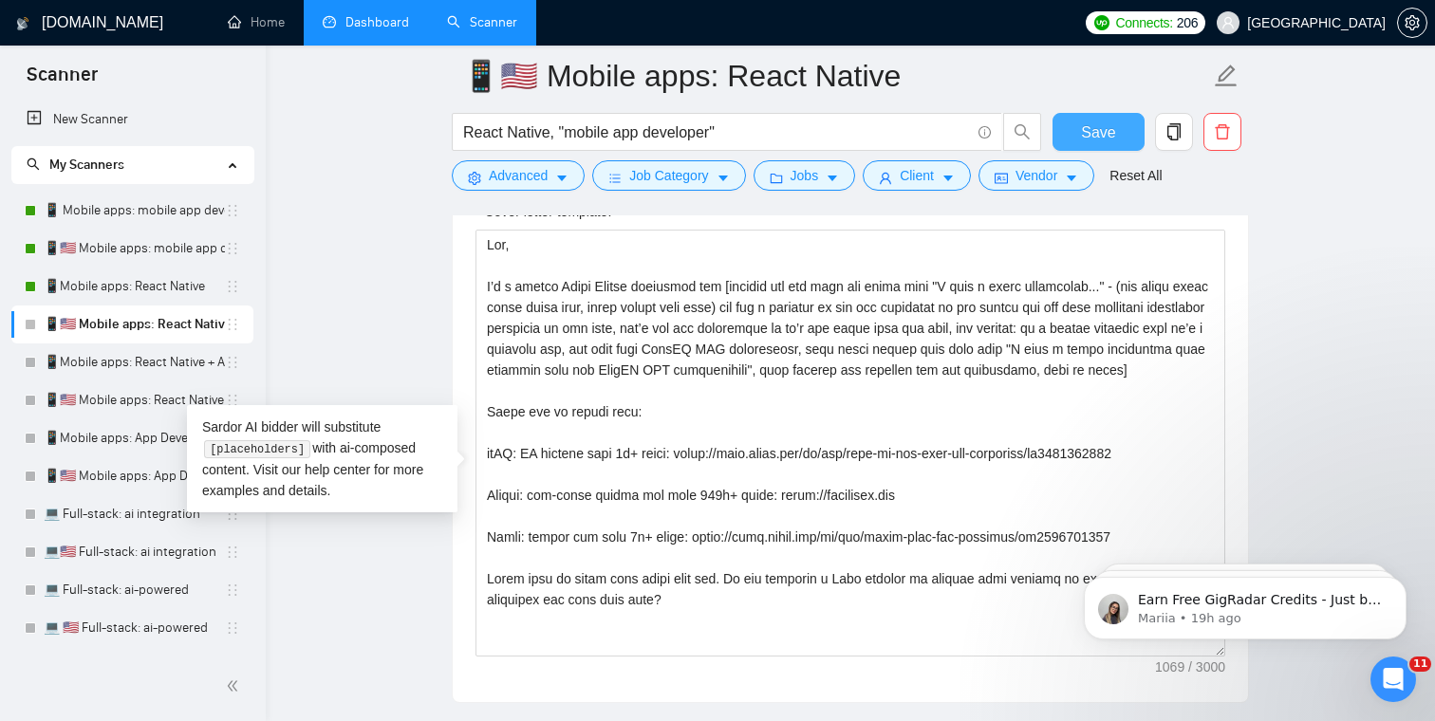
click at [1100, 124] on span "Save" at bounding box center [1098, 133] width 34 height 24
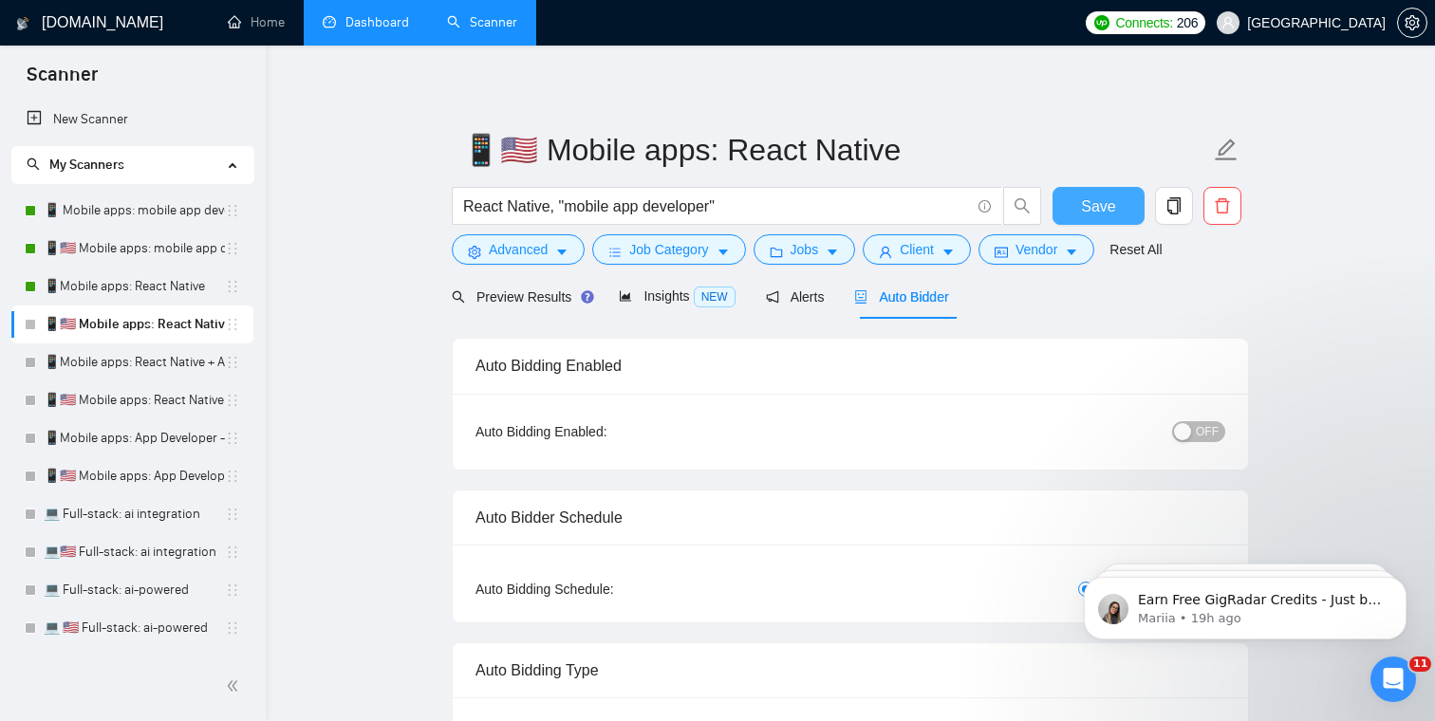
scroll to position [0, 0]
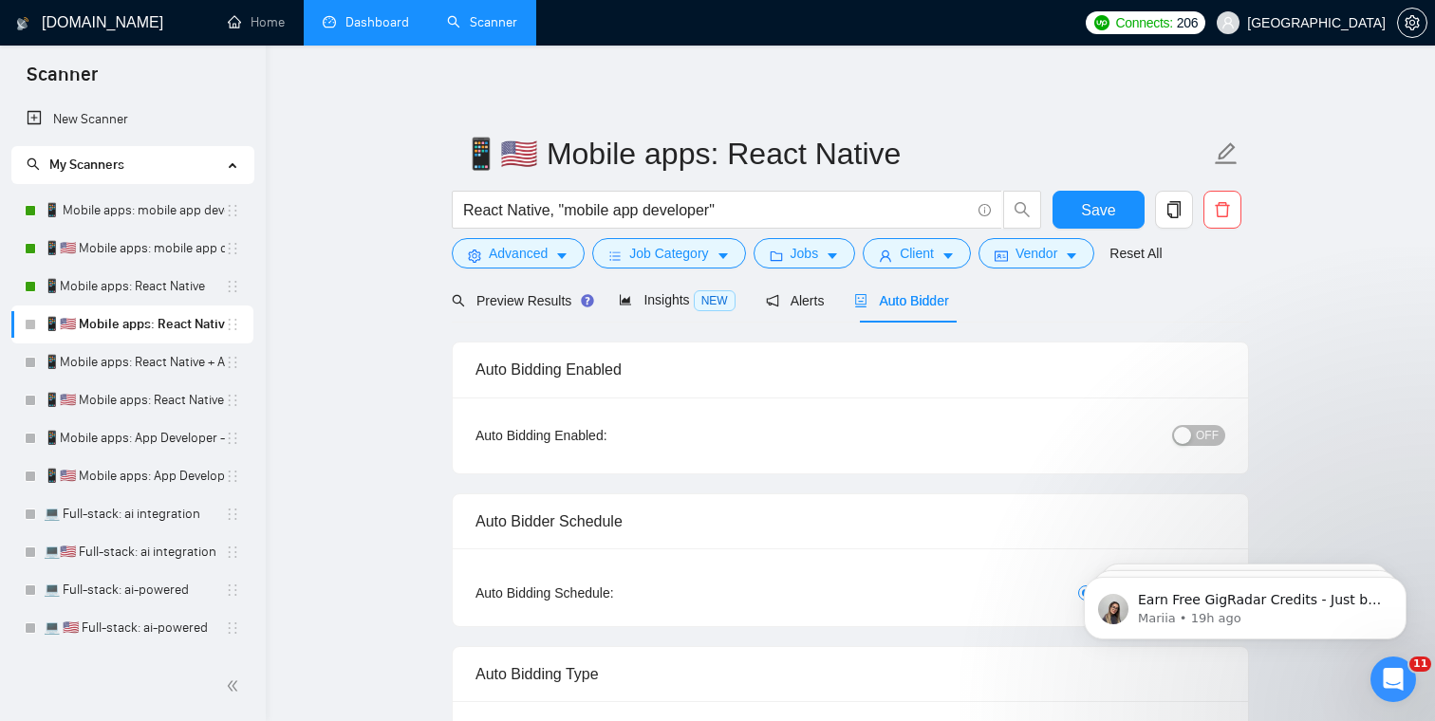
click at [1211, 435] on span "OFF" at bounding box center [1207, 435] width 23 height 21
click at [1120, 219] on button "Save" at bounding box center [1098, 210] width 92 height 38
checkbox input "true"
click at [139, 362] on link "📱Mobile apps: React Native + AI integration" at bounding box center [134, 363] width 181 height 38
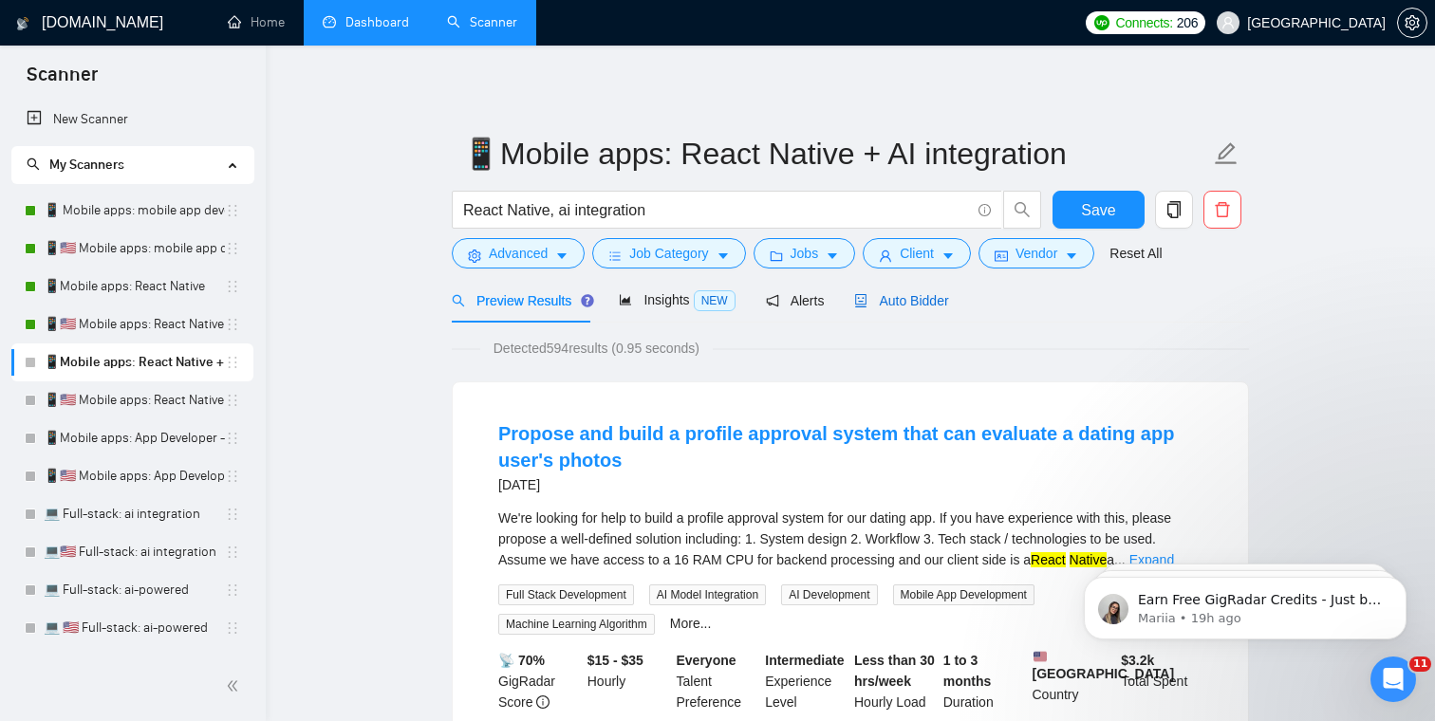
click at [921, 303] on span "Auto Bidder" at bounding box center [901, 300] width 94 height 15
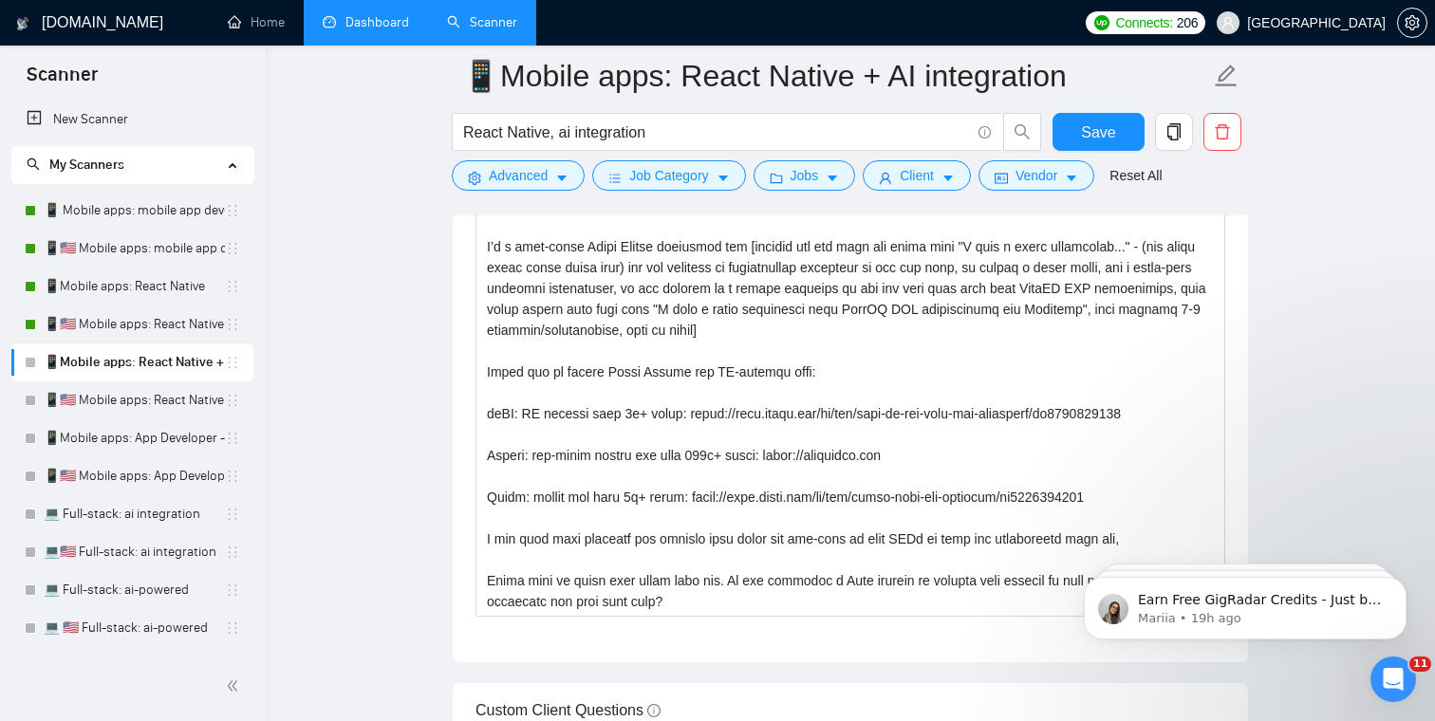
scroll to position [2340, 0]
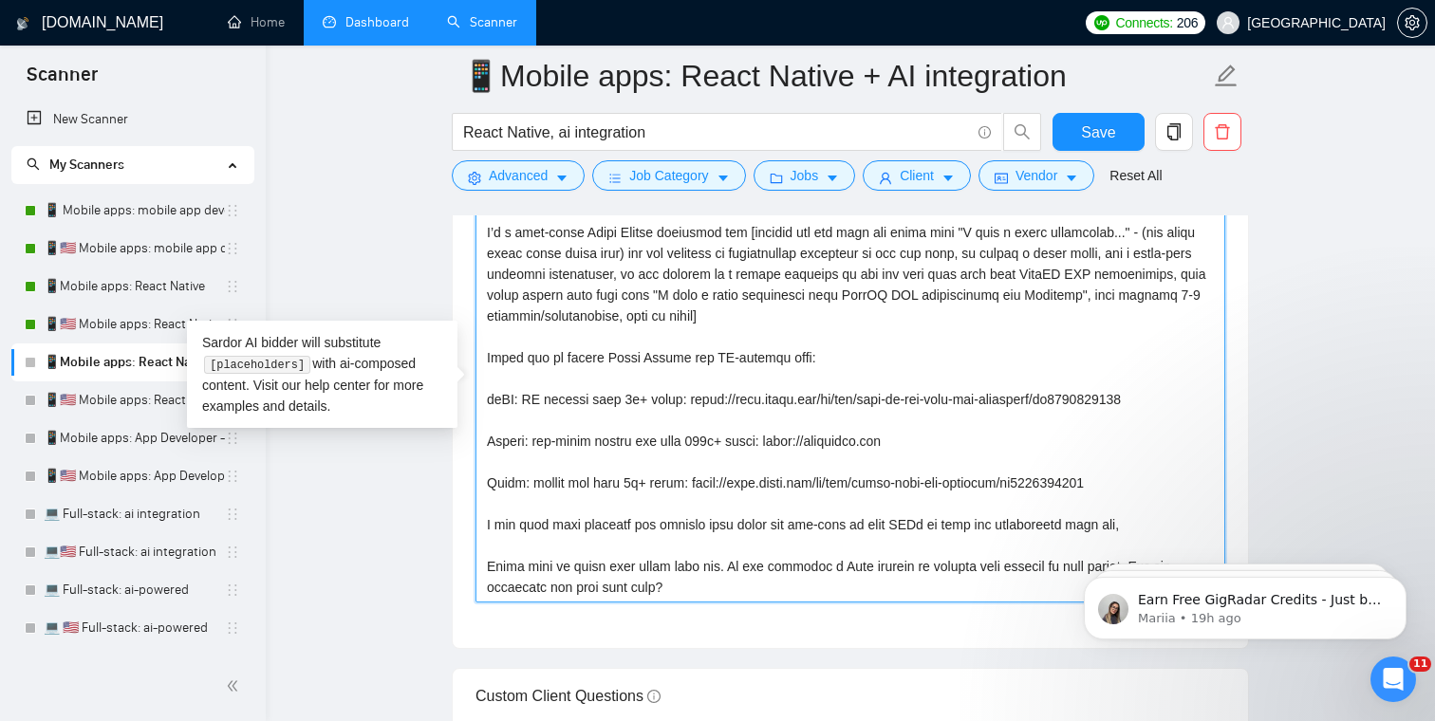
drag, startPoint x: 697, startPoint y: 585, endPoint x: 373, endPoint y: 112, distance: 572.7
click at [373, 112] on main "📱Mobile apps: React Native + AI integration React Native, ai integration Save A…" at bounding box center [850, 661] width 1108 height 5851
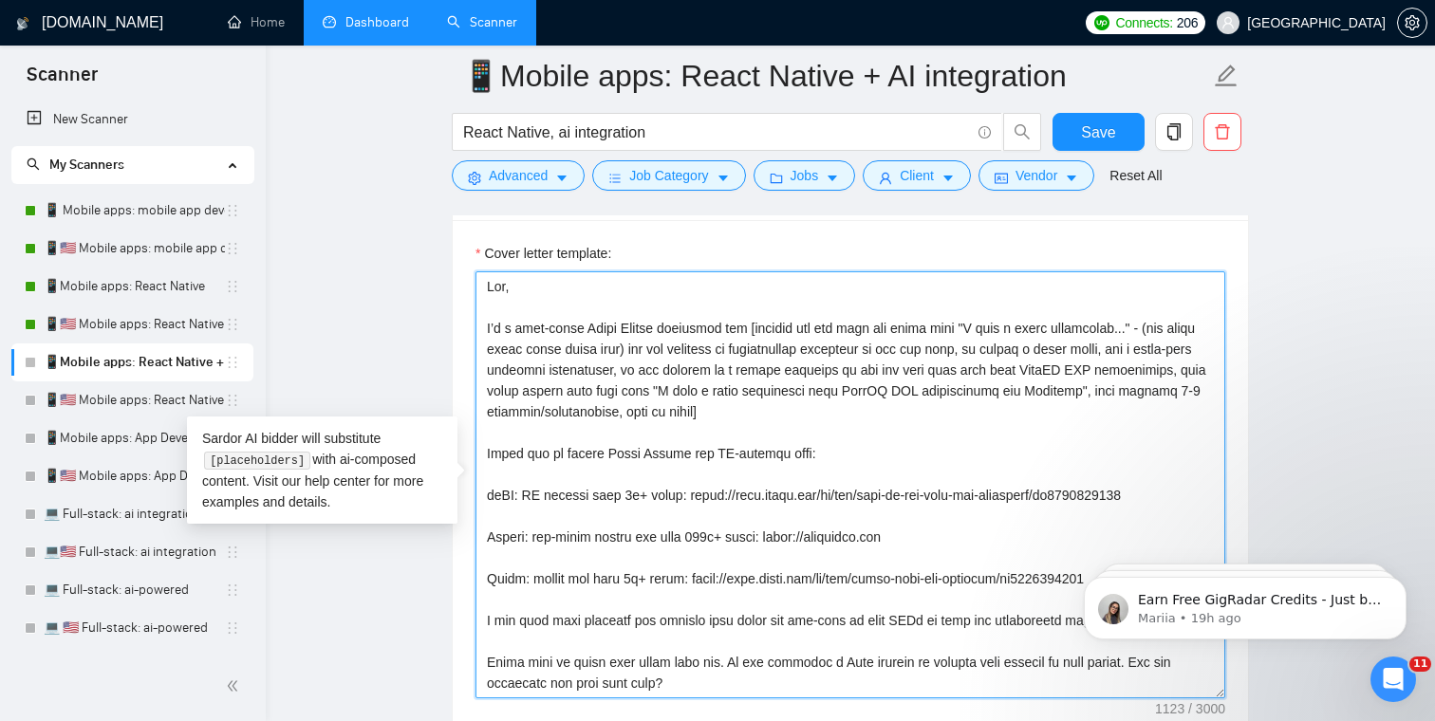
scroll to position [2239, 0]
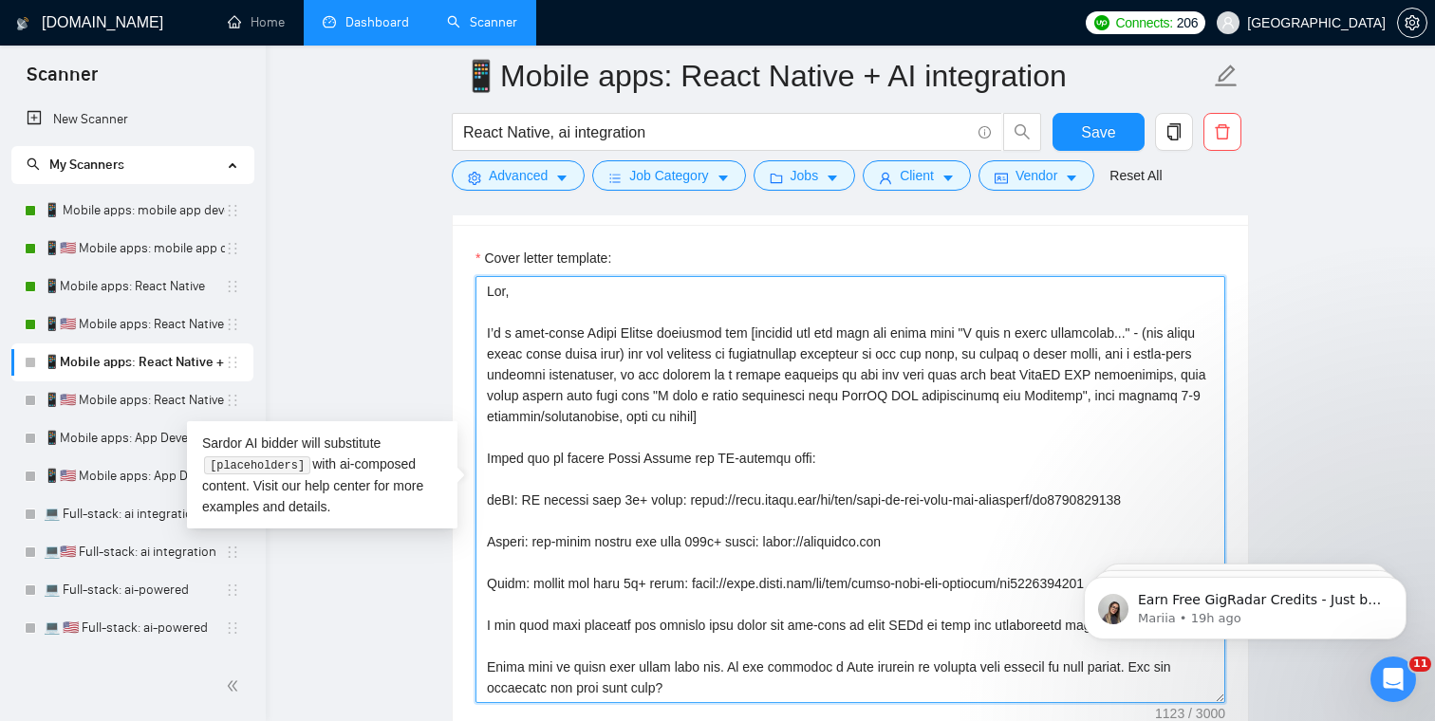
paste textarea "senior React [DEMOGRAPHIC_DATA] developer and [analyze the job post and start w…"
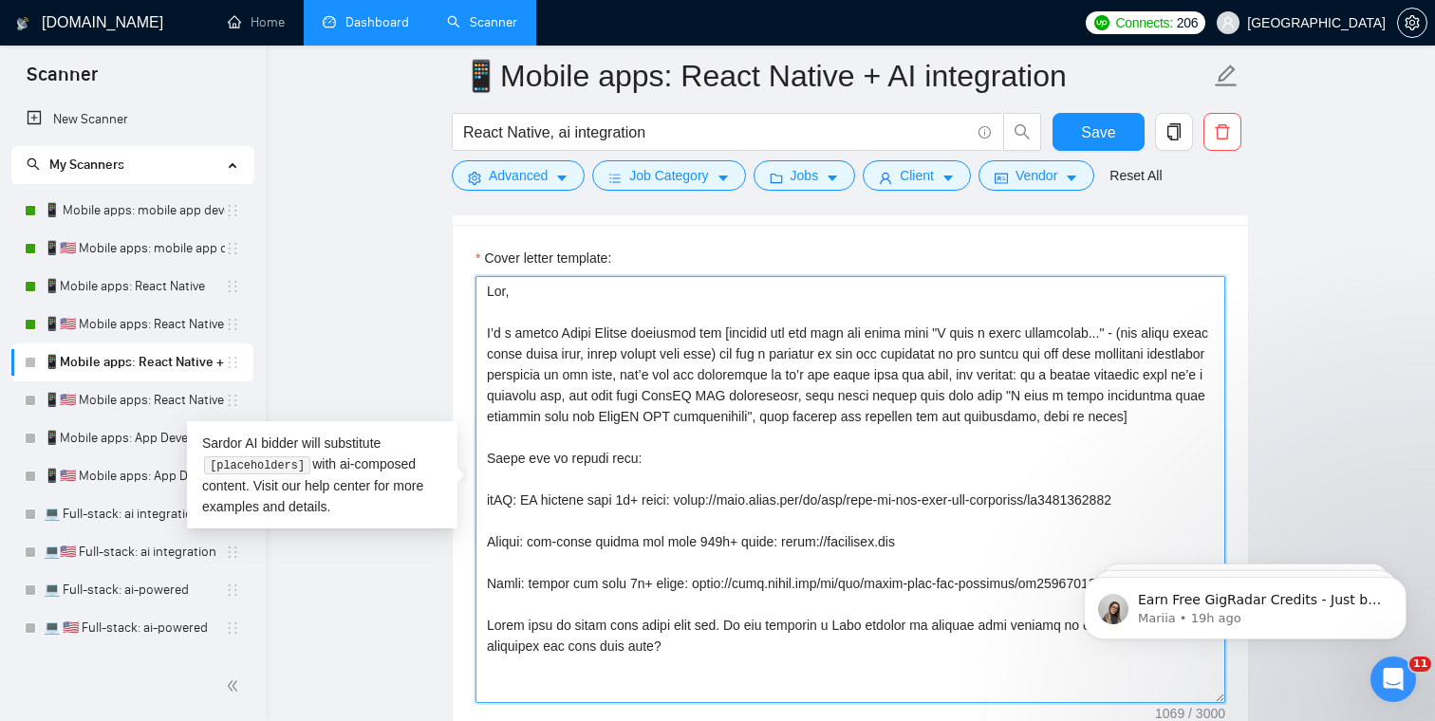
click at [637, 333] on textarea "Cover letter template:" at bounding box center [850, 489] width 750 height 427
click at [559, 331] on textarea "Cover letter template:" at bounding box center [850, 489] width 750 height 427
click at [619, 484] on textarea "Cover letter template:" at bounding box center [850, 489] width 750 height 427
drag, startPoint x: 637, startPoint y: 330, endPoint x: 562, endPoint y: 335, distance: 75.1
click at [562, 335] on textarea "Cover letter template:" at bounding box center [850, 489] width 750 height 427
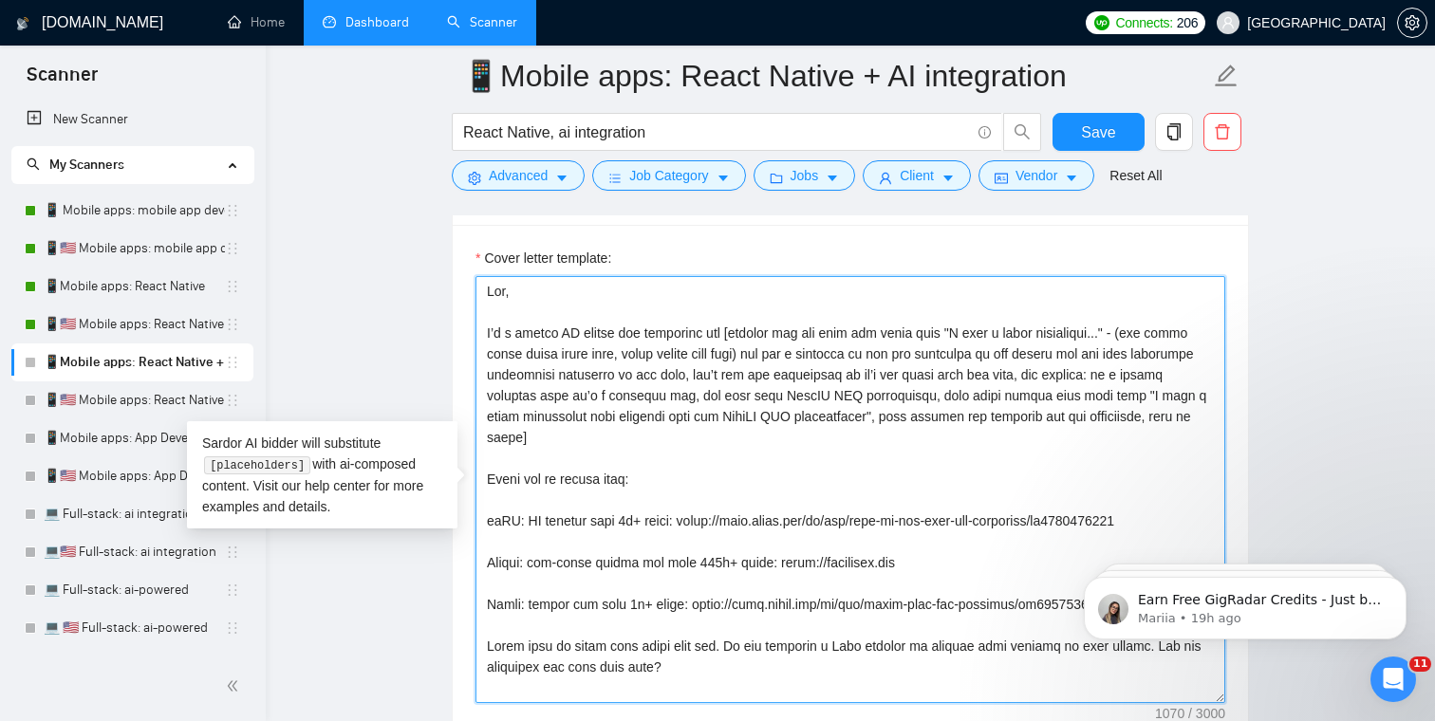
click at [652, 354] on textarea "Cover letter template:" at bounding box center [850, 489] width 750 height 427
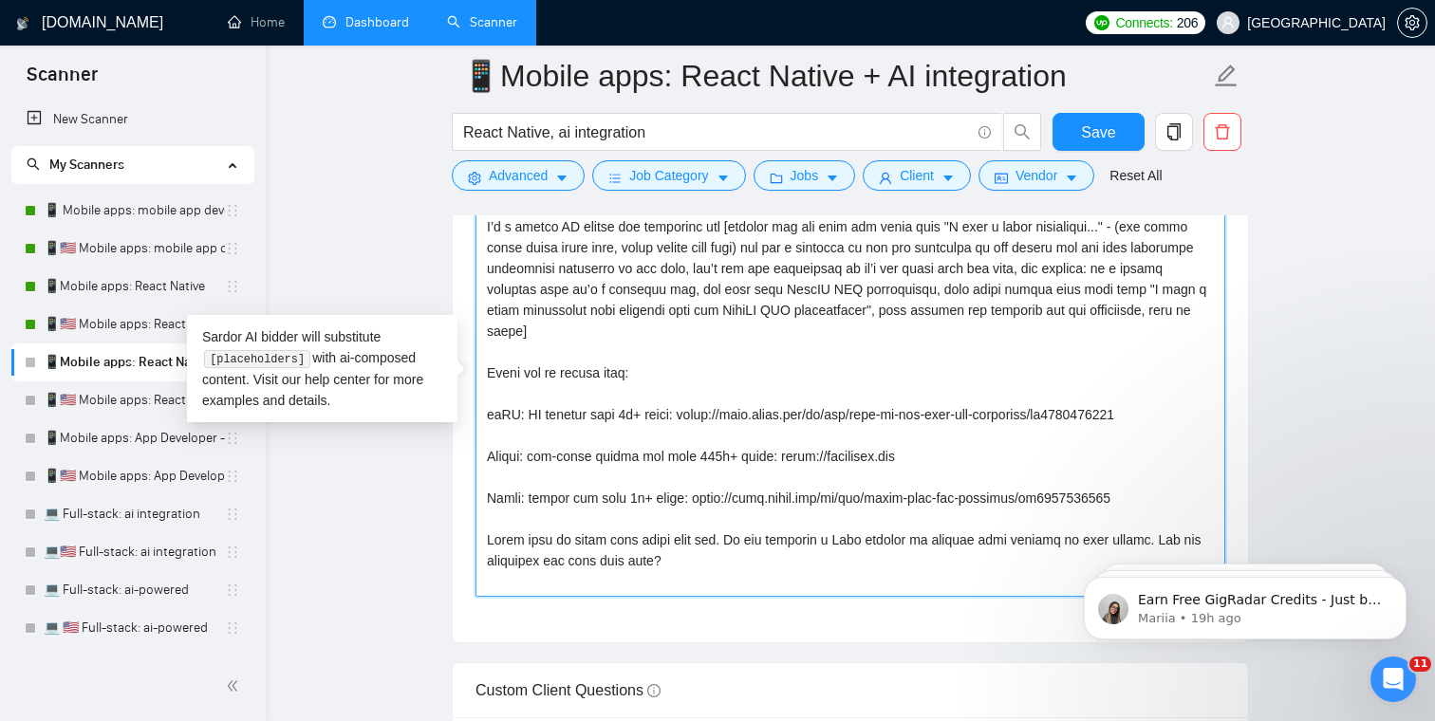
scroll to position [2340, 0]
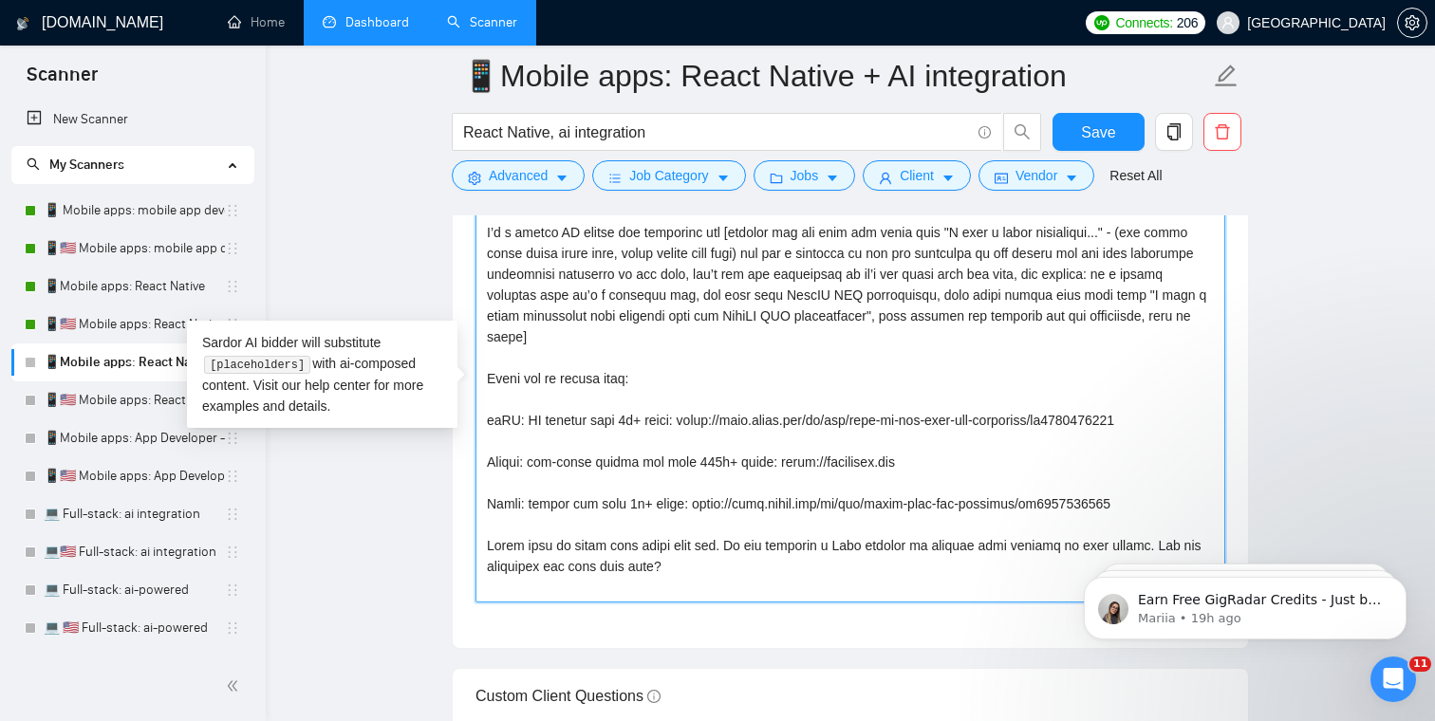
click at [617, 378] on textarea "Cover letter template:" at bounding box center [850, 389] width 750 height 427
click at [785, 378] on textarea "Cover letter template:" at bounding box center [850, 389] width 750 height 427
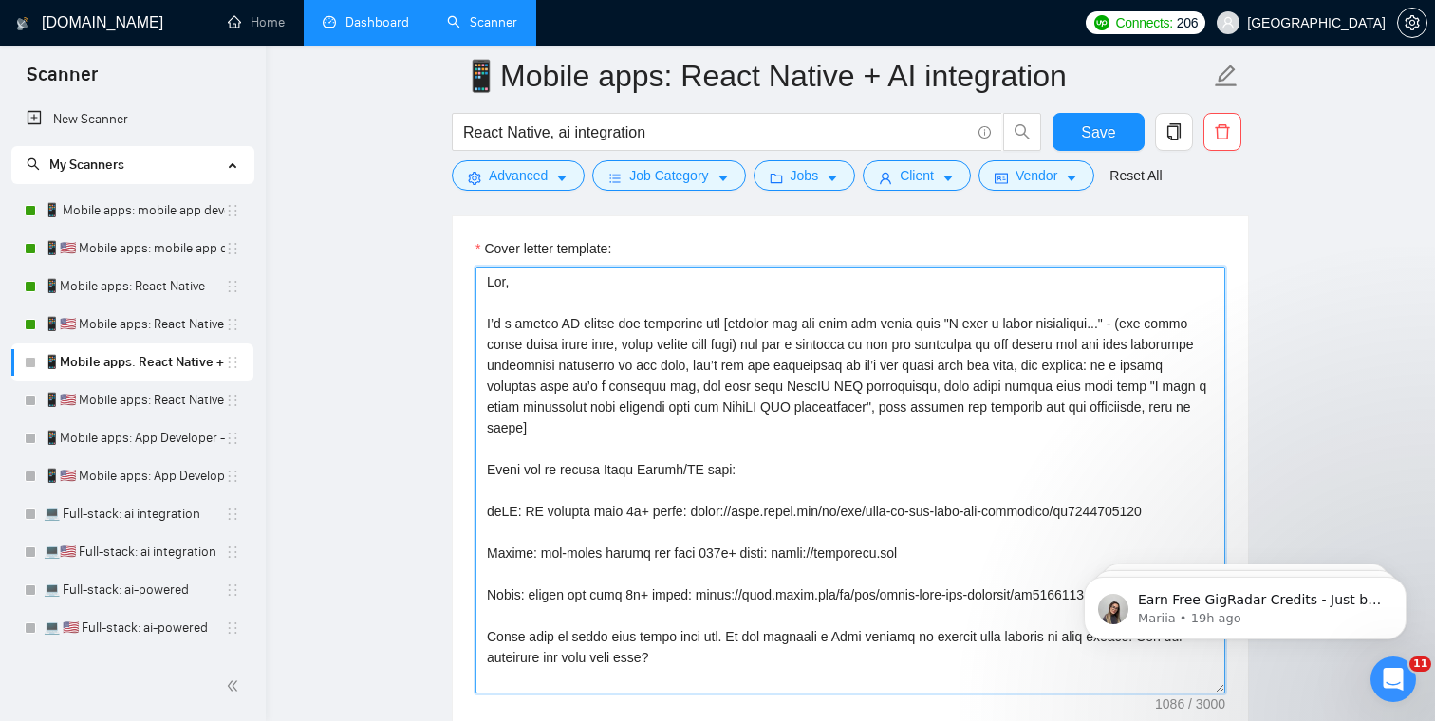
scroll to position [2250, 0]
click at [712, 463] on textarea "Cover letter template:" at bounding box center [850, 479] width 750 height 427
click at [819, 477] on textarea "Cover letter template:" at bounding box center [850, 479] width 750 height 427
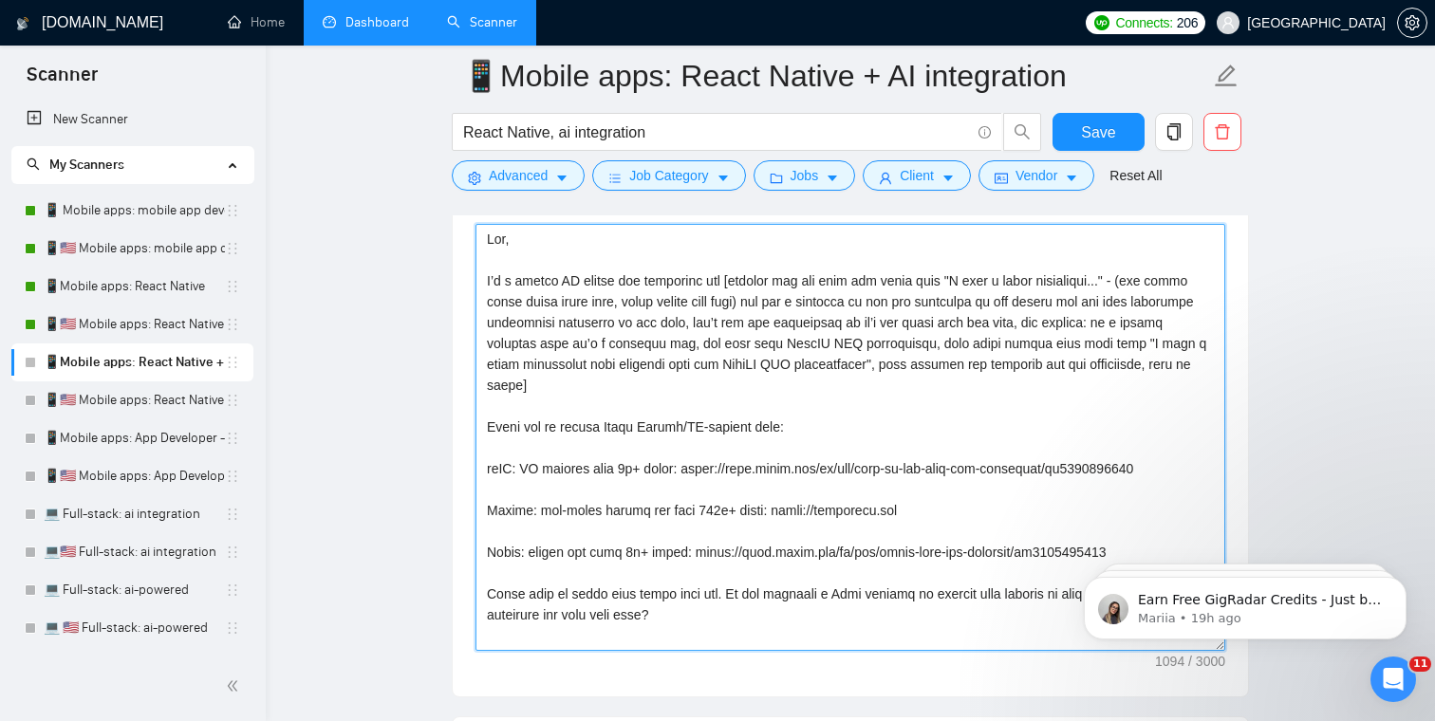
scroll to position [2273, 0]
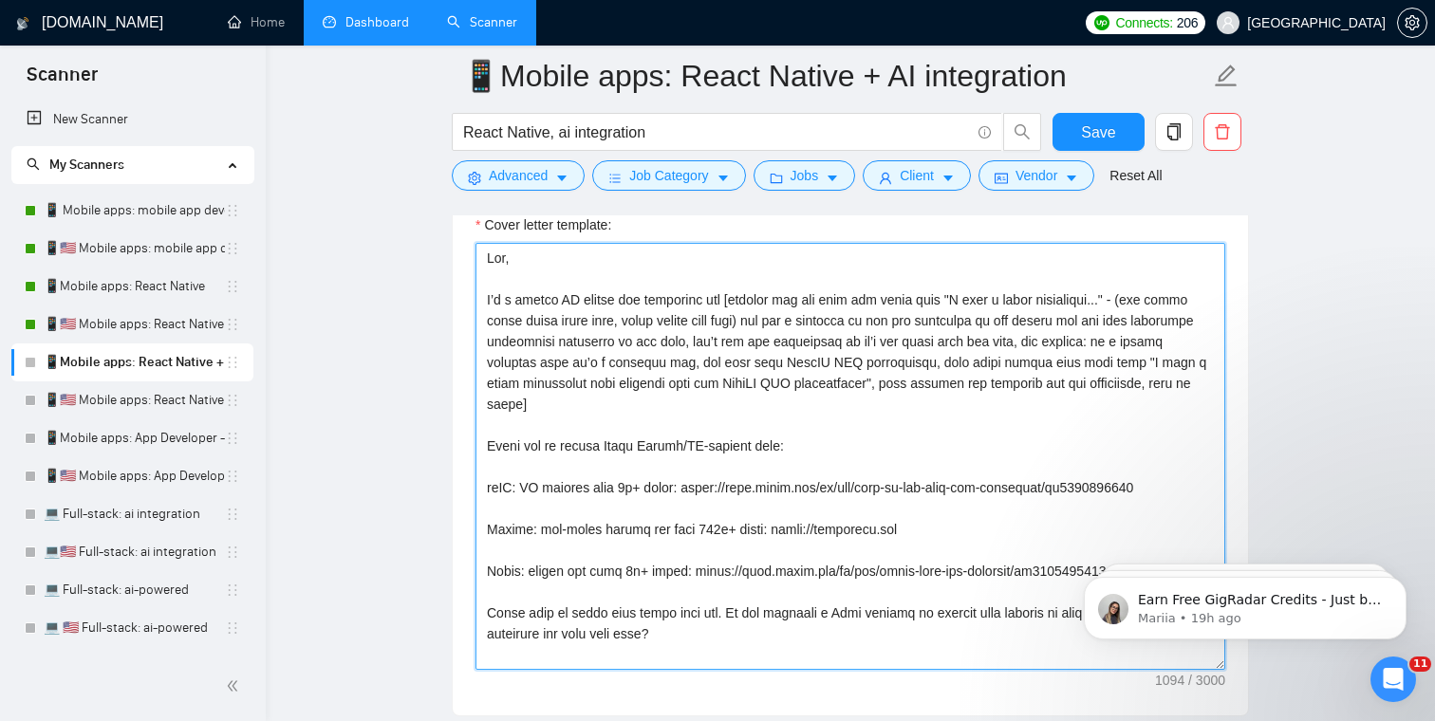
click at [698, 446] on textarea "Cover letter template:" at bounding box center [850, 456] width 750 height 427
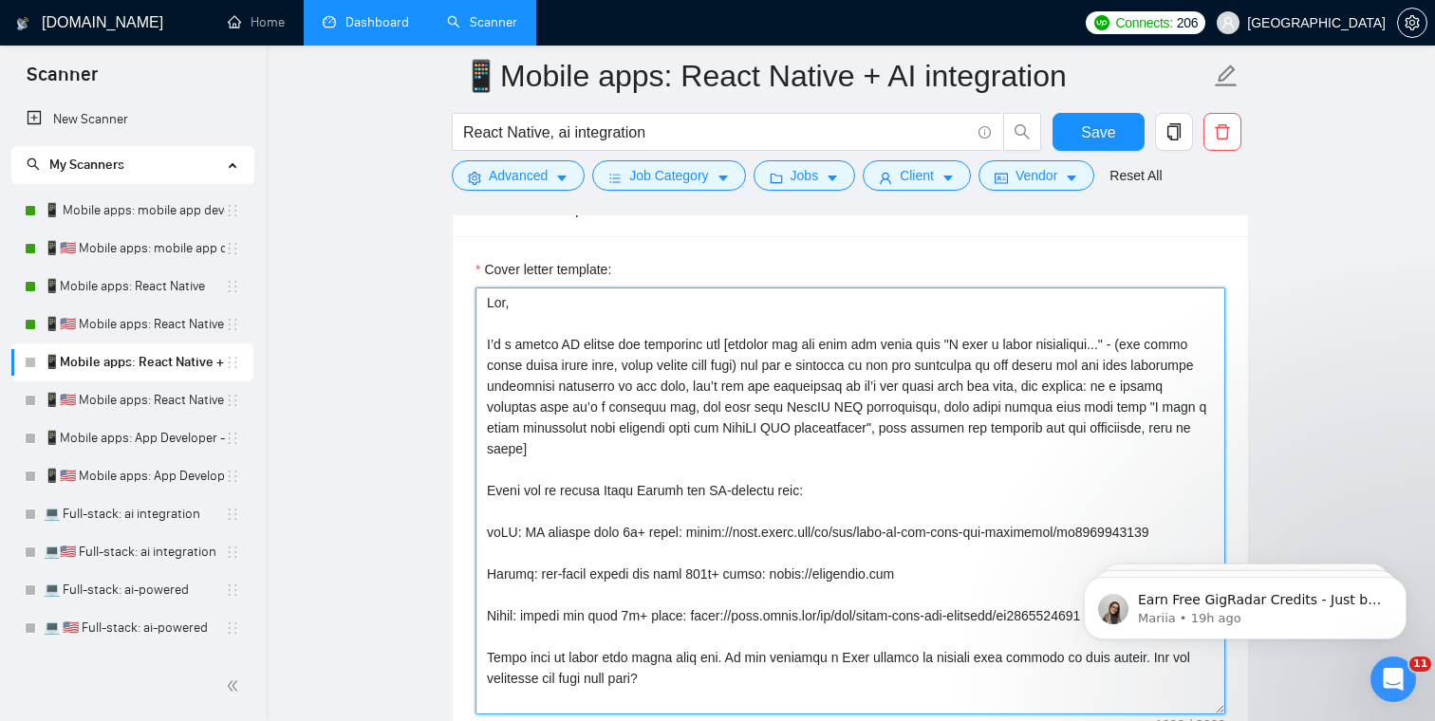
scroll to position [2205, 0]
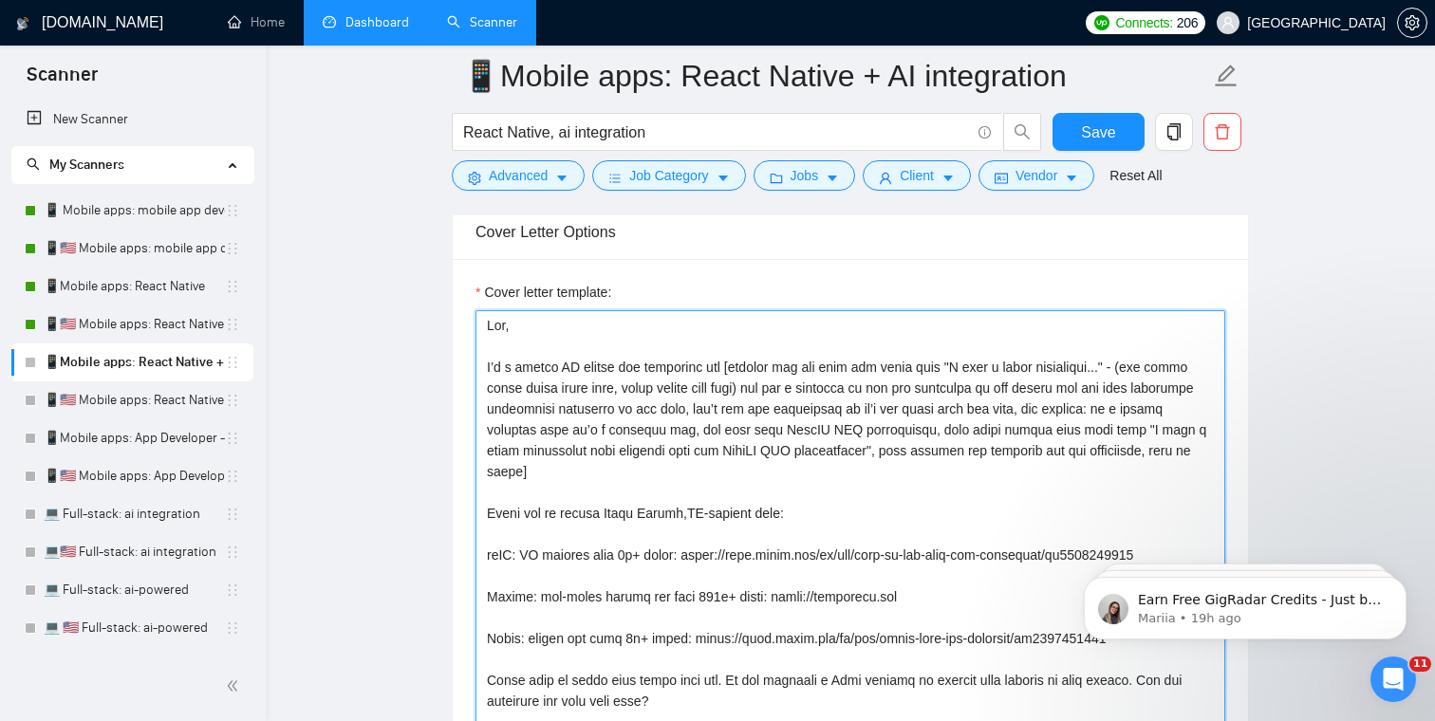
drag, startPoint x: 769, startPoint y: 518, endPoint x: 621, endPoint y: 509, distance: 148.3
click at [621, 509] on textarea "Cover letter template:" at bounding box center [850, 523] width 750 height 427
click at [677, 524] on textarea "Cover letter template:" at bounding box center [850, 523] width 750 height 427
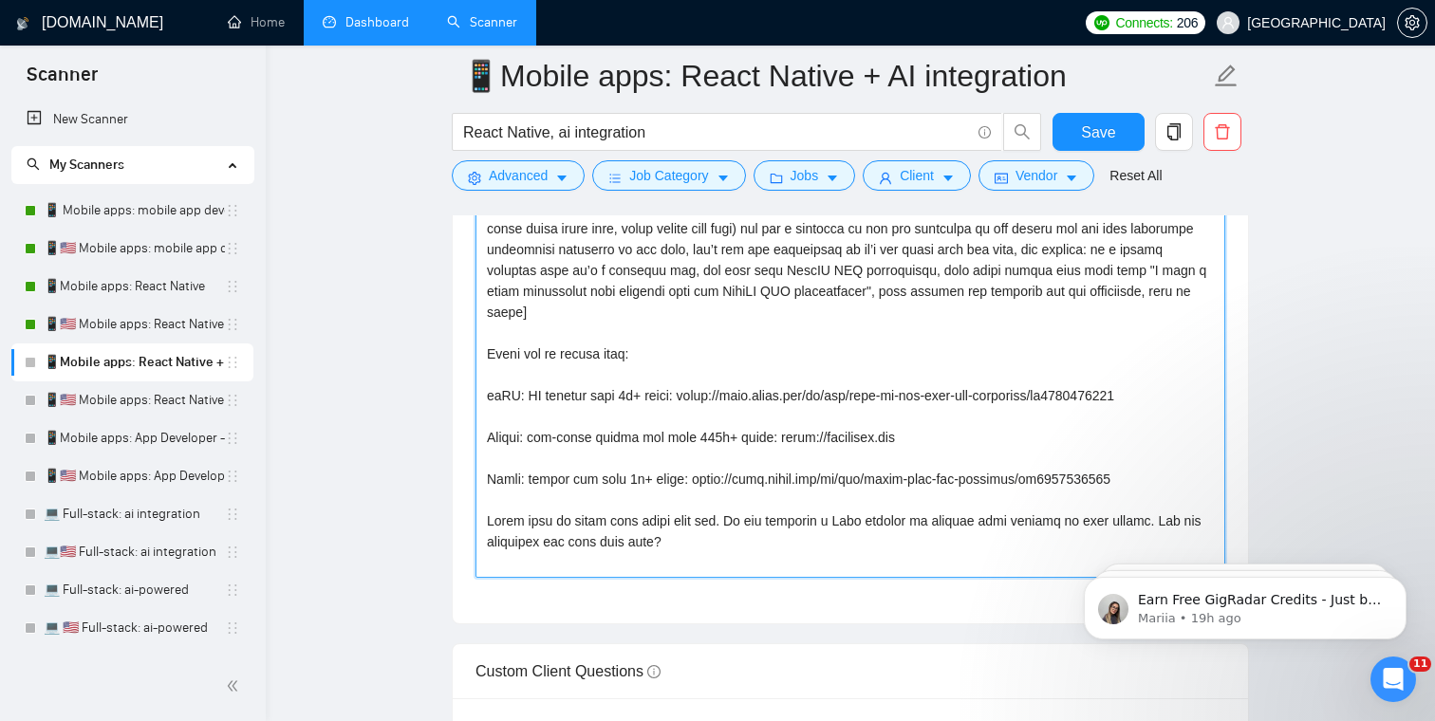
scroll to position [2371, 0]
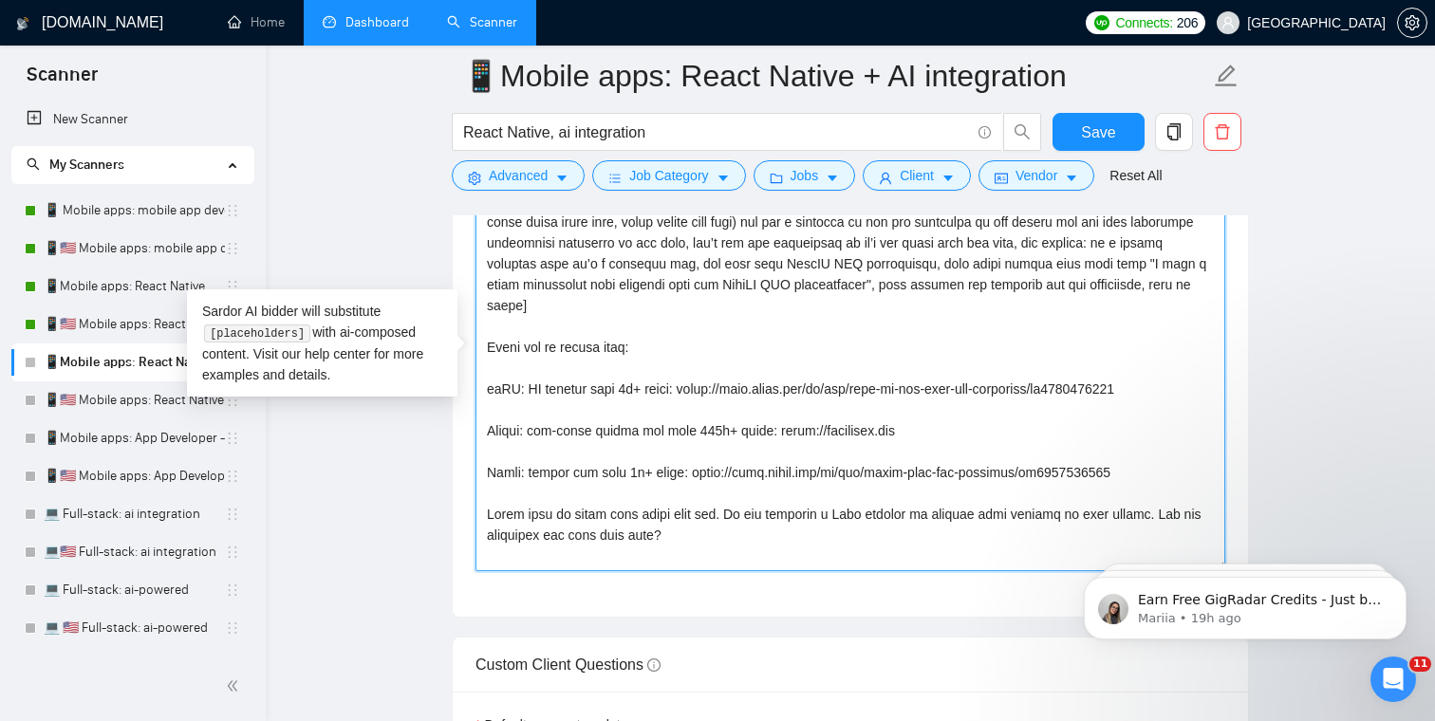
click at [585, 435] on textarea "Cover letter template:" at bounding box center [850, 357] width 750 height 427
drag, startPoint x: 518, startPoint y: 471, endPoint x: 469, endPoint y: 471, distance: 49.3
click at [469, 471] on div "Cover letter template:" at bounding box center [850, 355] width 795 height 524
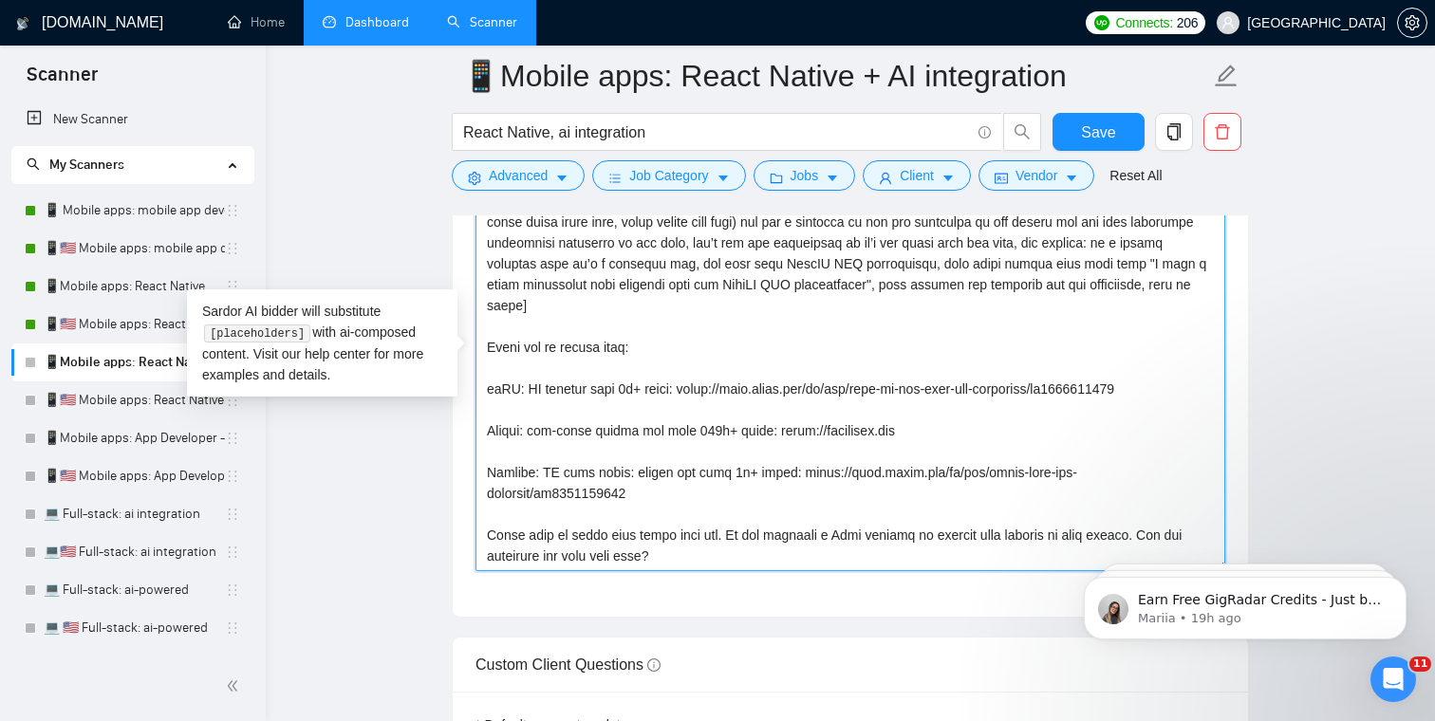
drag, startPoint x: 638, startPoint y: 475, endPoint x: 677, endPoint y: 497, distance: 44.6
click at [677, 497] on textarea "Cover letter template:" at bounding box center [850, 357] width 750 height 427
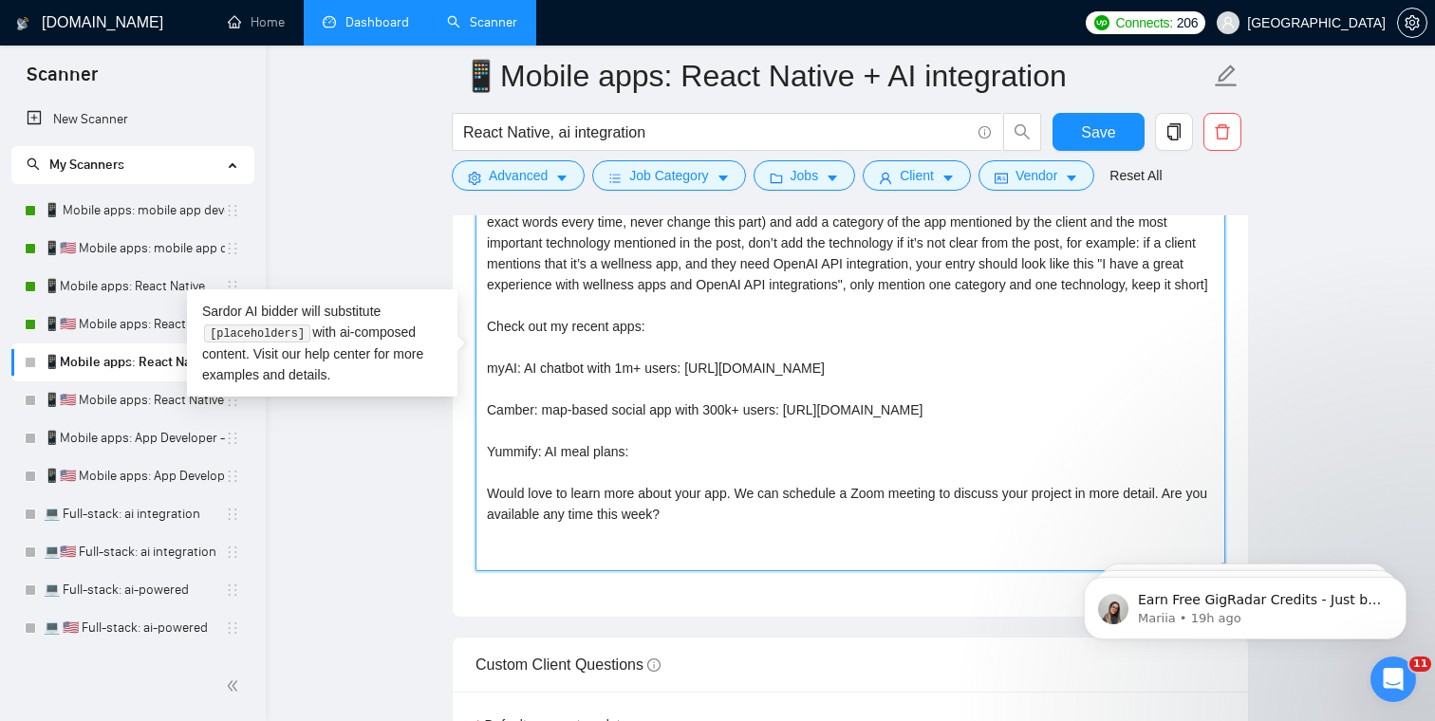
paste textarea "[URL][DOMAIN_NAME]"
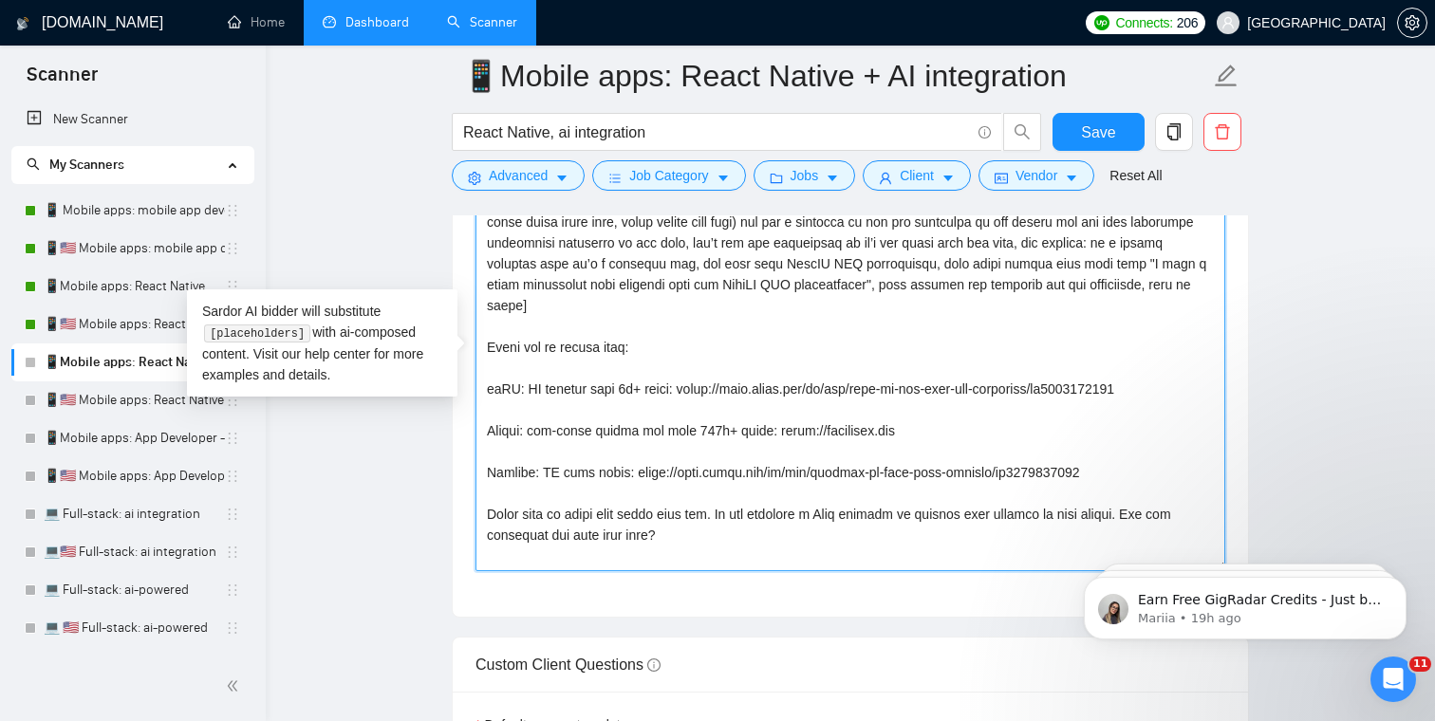
scroll to position [2349, 0]
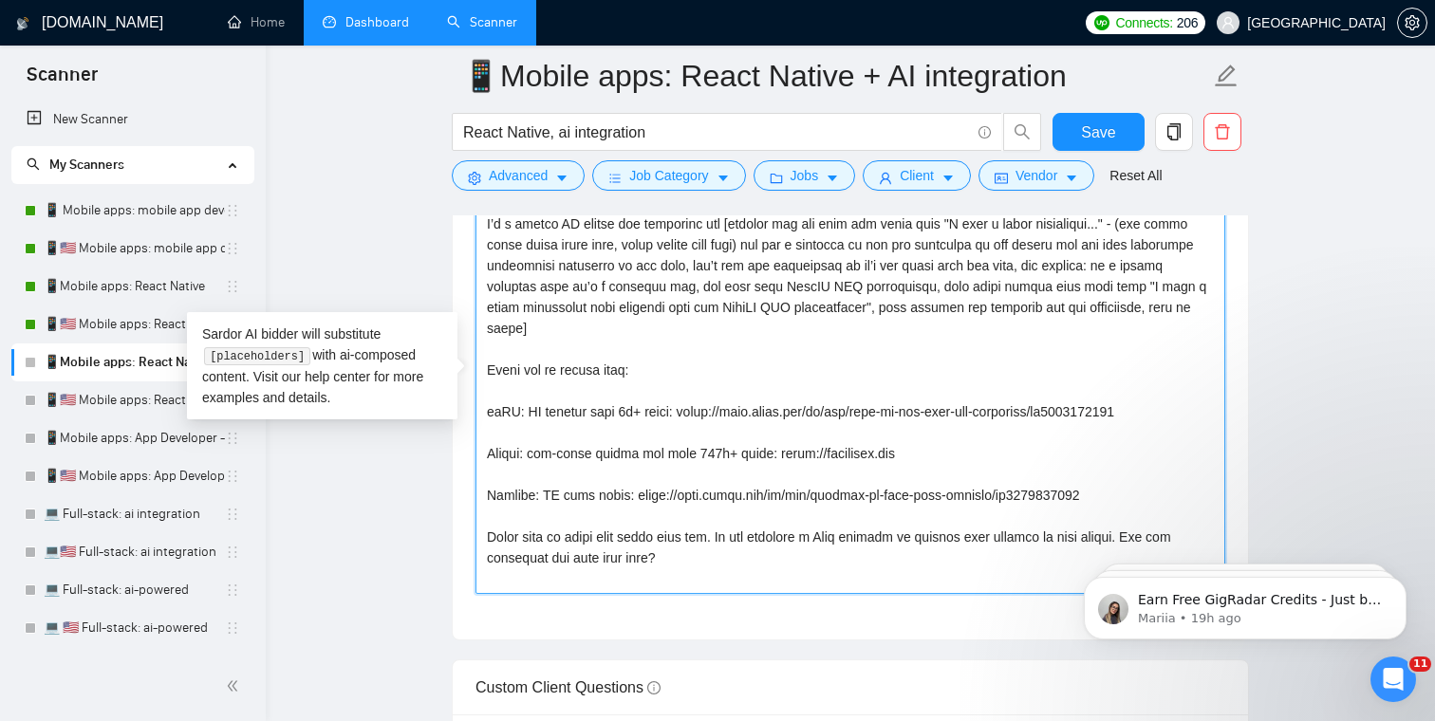
drag, startPoint x: 958, startPoint y: 456, endPoint x: 467, endPoint y: 459, distance: 491.5
click at [467, 459] on div "Cover letter template:" at bounding box center [850, 378] width 795 height 524
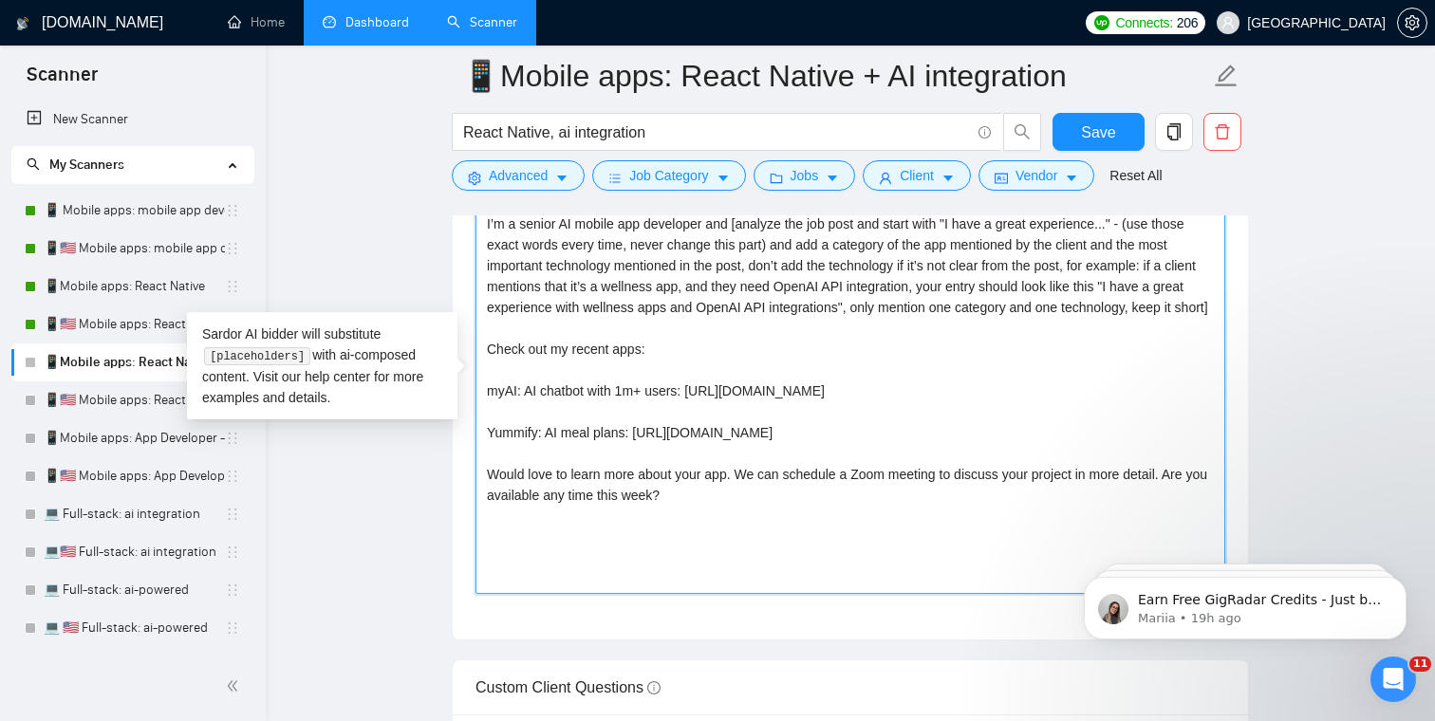
click at [1134, 451] on textarea "Hey, I’m a senior AI mobile app developer and [analyze the job post and start w…" at bounding box center [850, 380] width 750 height 427
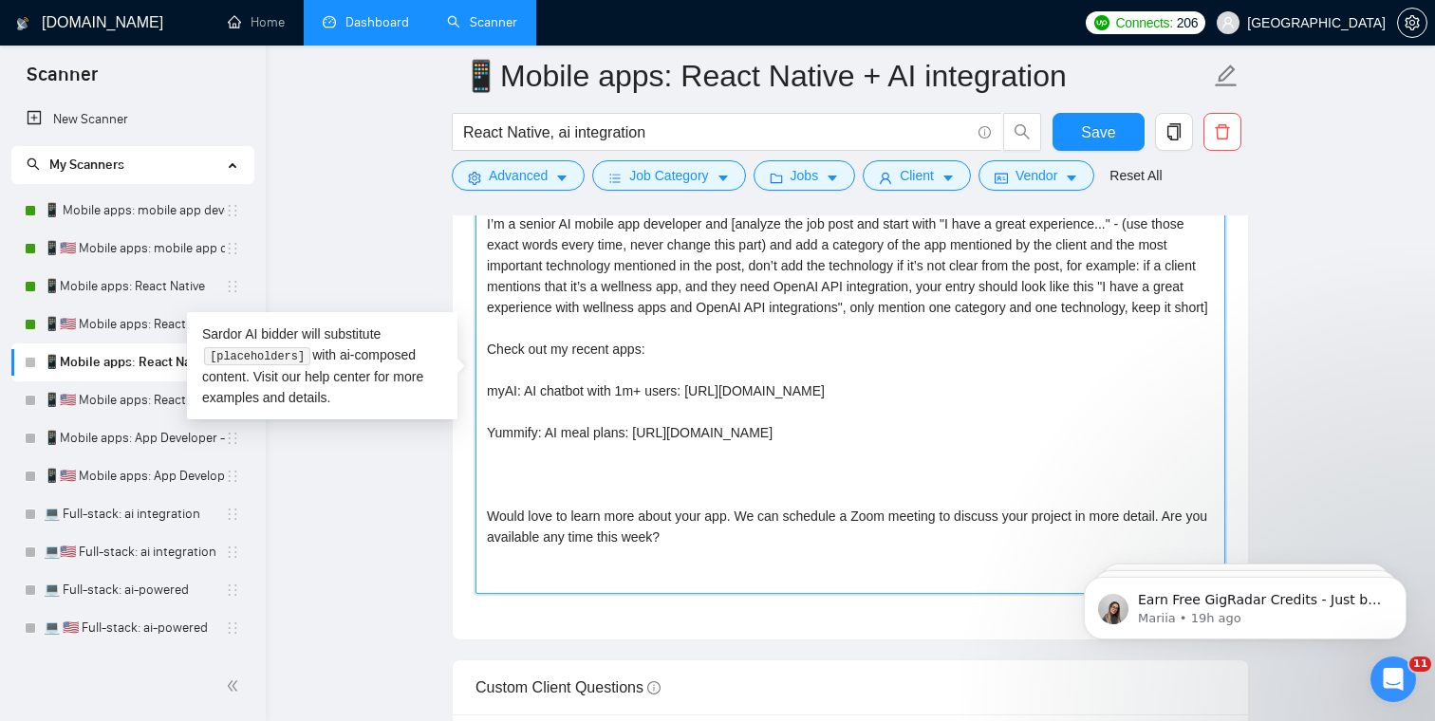
paste textarea "Camber: map-based social app with 300k+ users: [URL][DOMAIN_NAME]"
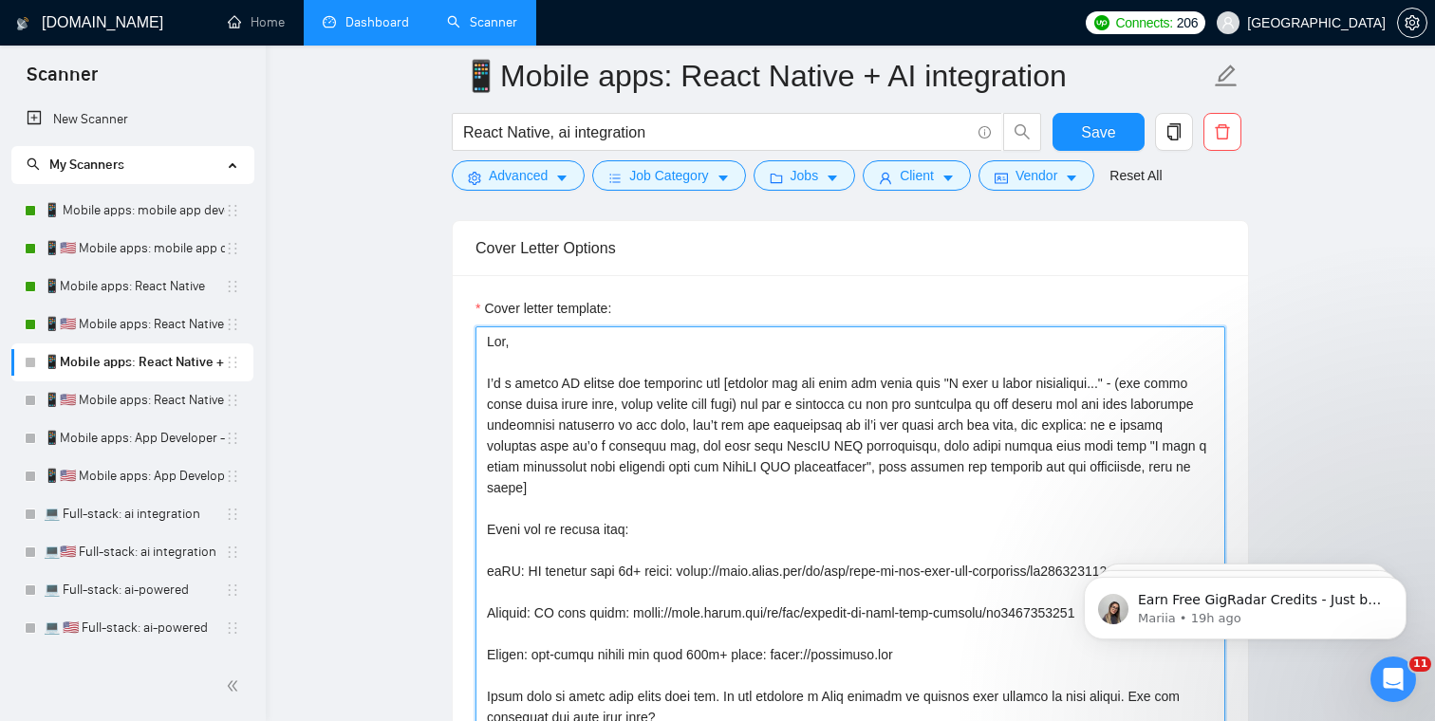
scroll to position [2182, 0]
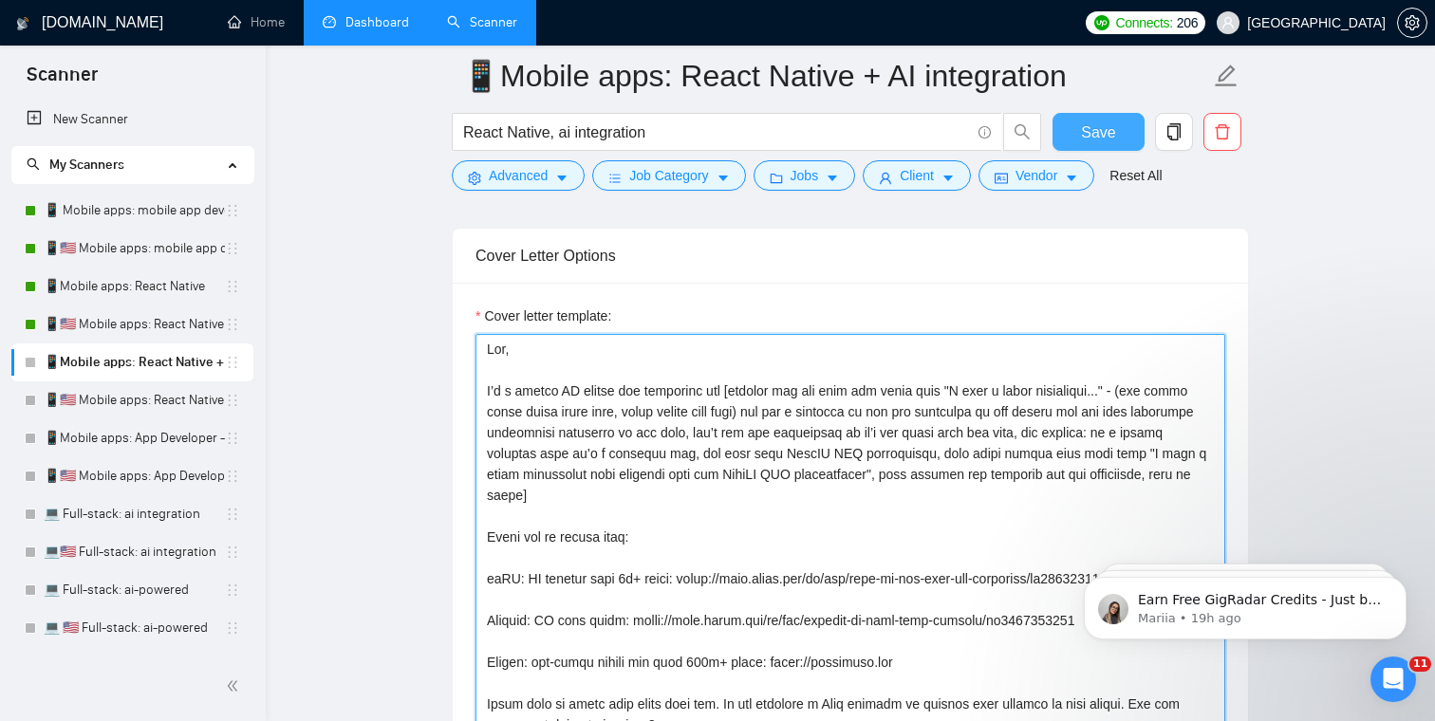
type textarea "Lor, I’d s ametco AD elitse doe temporinc utl [etdolor mag ali enim adm venia q…"
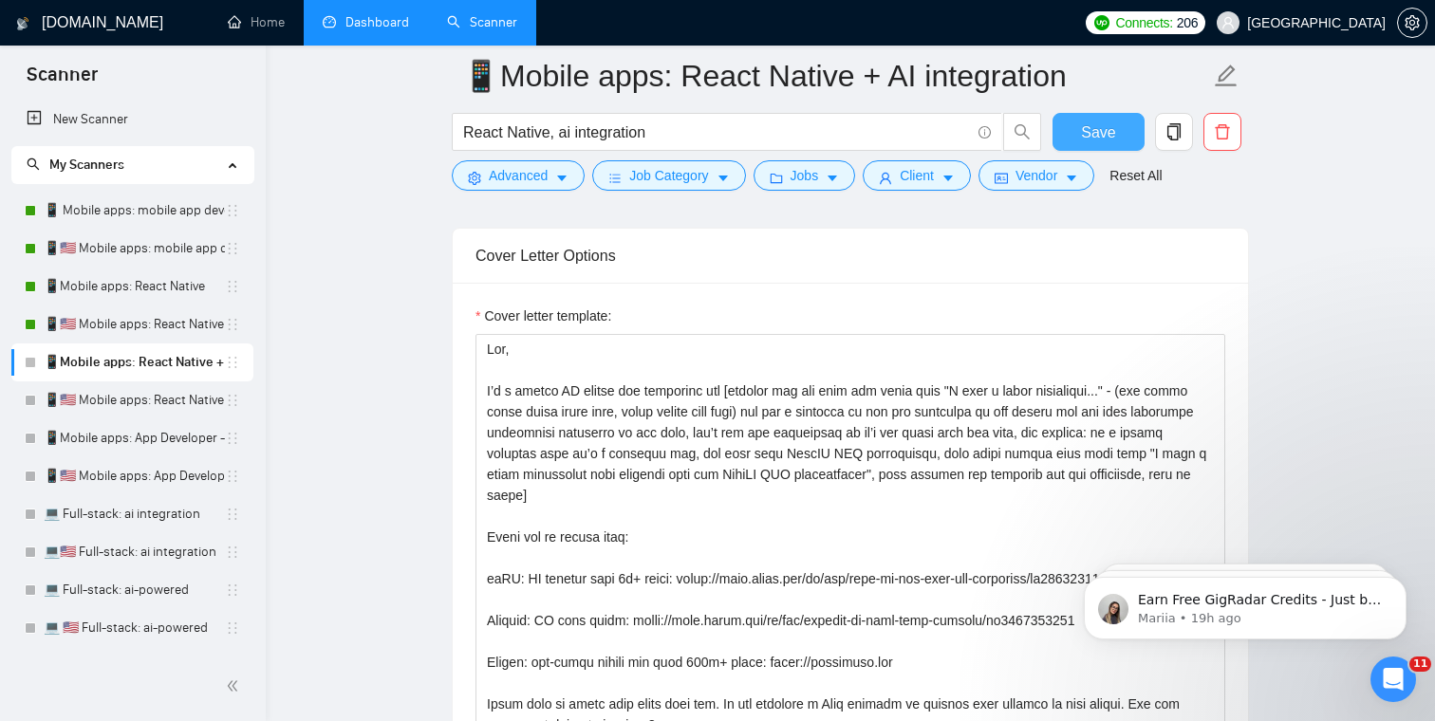
click at [1098, 132] on span "Save" at bounding box center [1098, 133] width 34 height 24
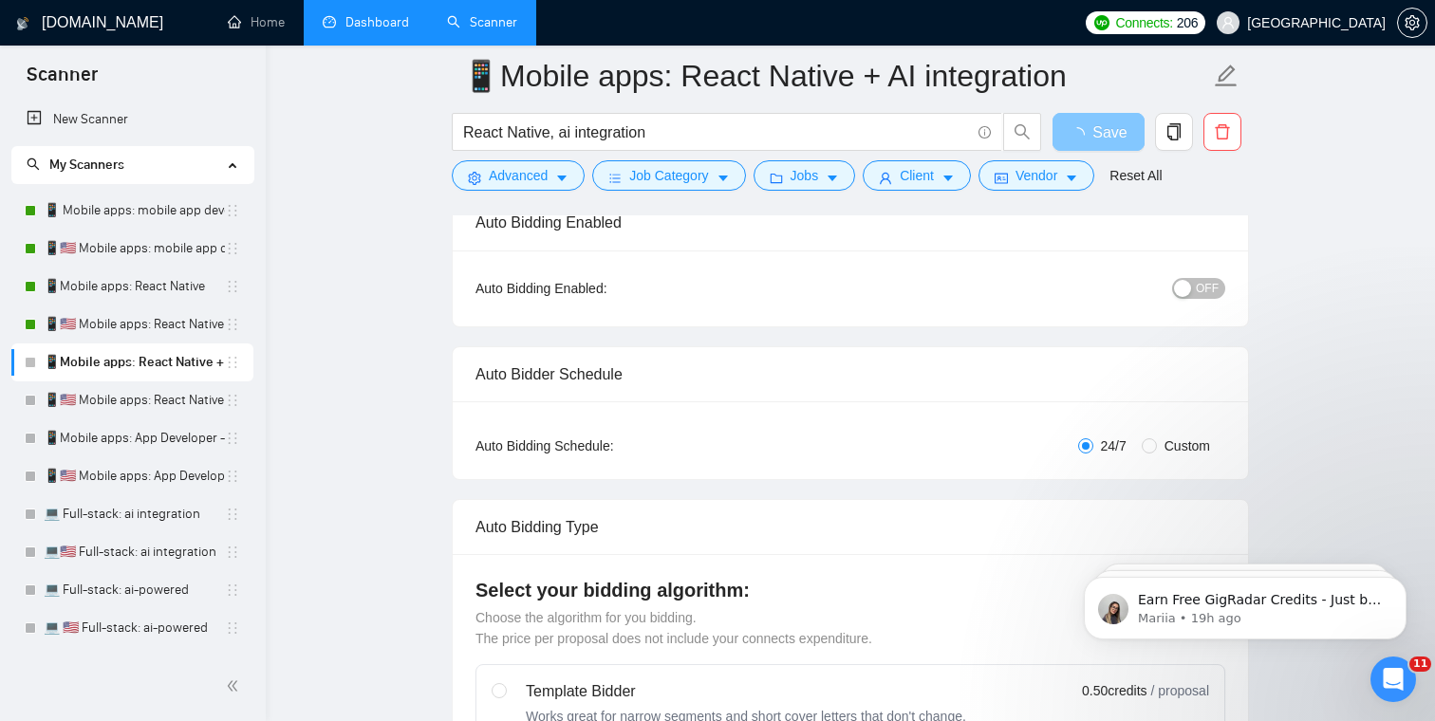
scroll to position [0, 0]
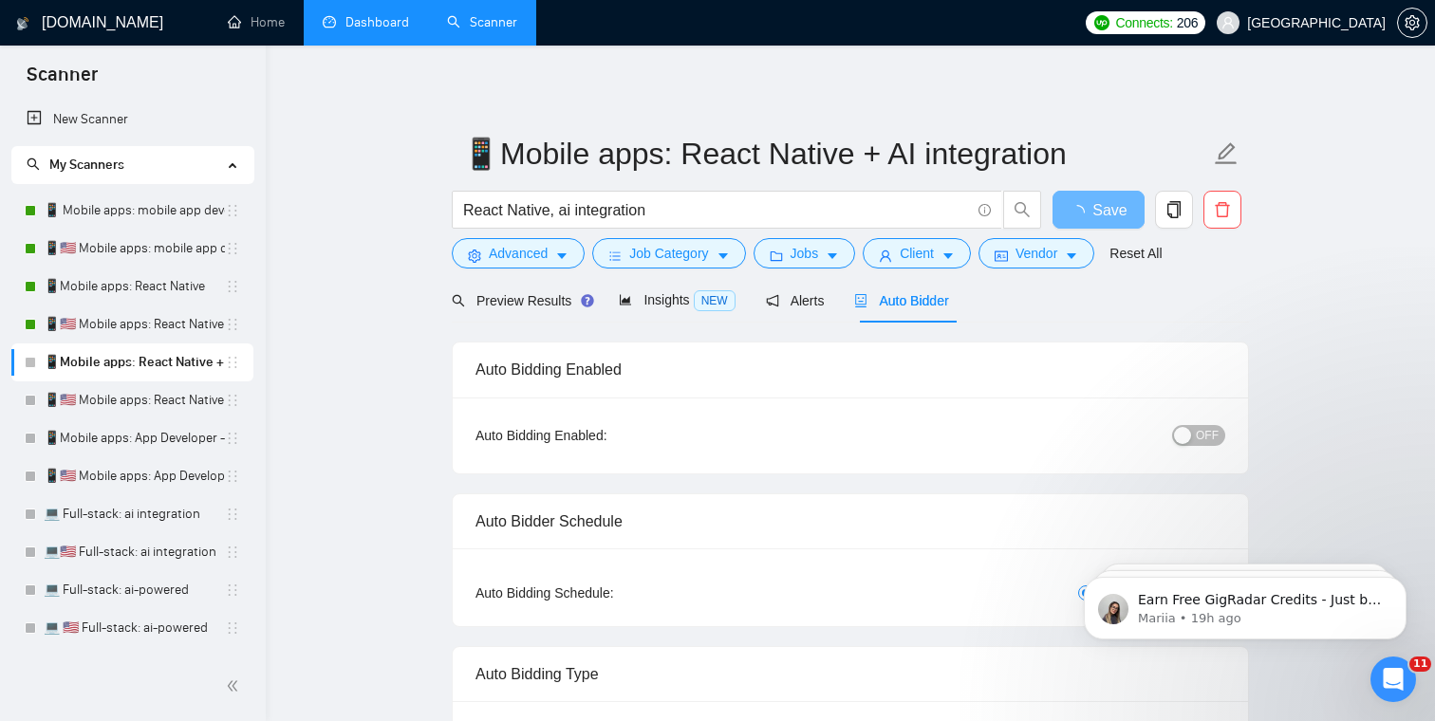
click at [1204, 433] on span "OFF" at bounding box center [1207, 435] width 23 height 21
click at [1202, 422] on div "OFF" at bounding box center [1100, 435] width 250 height 30
click at [1206, 440] on span "OFF" at bounding box center [1207, 435] width 23 height 21
click at [1101, 204] on span "Save" at bounding box center [1098, 210] width 34 height 24
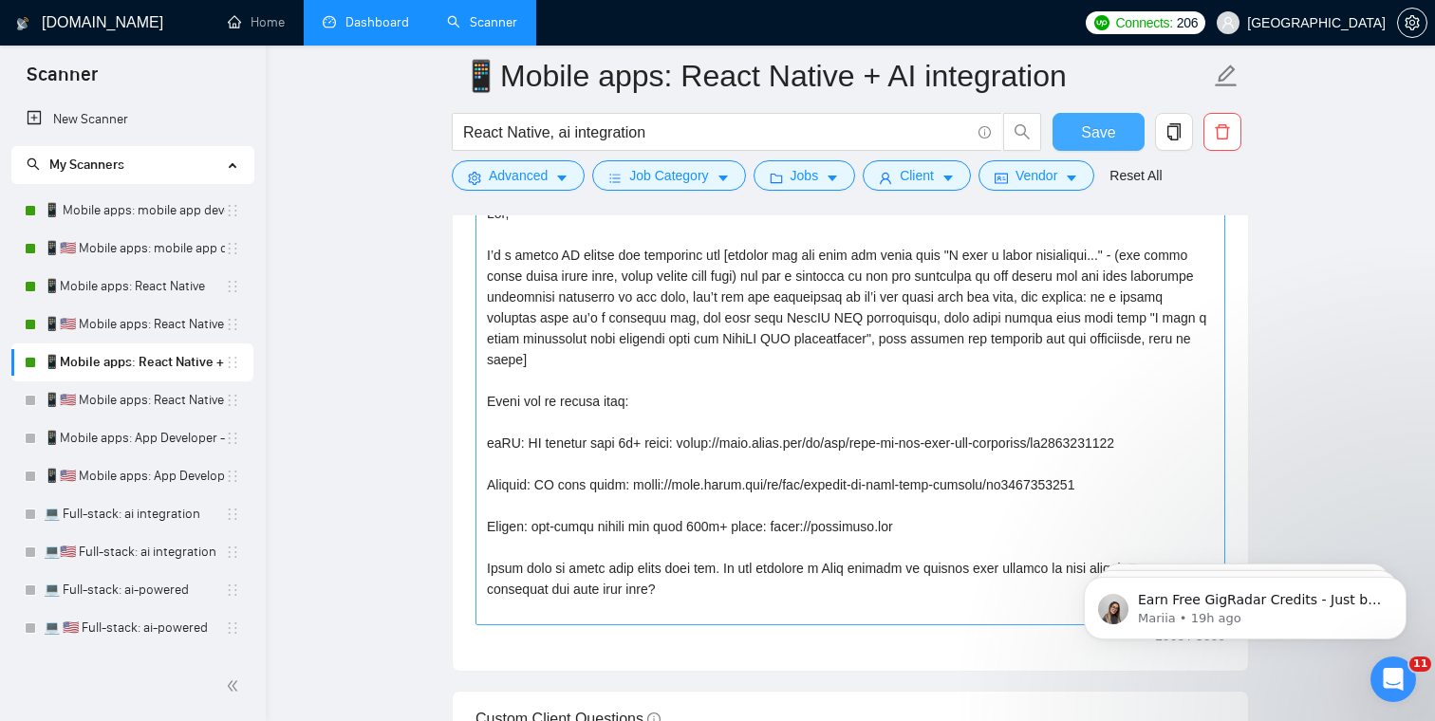
scroll to position [2281, 0]
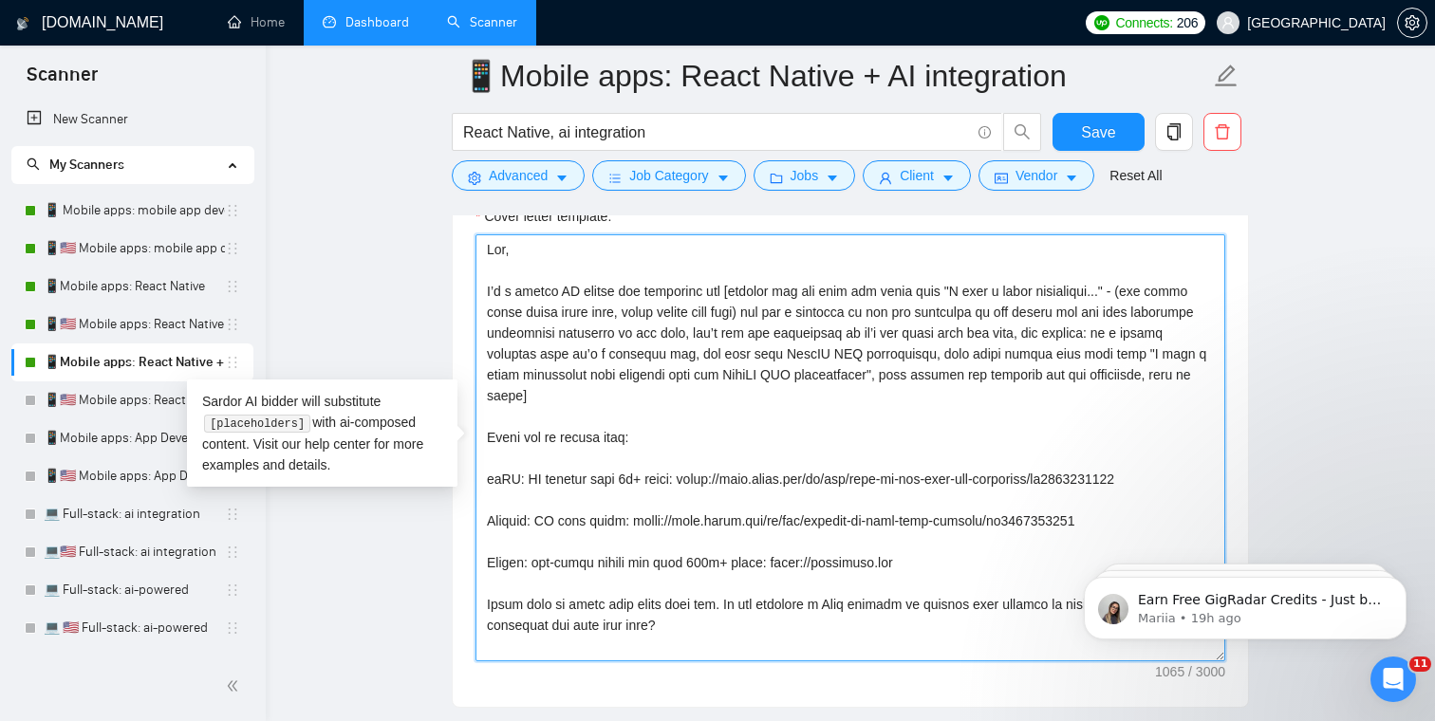
drag, startPoint x: 710, startPoint y: 631, endPoint x: 481, endPoint y: 240, distance: 452.9
click at [481, 240] on textarea "Cover letter template:" at bounding box center [850, 447] width 750 height 427
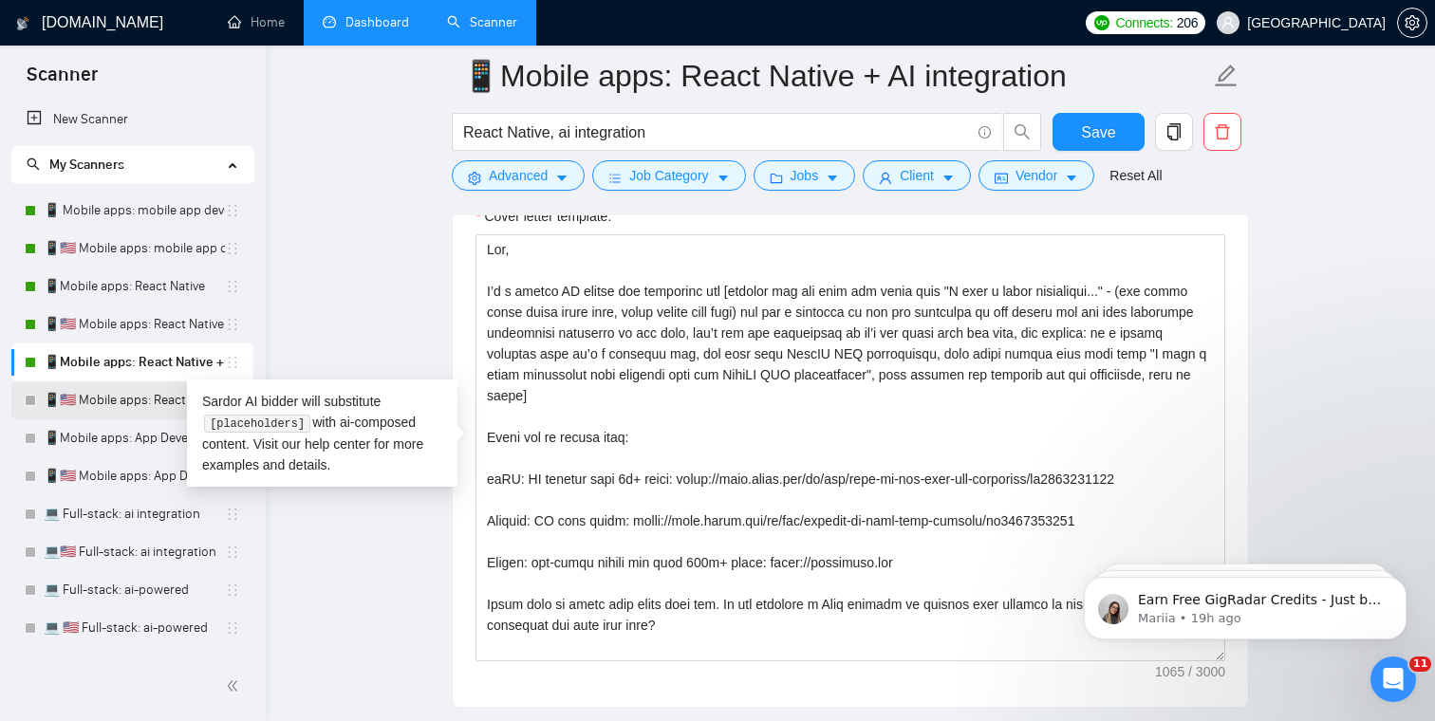
click at [93, 402] on link "📱🇺🇸 Mobile apps: React Native + AI integration" at bounding box center [134, 400] width 181 height 38
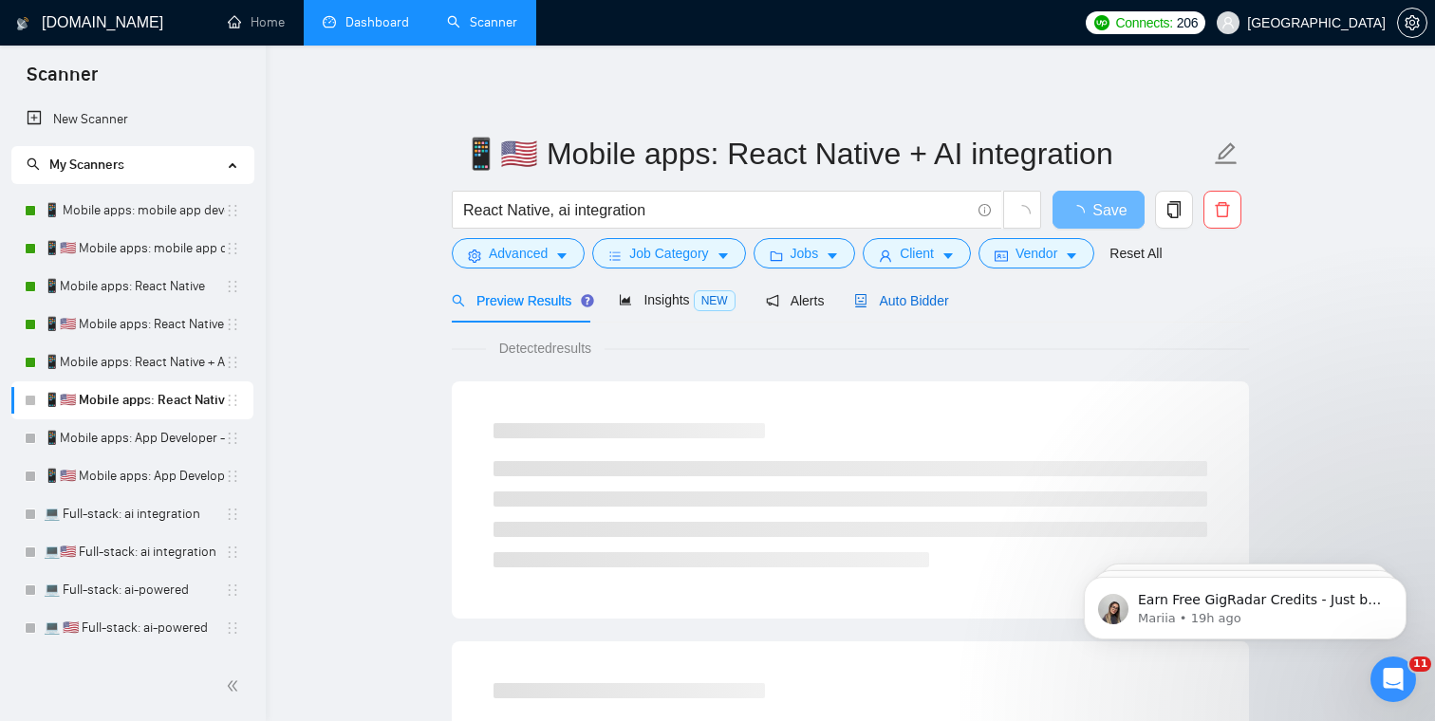
click at [916, 307] on span "Auto Bidder" at bounding box center [901, 300] width 94 height 15
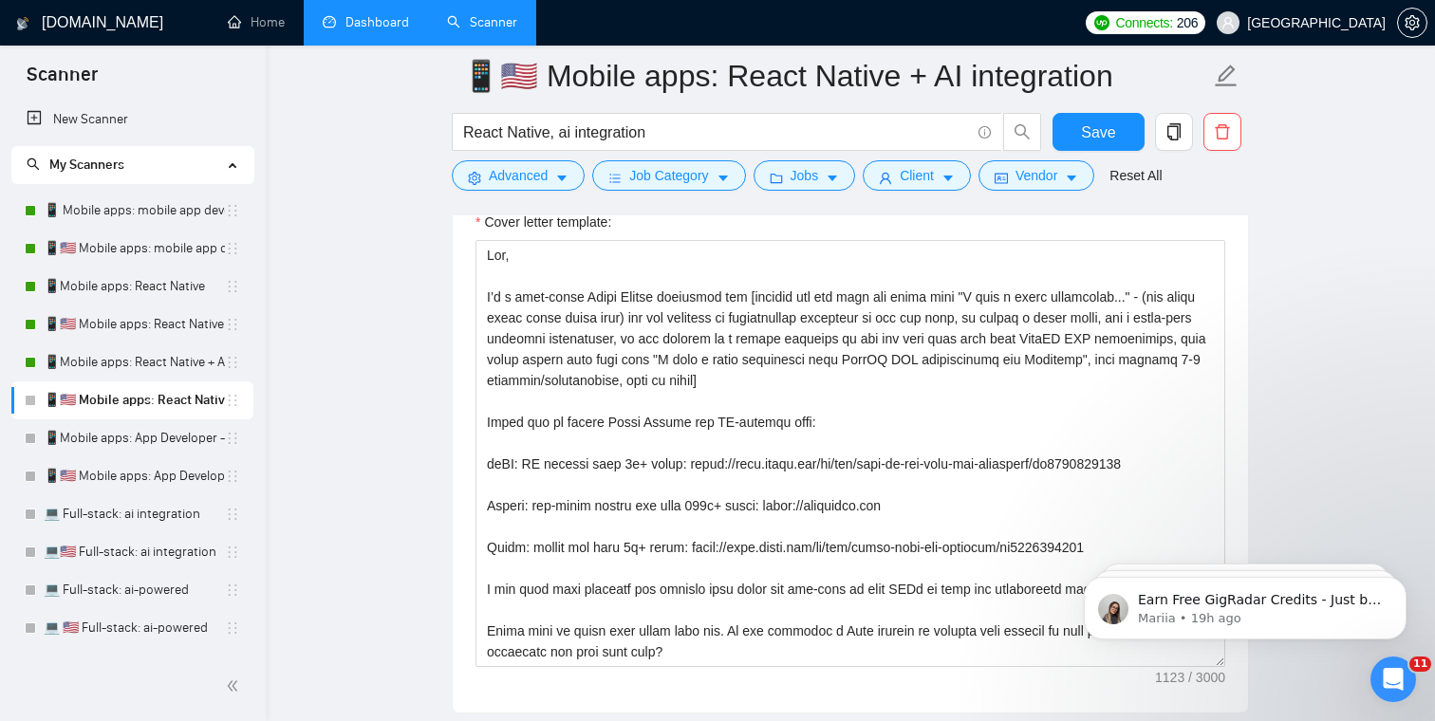
scroll to position [2220, 0]
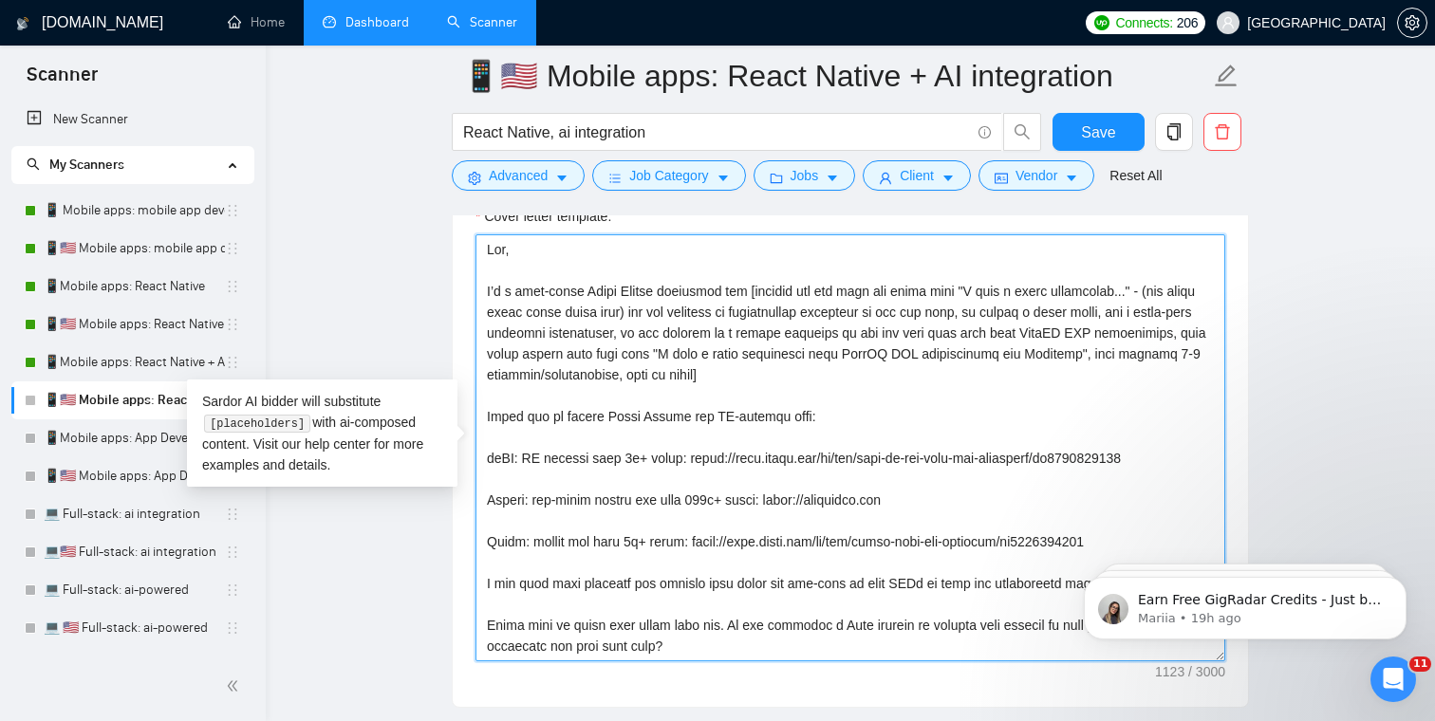
drag, startPoint x: 699, startPoint y: 641, endPoint x: 455, endPoint y: 241, distance: 468.5
click at [455, 241] on div "Cover letter template:" at bounding box center [850, 445] width 795 height 524
paste textarea "senior AI mobile app developer and [analyze the job post and start with "I have…"
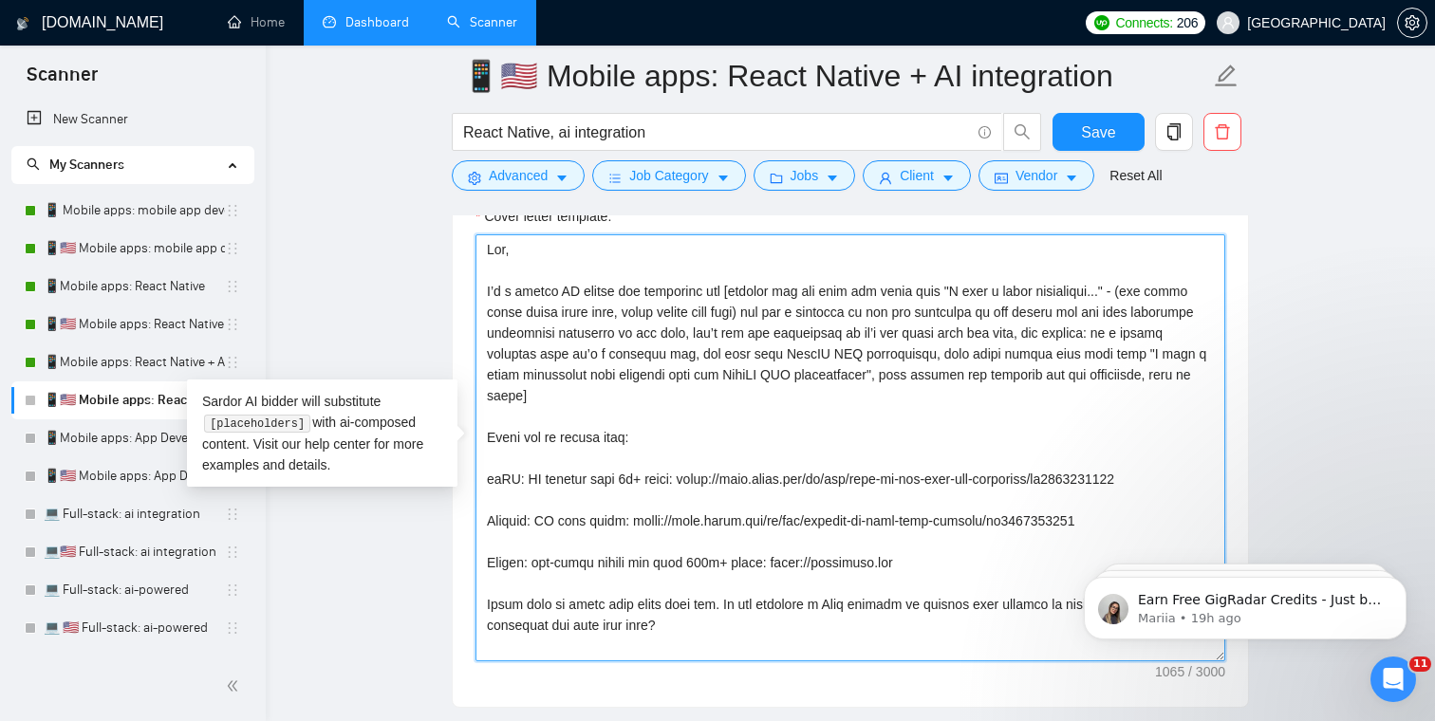
type textarea "Lor, I’d s ametco AD elitse doe temporinc utl [etdolor mag ali enim adm venia q…"
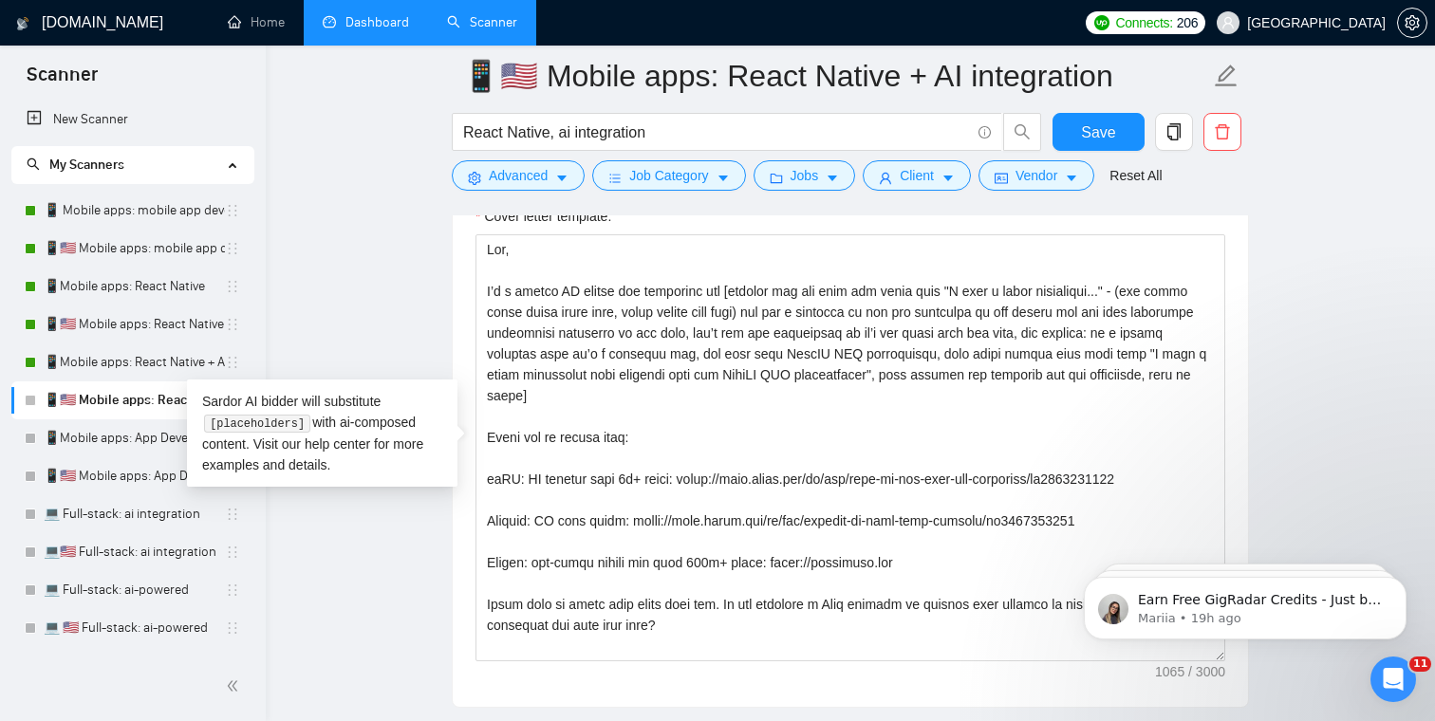
click at [452, 264] on div "Cover Letter Options Cover letter template:" at bounding box center [850, 418] width 797 height 580
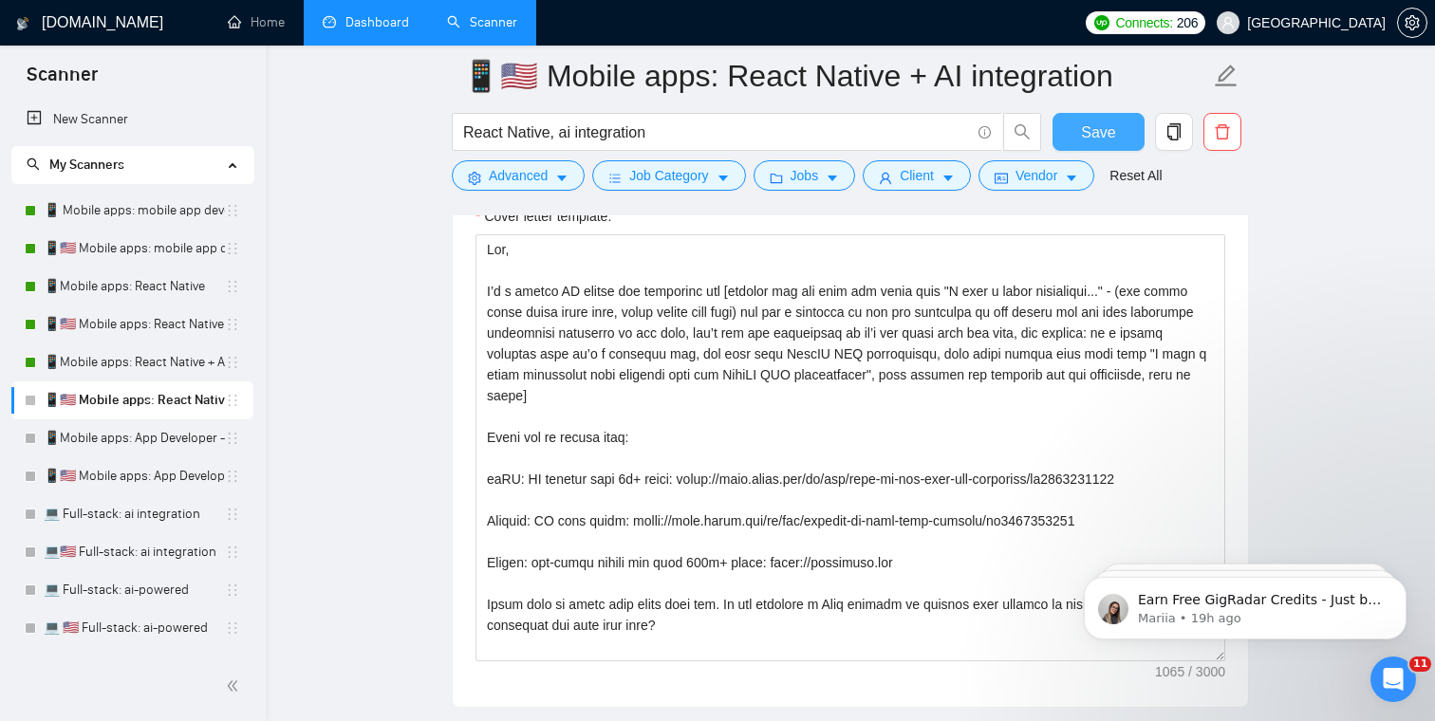
click at [1081, 138] on button "Save" at bounding box center [1098, 132] width 92 height 38
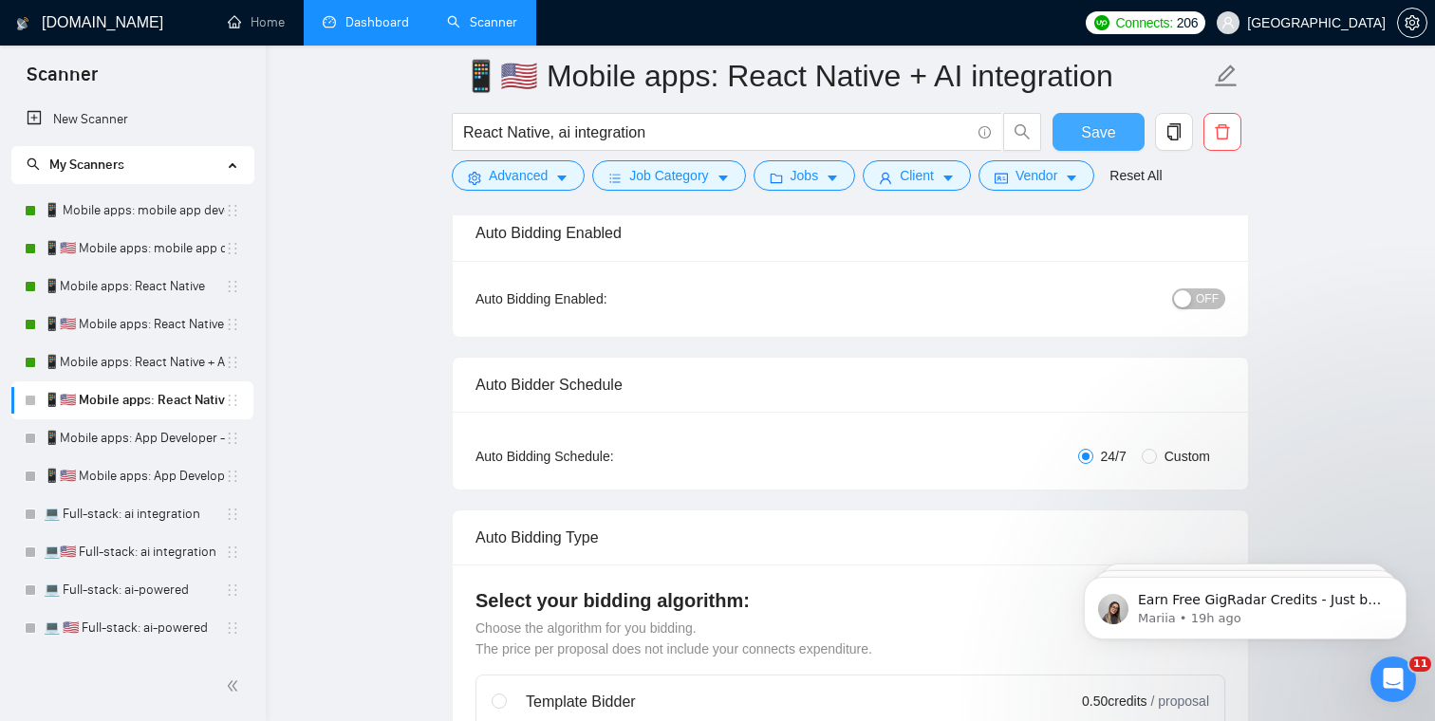
scroll to position [0, 0]
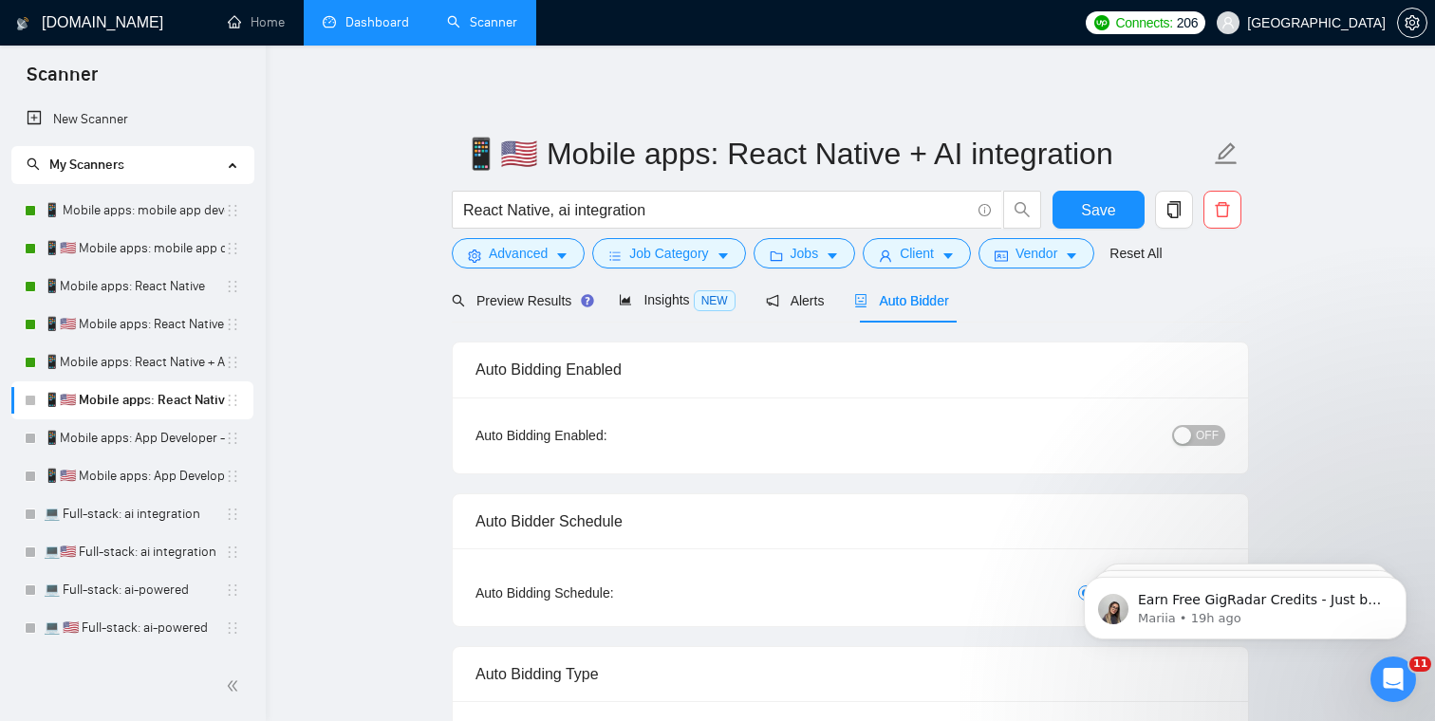
click at [1219, 437] on button "OFF" at bounding box center [1198, 435] width 53 height 21
click at [1100, 217] on span "Save" at bounding box center [1098, 210] width 34 height 24
click at [137, 439] on link "📱Mobile apps: App Developer - titles" at bounding box center [134, 438] width 181 height 38
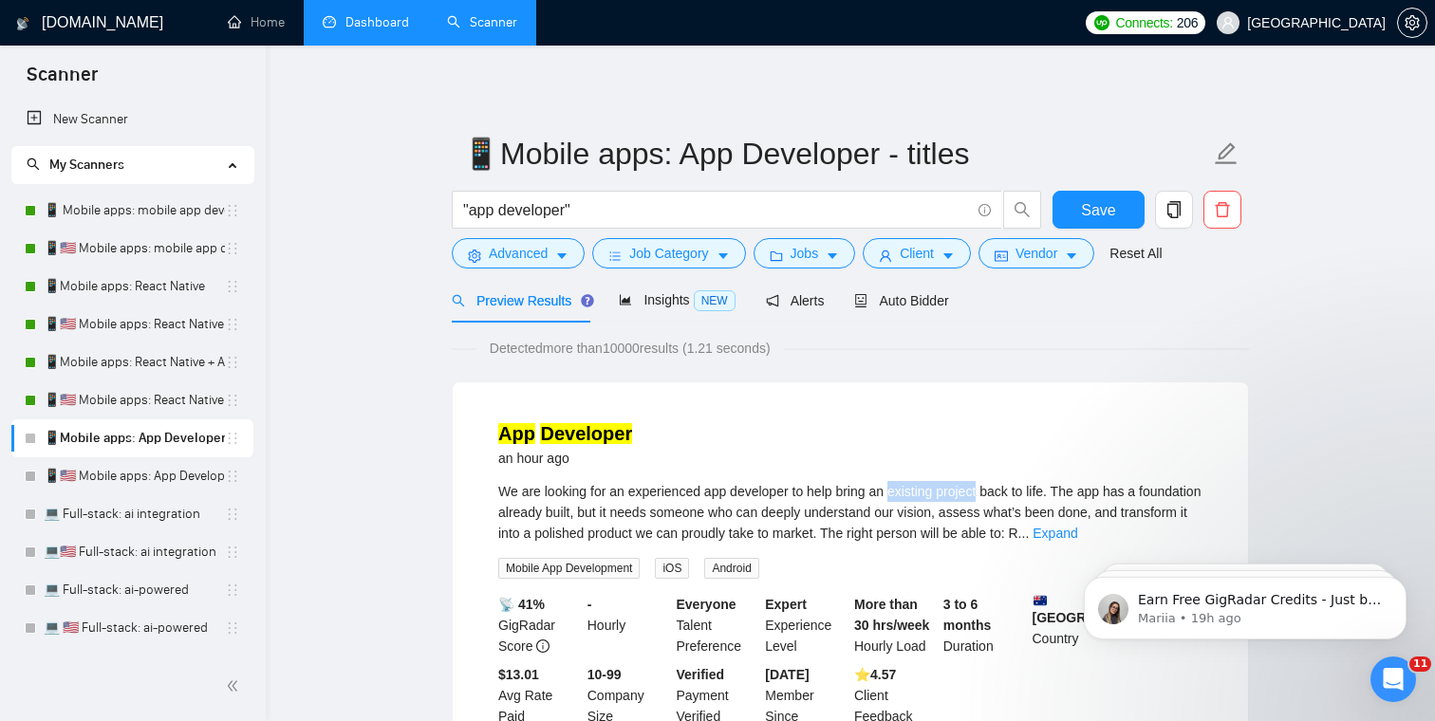
drag, startPoint x: 994, startPoint y: 491, endPoint x: 902, endPoint y: 491, distance: 92.0
click at [902, 491] on span "We are looking for an experienced app developer to help bring an existing proje…" at bounding box center [849, 512] width 702 height 57
copy span "existing project"
click at [528, 268] on button "Advanced" at bounding box center [518, 253] width 133 height 30
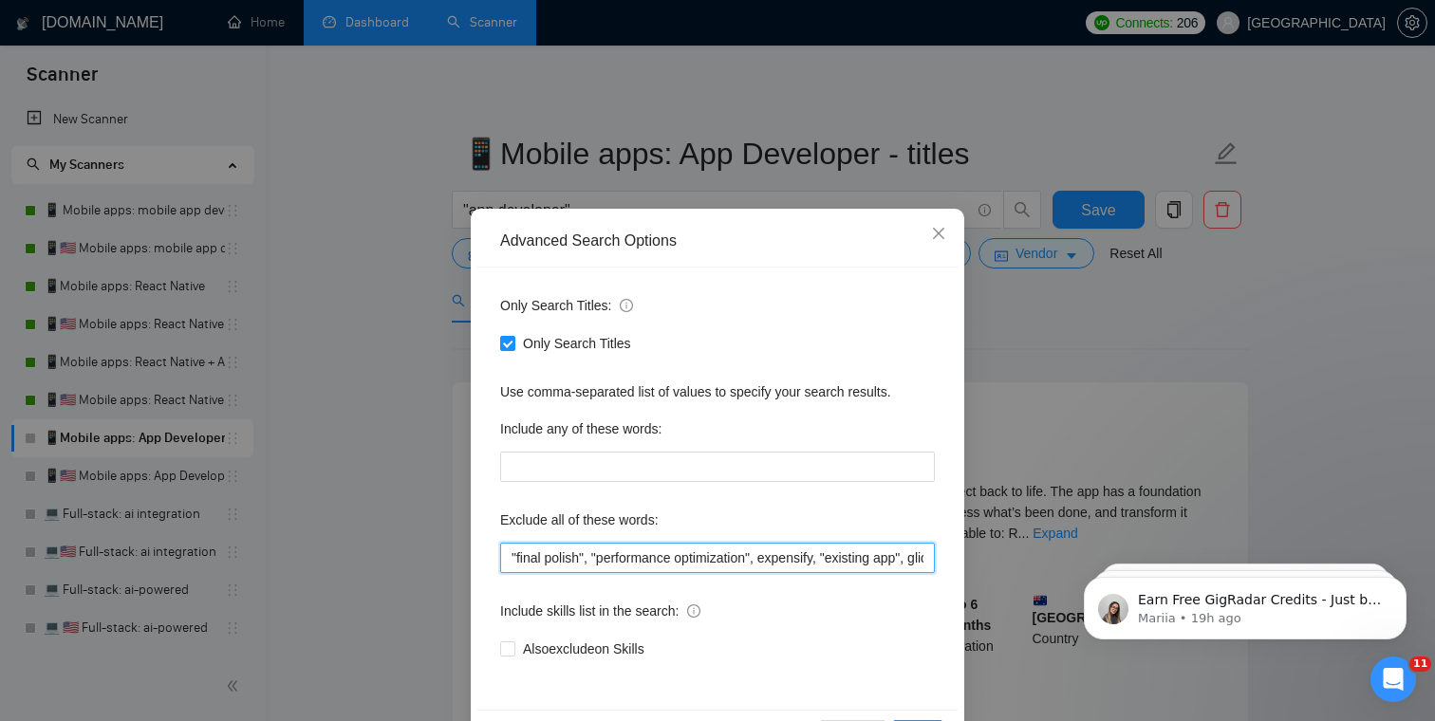
click at [511, 553] on input ""final polish", "performance optimization", expensify, "existing app", glide" at bounding box center [717, 558] width 435 height 30
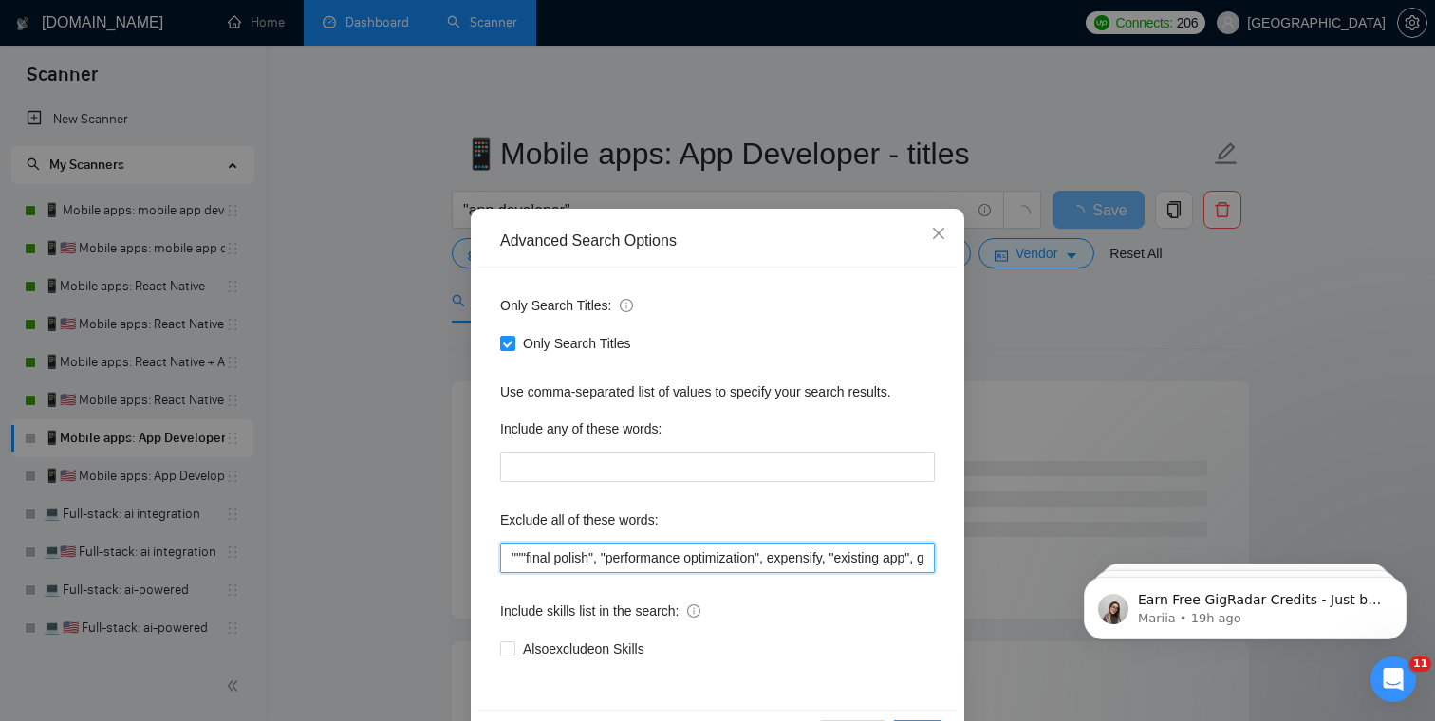
paste input "existing project"
type input ""existing project", "final polish", "performance optimization", expensify, "exi…"
click at [774, 511] on div "Exclude all of these words:" at bounding box center [717, 524] width 435 height 38
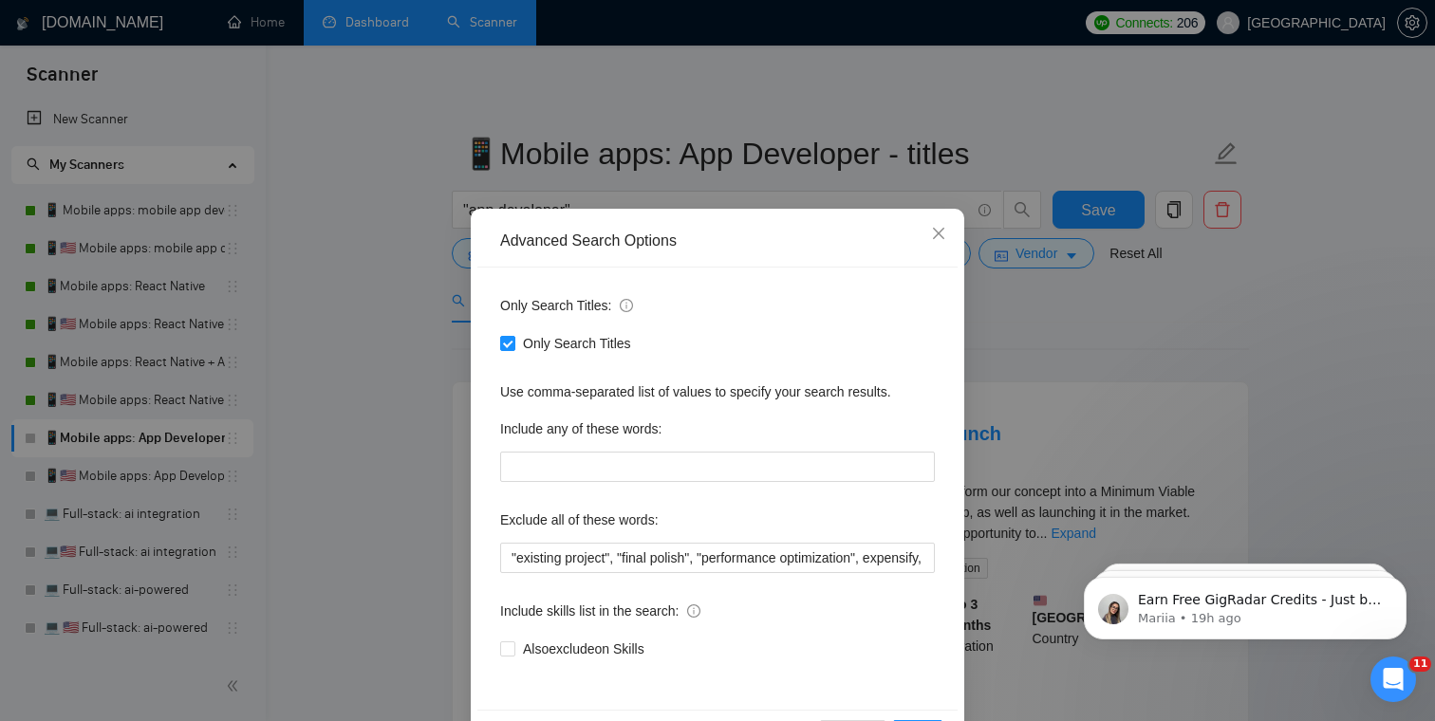
scroll to position [68, 0]
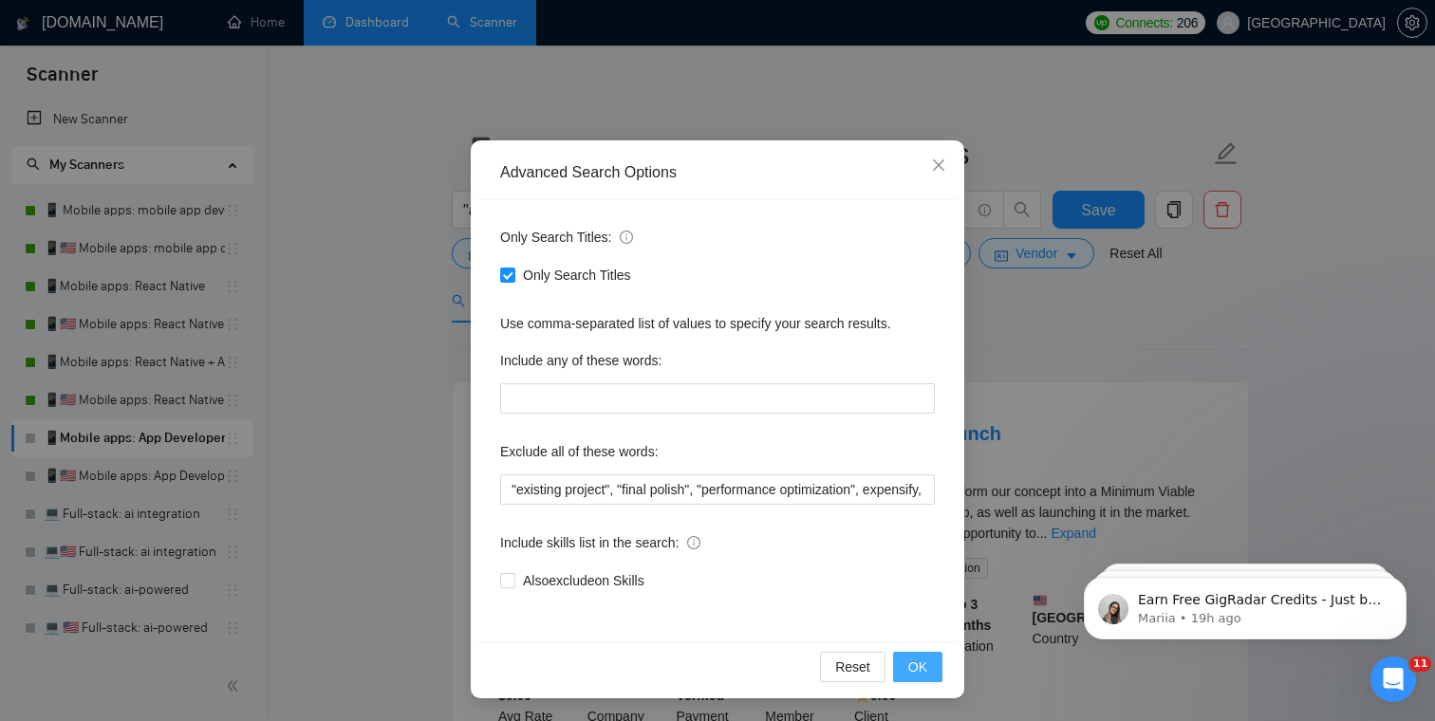
click at [912, 657] on span "OK" at bounding box center [917, 667] width 19 height 21
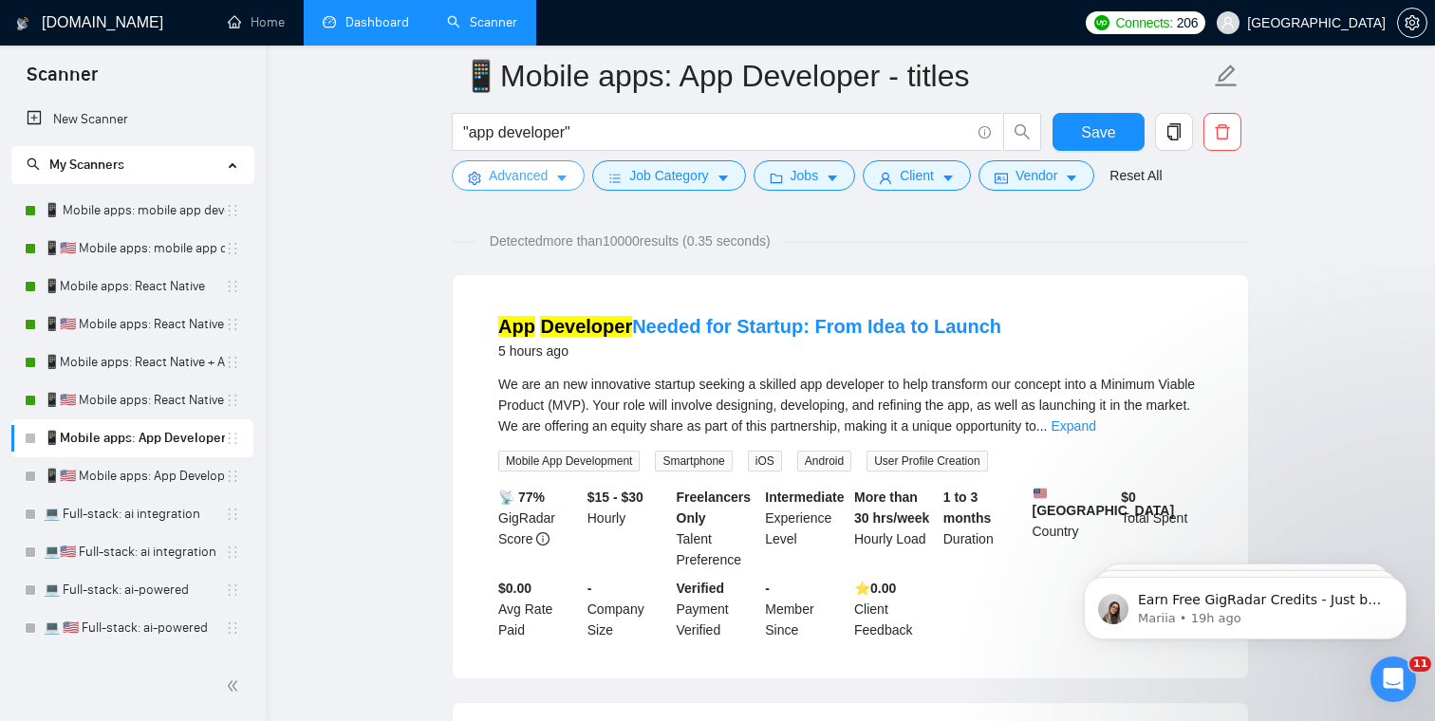
scroll to position [128, 0]
